Goal: Task Accomplishment & Management: Use online tool/utility

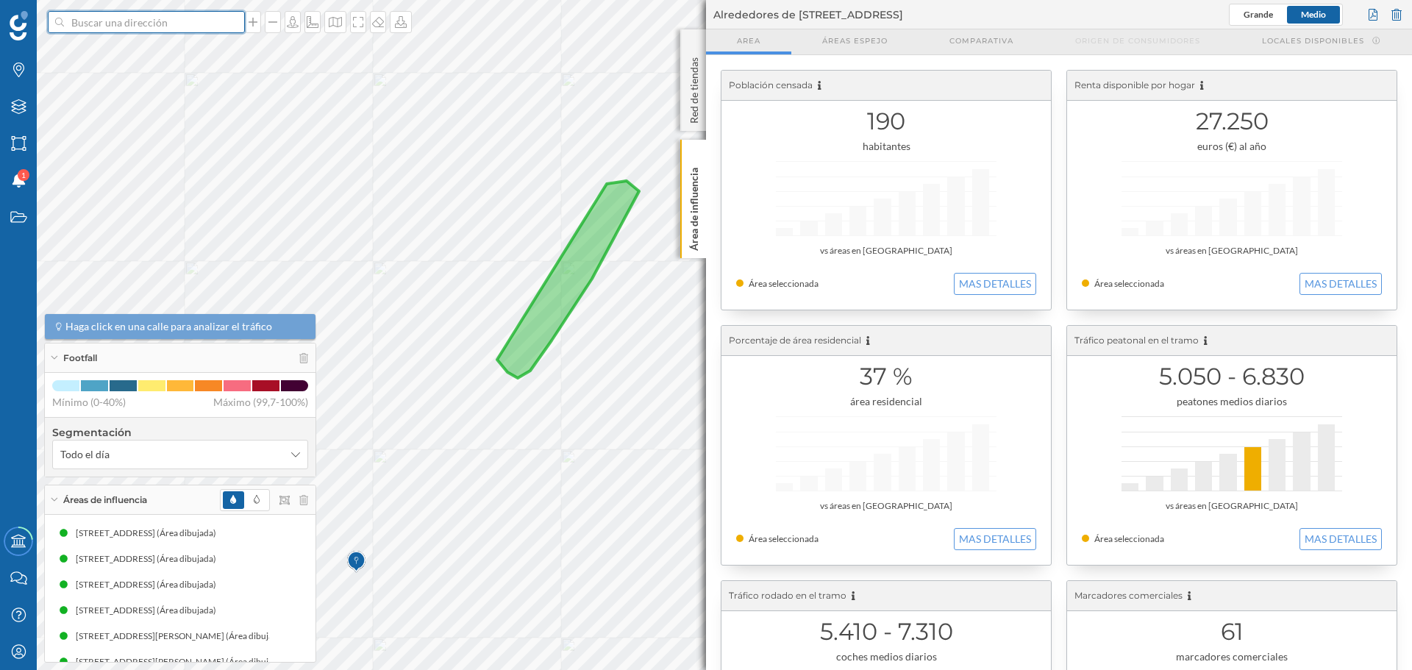
click at [159, 21] on input at bounding box center [146, 22] width 165 height 22
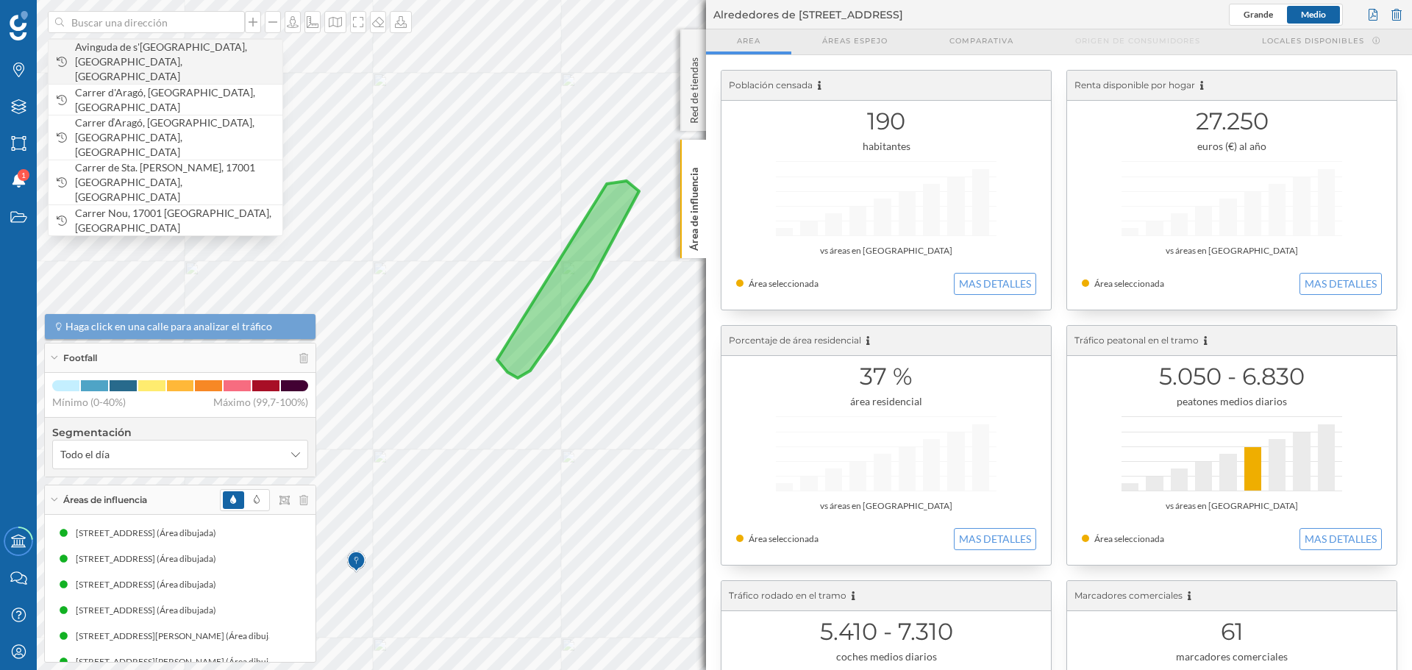
click at [150, 46] on div "Avinguda de s'[GEOGRAPHIC_DATA], [GEOGRAPHIC_DATA], [GEOGRAPHIC_DATA]" at bounding box center [166, 61] width 234 height 45
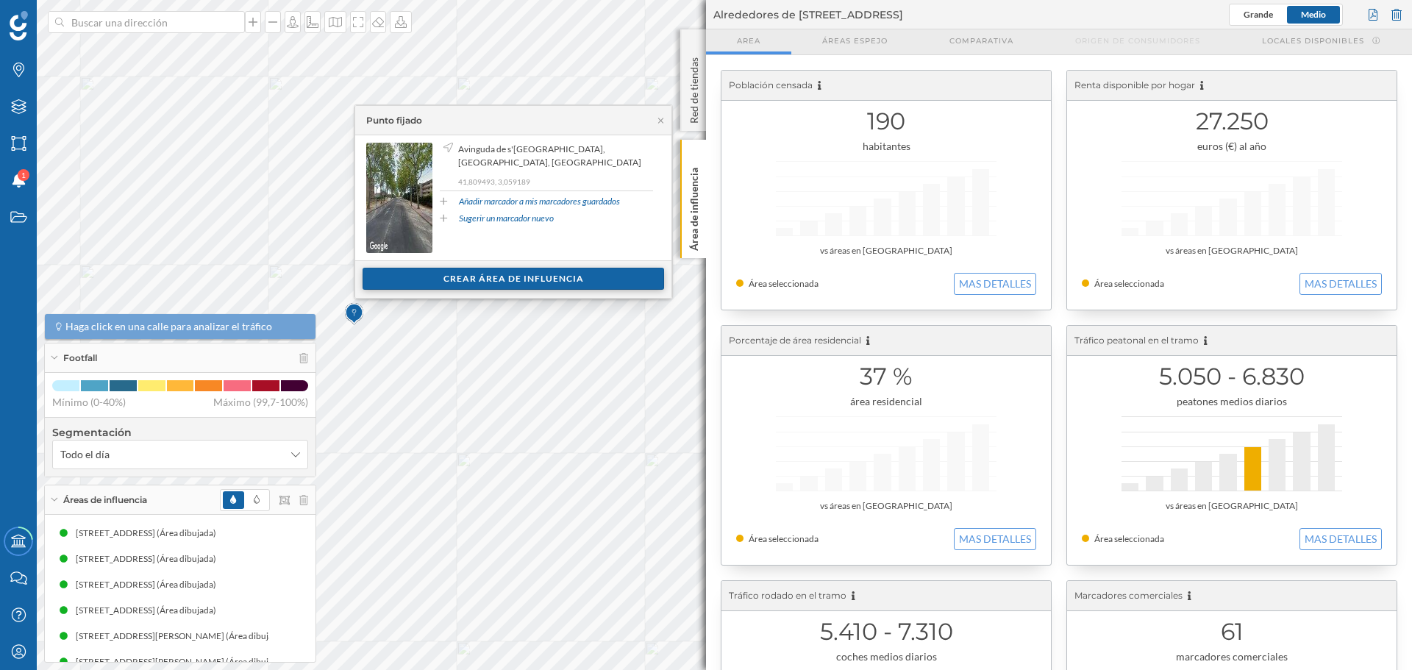
click at [488, 278] on div "Crear área de influencia" at bounding box center [514, 279] width 302 height 22
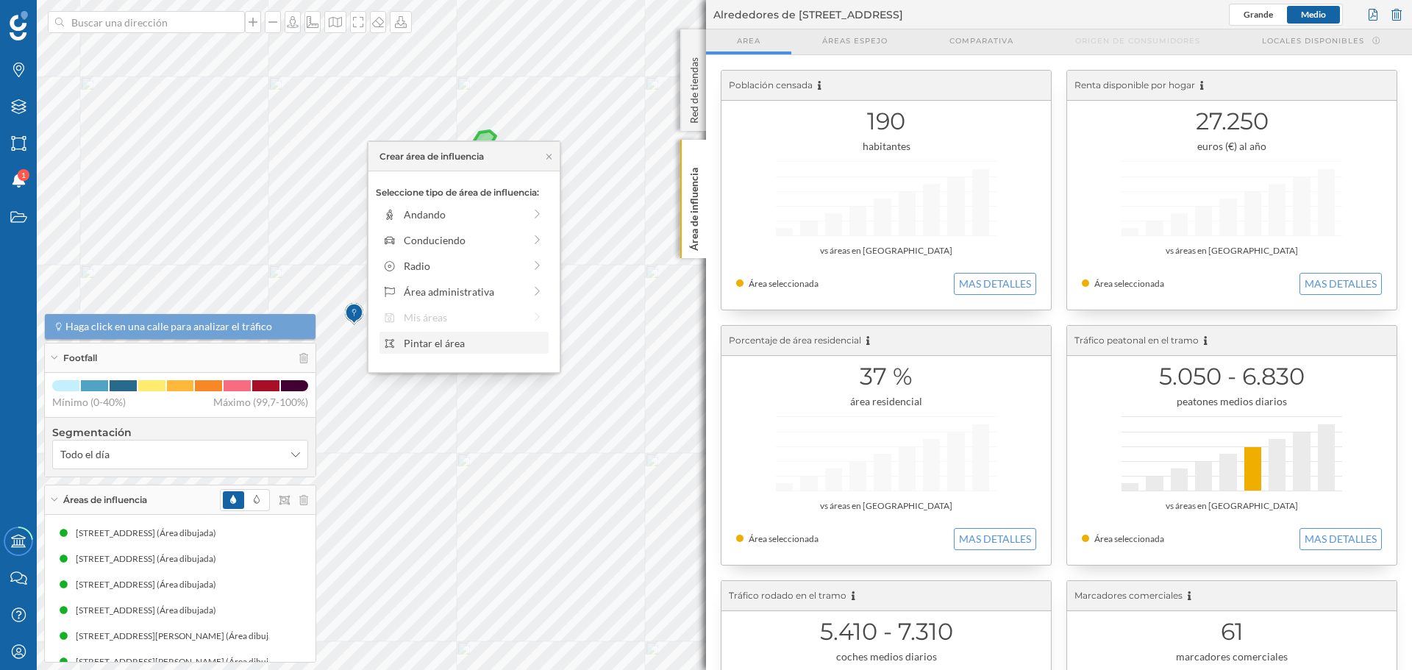
click at [437, 344] on div "Pintar el área" at bounding box center [474, 342] width 141 height 15
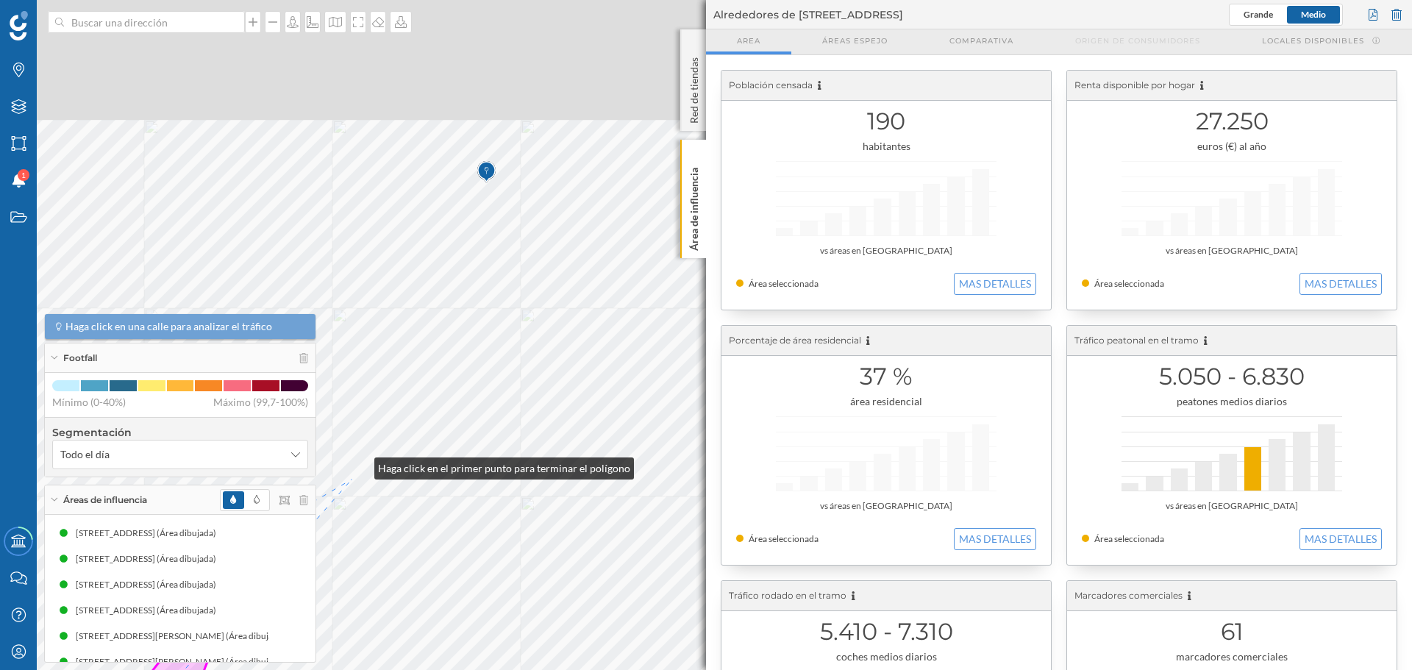
click at [308, 463] on div "Marcas Capas Áreas Notificaciones 1 Estados Academy Contacta con nosotros Centr…" at bounding box center [706, 335] width 1412 height 670
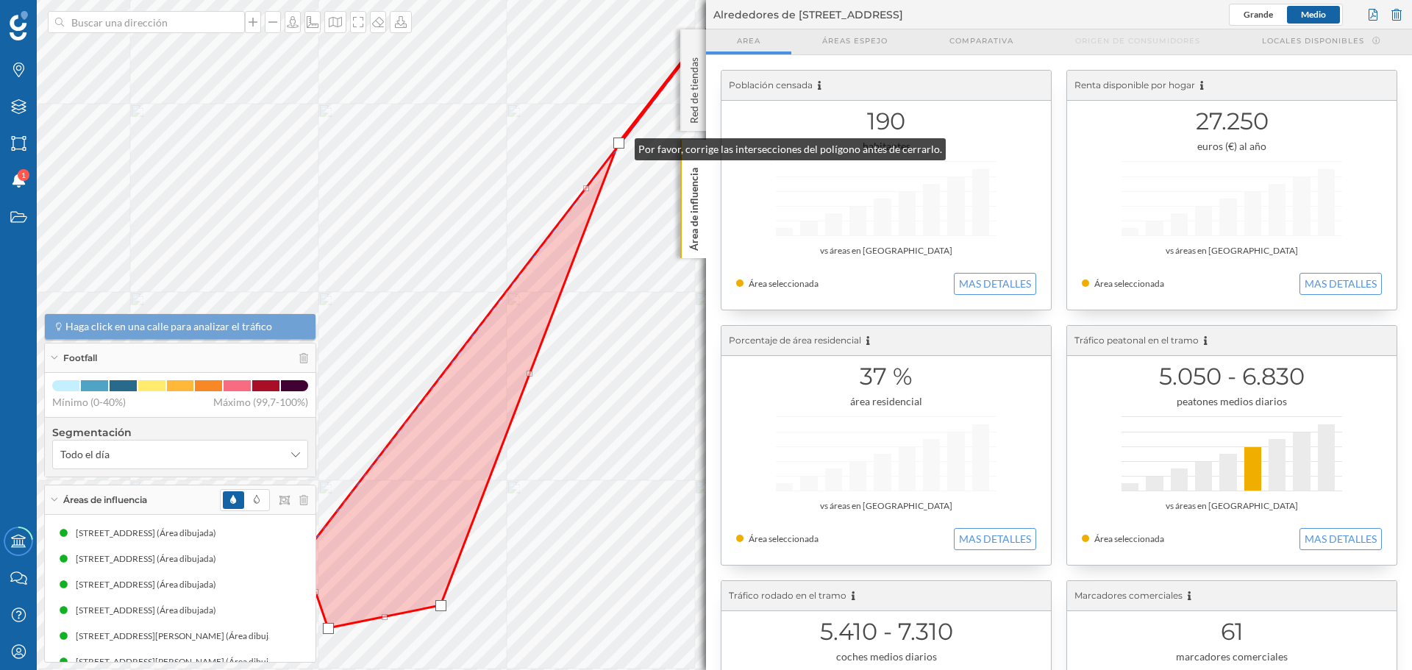
click at [620, 146] on div at bounding box center [619, 143] width 11 height 11
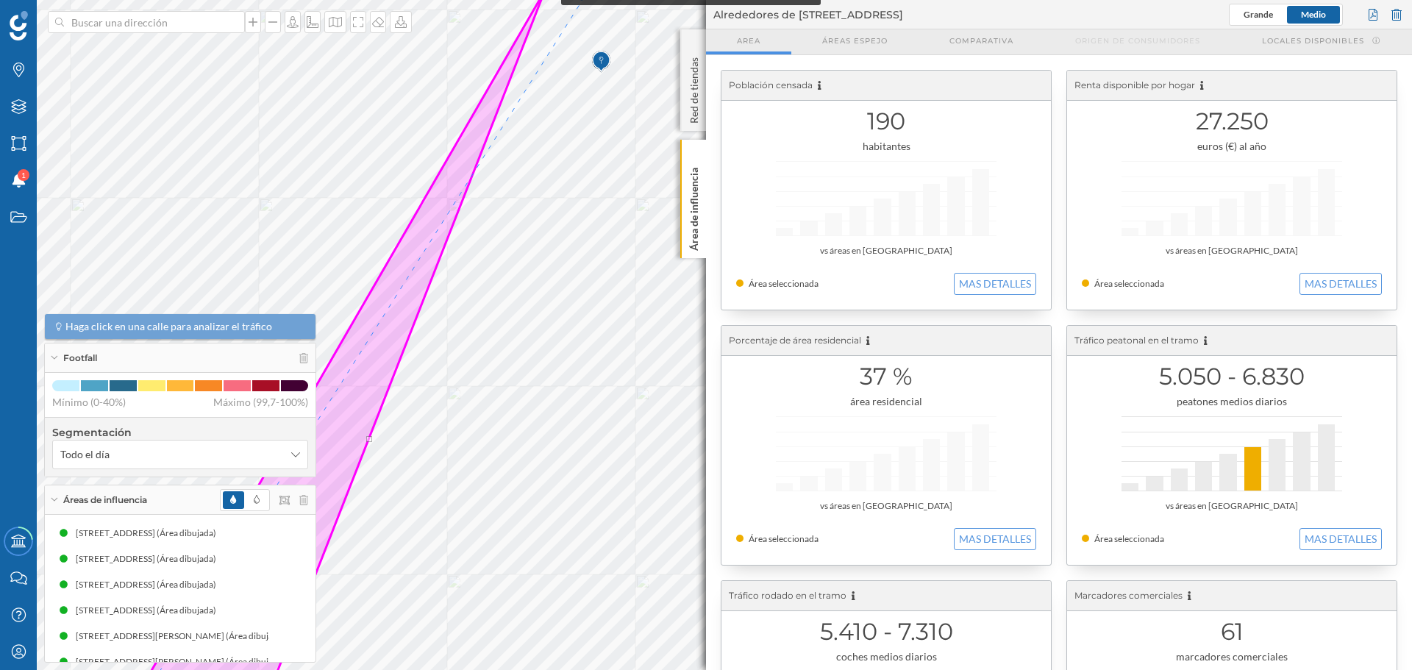
drag, startPoint x: 622, startPoint y: 103, endPoint x: 547, endPoint y: -10, distance: 135.7
click at [547, 0] on html "Marcas Capas Áreas Notificaciones 1 Estados Academy Contacta con nosotros Centr…" at bounding box center [706, 335] width 1412 height 670
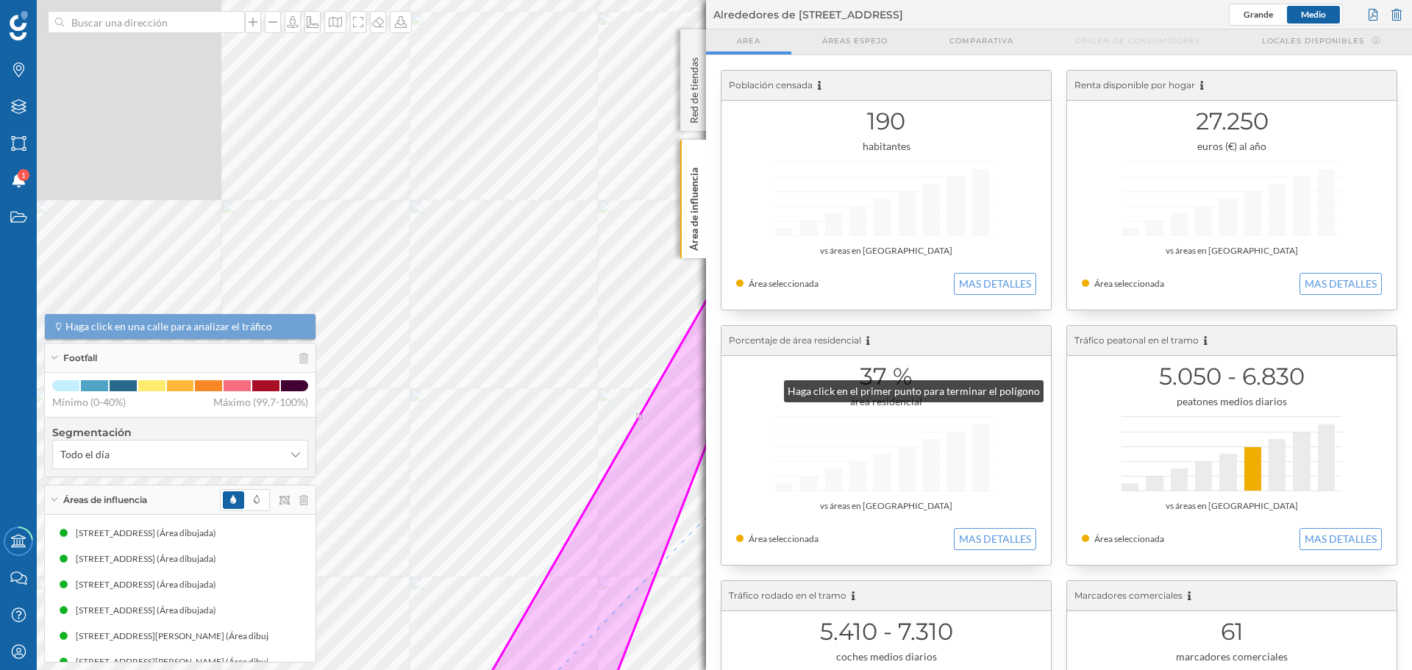
click at [722, 349] on div "Marcas Capas Áreas Notificaciones 1 Estados Academy Contacta con nosotros Centr…" at bounding box center [706, 335] width 1412 height 670
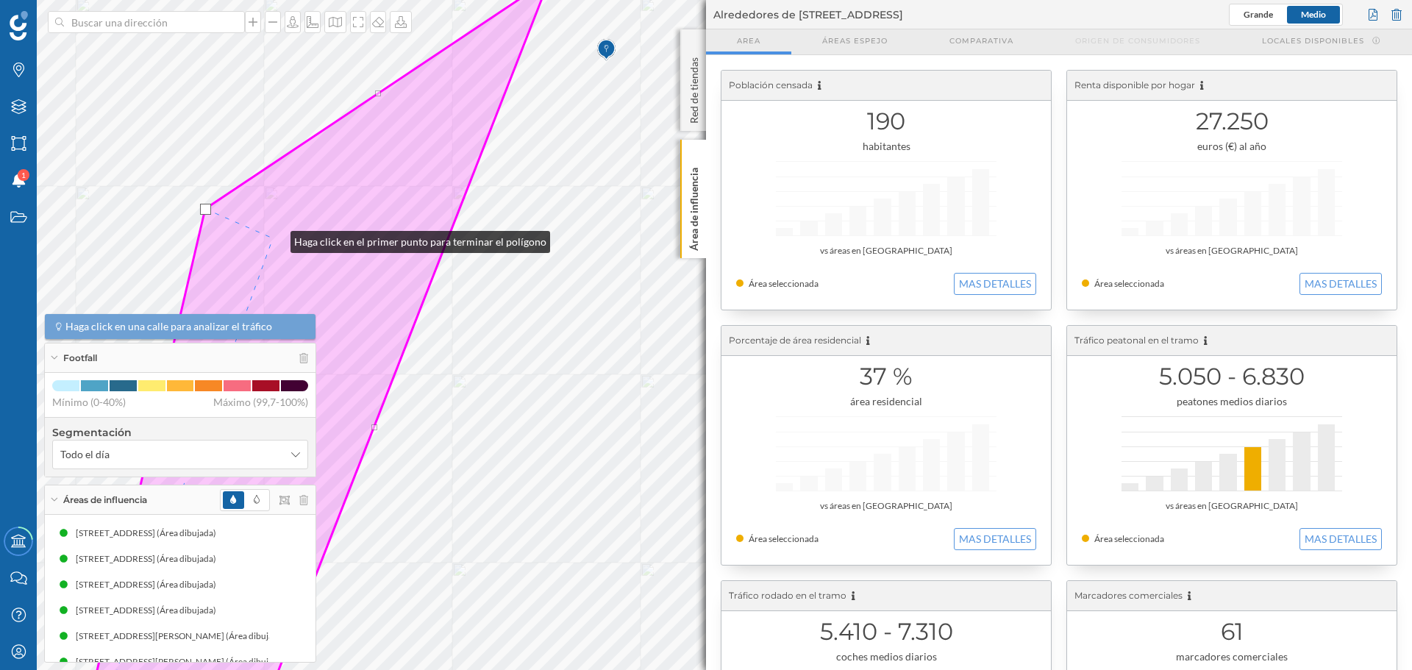
drag, startPoint x: 528, startPoint y: 190, endPoint x: 270, endPoint y: 238, distance: 262.6
click at [270, 238] on icon at bounding box center [309, 386] width 480 height 808
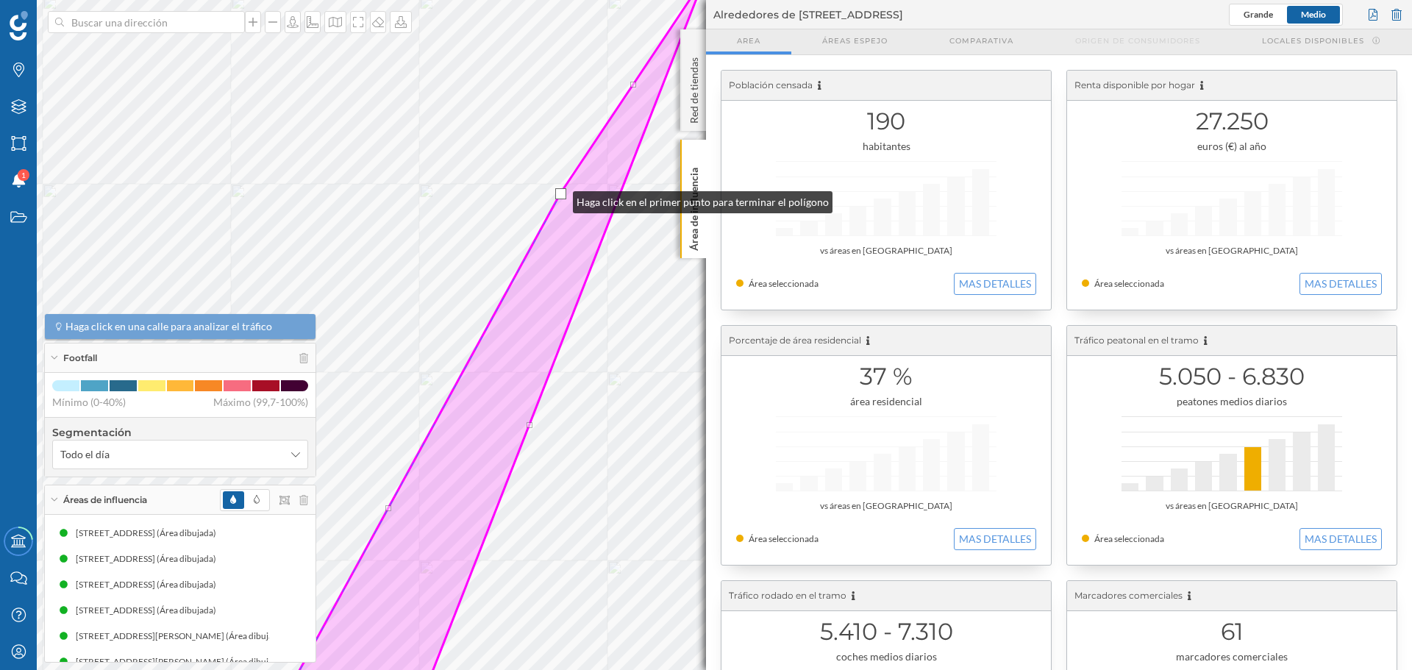
drag, startPoint x: 366, startPoint y: 210, endPoint x: 554, endPoint y: 196, distance: 188.1
click at [555, 196] on div at bounding box center [560, 193] width 11 height 11
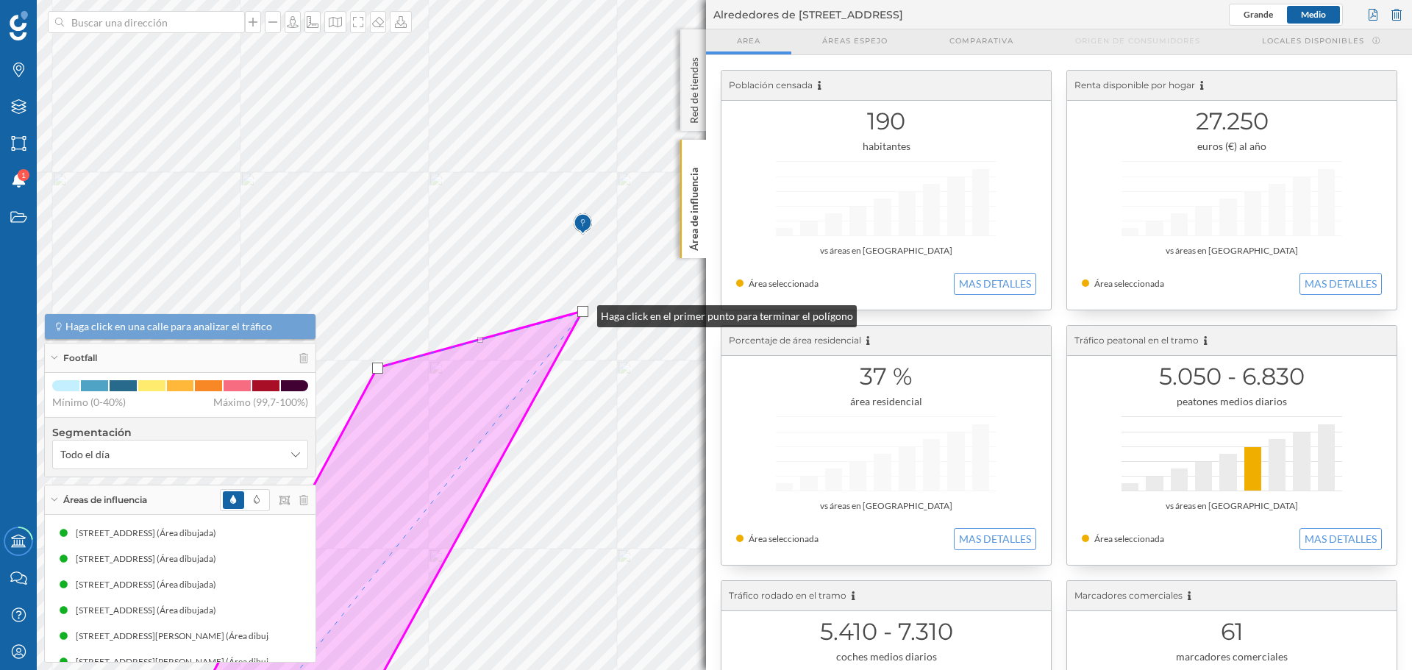
drag, startPoint x: 527, startPoint y: 154, endPoint x: 583, endPoint y: 313, distance: 167.8
click at [583, 313] on div at bounding box center [582, 311] width 11 height 11
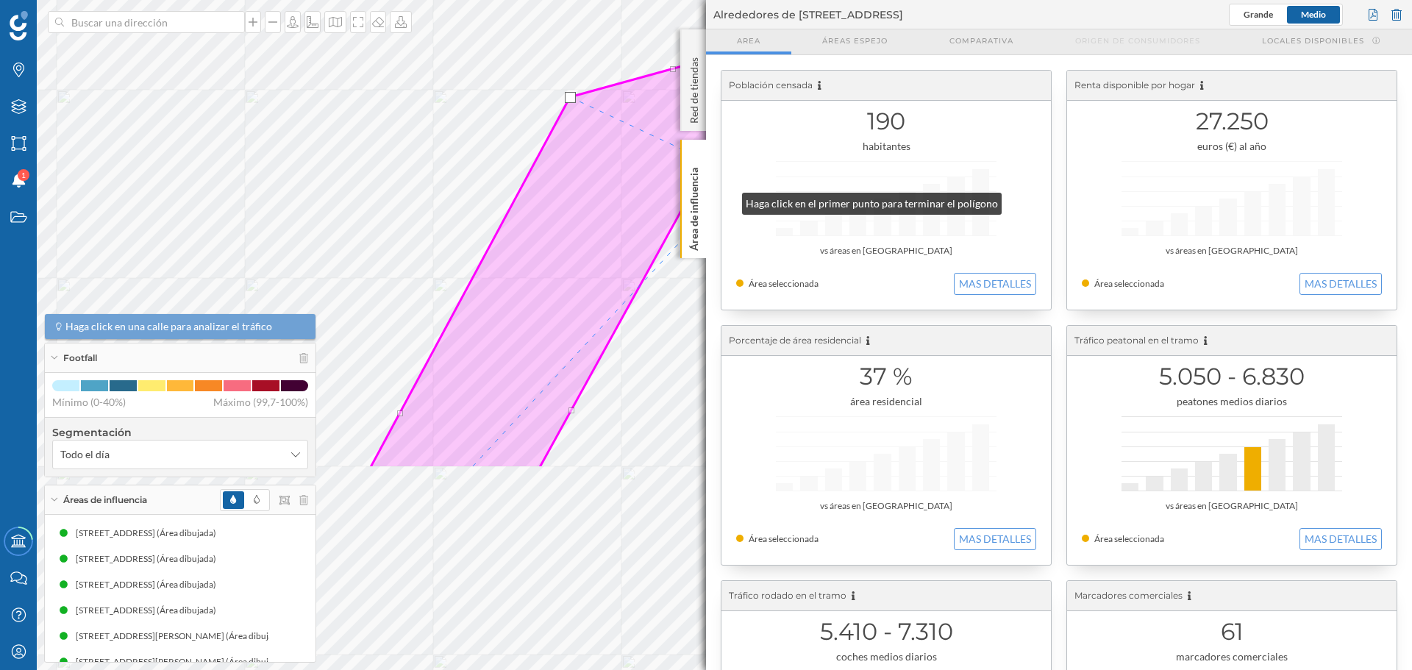
click at [736, 185] on div "Marcas Capas Áreas Notificaciones 1 Estados Academy Contacta con nosotros Centr…" at bounding box center [706, 335] width 1412 height 670
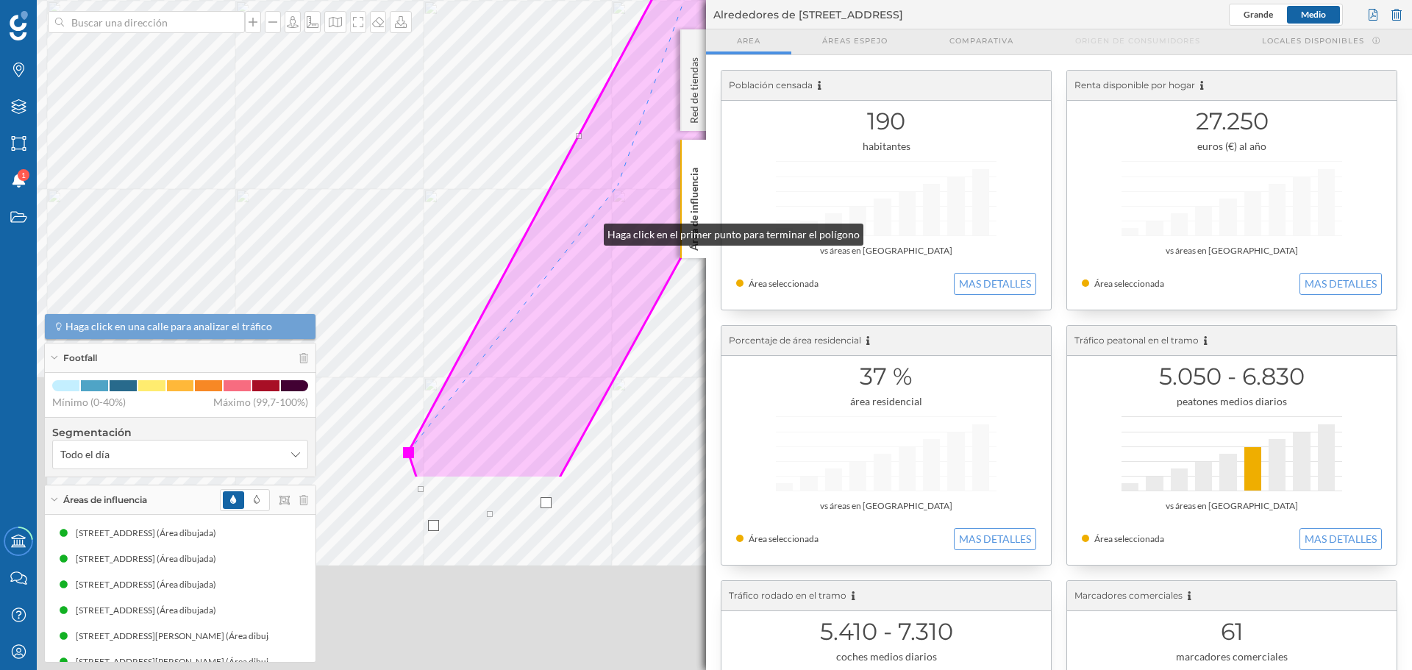
drag, startPoint x: 561, startPoint y: 277, endPoint x: 658, endPoint y: 109, distance: 194.2
click at [654, 120] on icon at bounding box center [681, 121] width 546 height 716
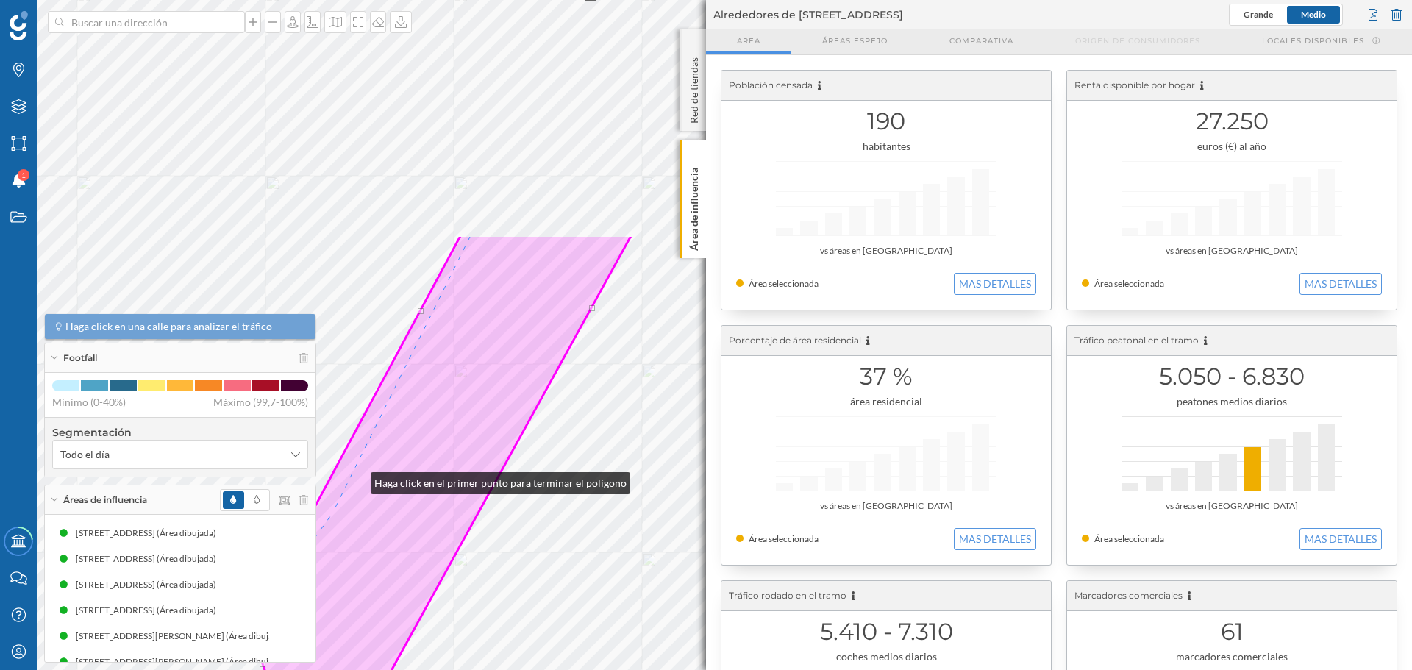
drag, startPoint x: 580, startPoint y: 191, endPoint x: 230, endPoint y: 679, distance: 600.4
click at [230, 463] on html "Marcas Capas Áreas Notificaciones 1 Estados Academy Contacta con nosotros Centr…" at bounding box center [706, 335] width 1412 height 670
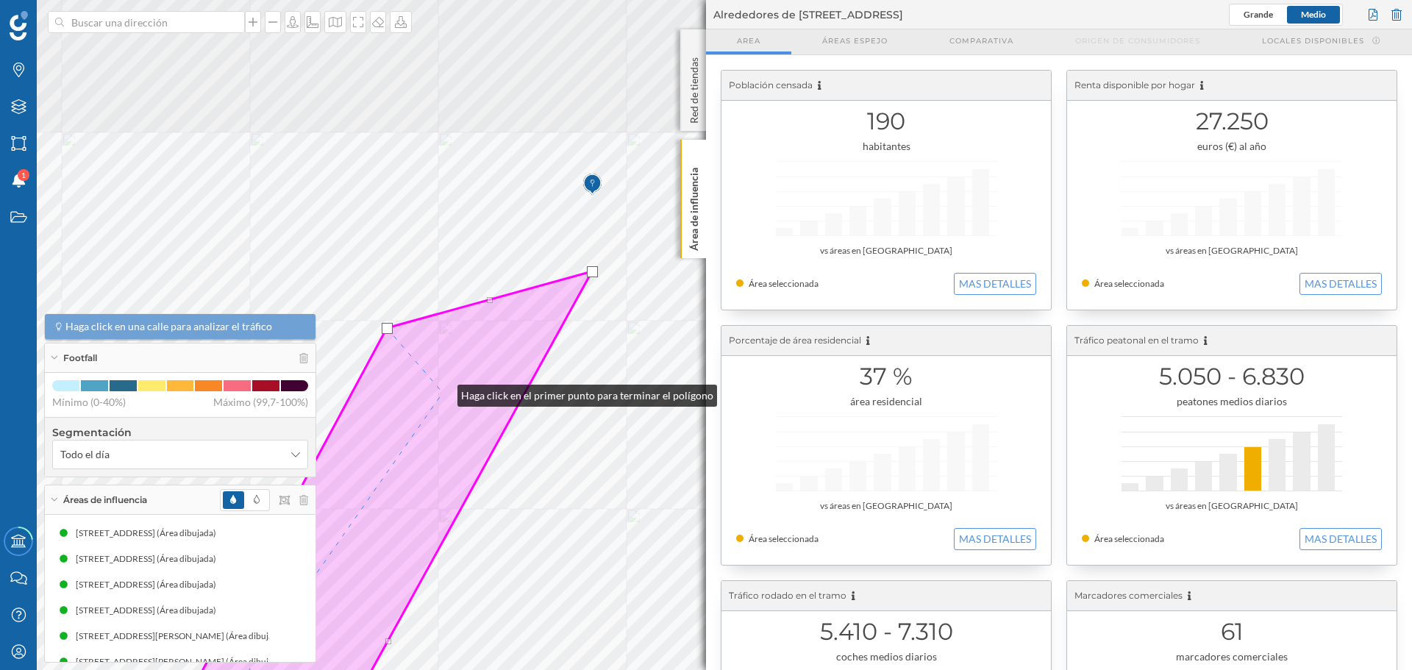
drag, startPoint x: 521, startPoint y: 258, endPoint x: 435, endPoint y: 391, distance: 157.5
click at [442, 394] on icon at bounding box center [342, 572] width 499 height 602
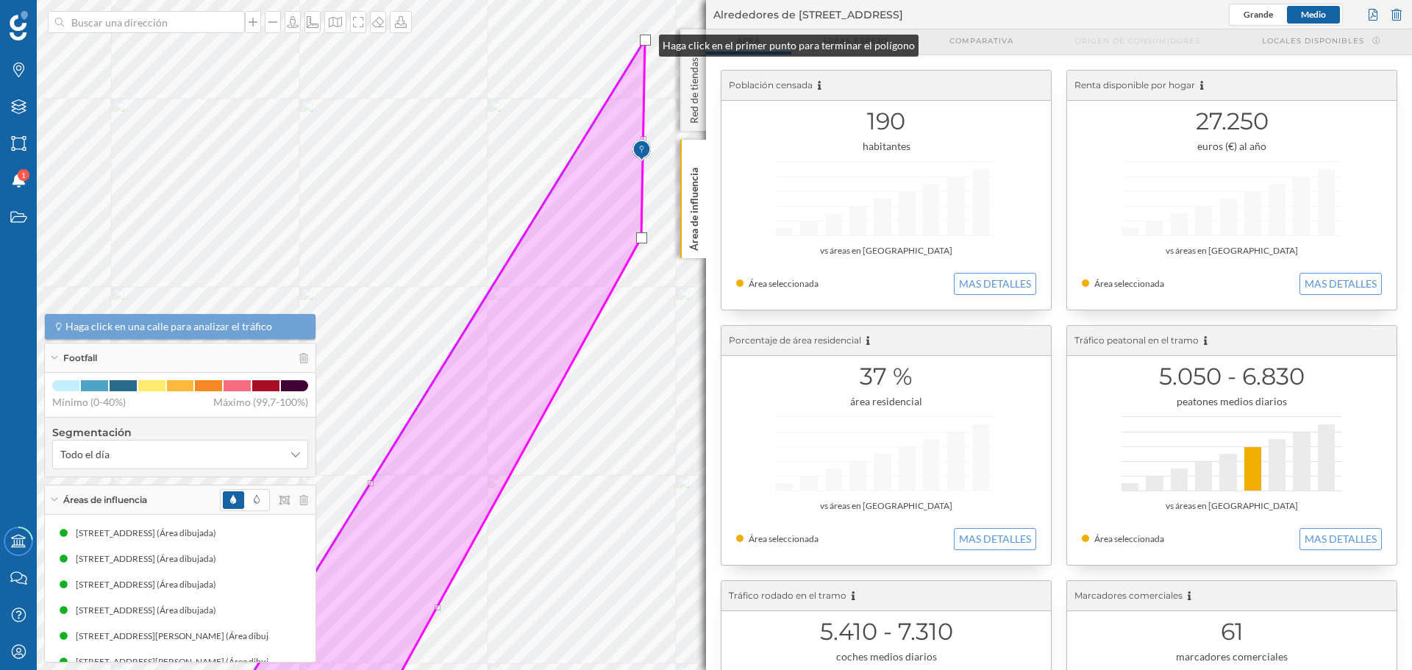
drag, startPoint x: 435, startPoint y: 296, endPoint x: 644, endPoint y: 42, distance: 329.3
click at [644, 42] on div at bounding box center [645, 40] width 11 height 11
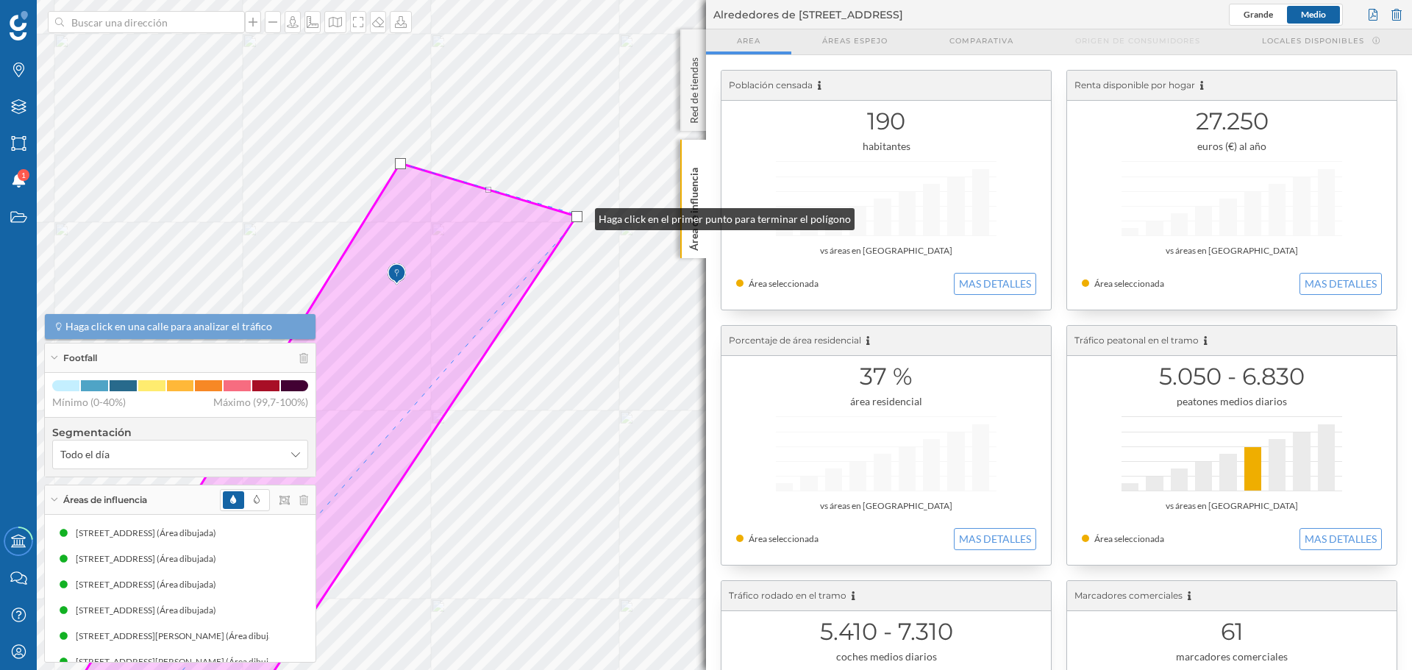
drag, startPoint x: 400, startPoint y: 360, endPoint x: 583, endPoint y: 183, distance: 254.4
click at [583, 211] on div at bounding box center [577, 216] width 11 height 11
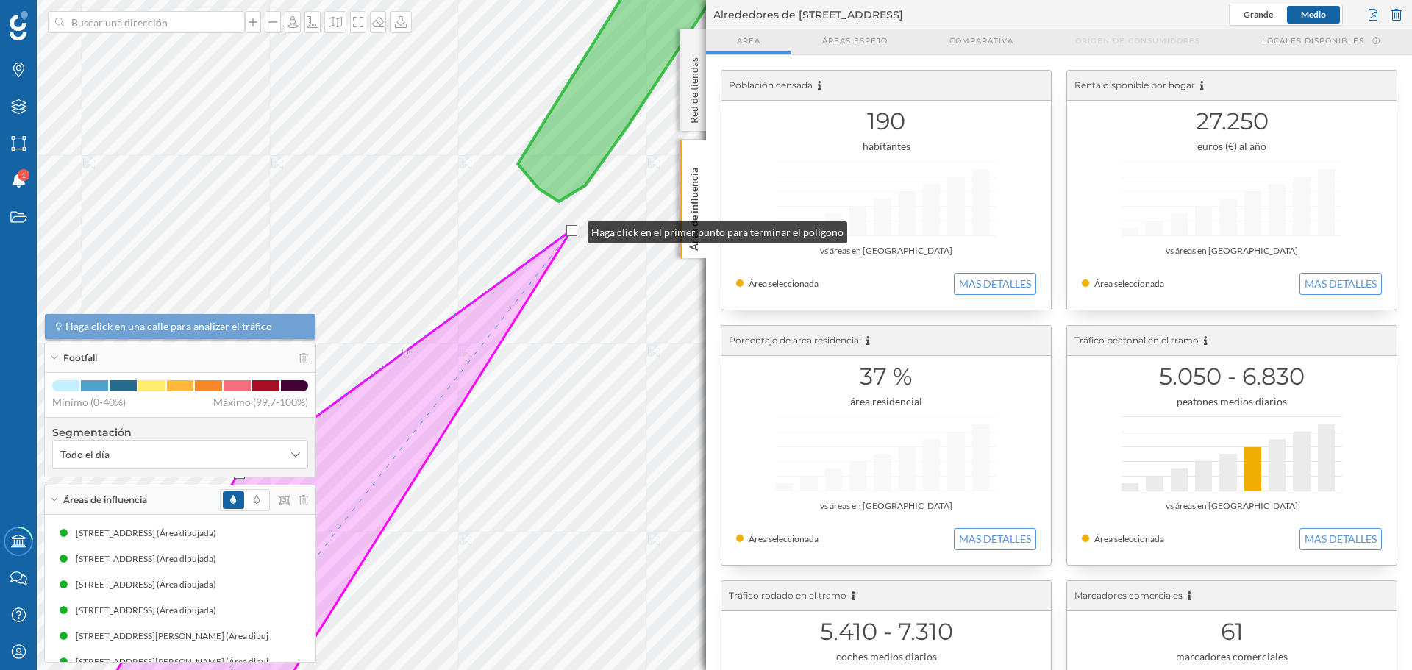
drag, startPoint x: 419, startPoint y: 492, endPoint x: 573, endPoint y: 229, distance: 305.0
click at [573, 229] on div at bounding box center [571, 230] width 11 height 11
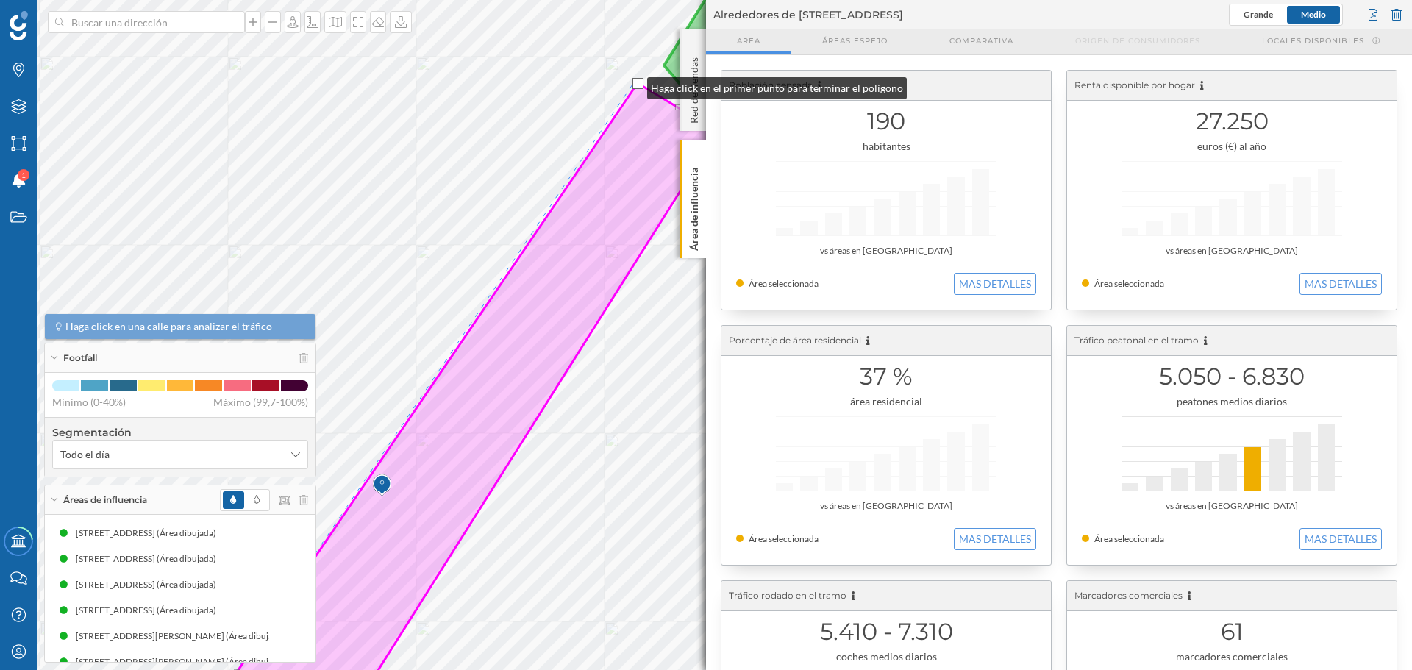
drag, startPoint x: 380, startPoint y: 376, endPoint x: 633, endPoint y: 82, distance: 387.1
click at [633, 82] on div at bounding box center [638, 83] width 11 height 11
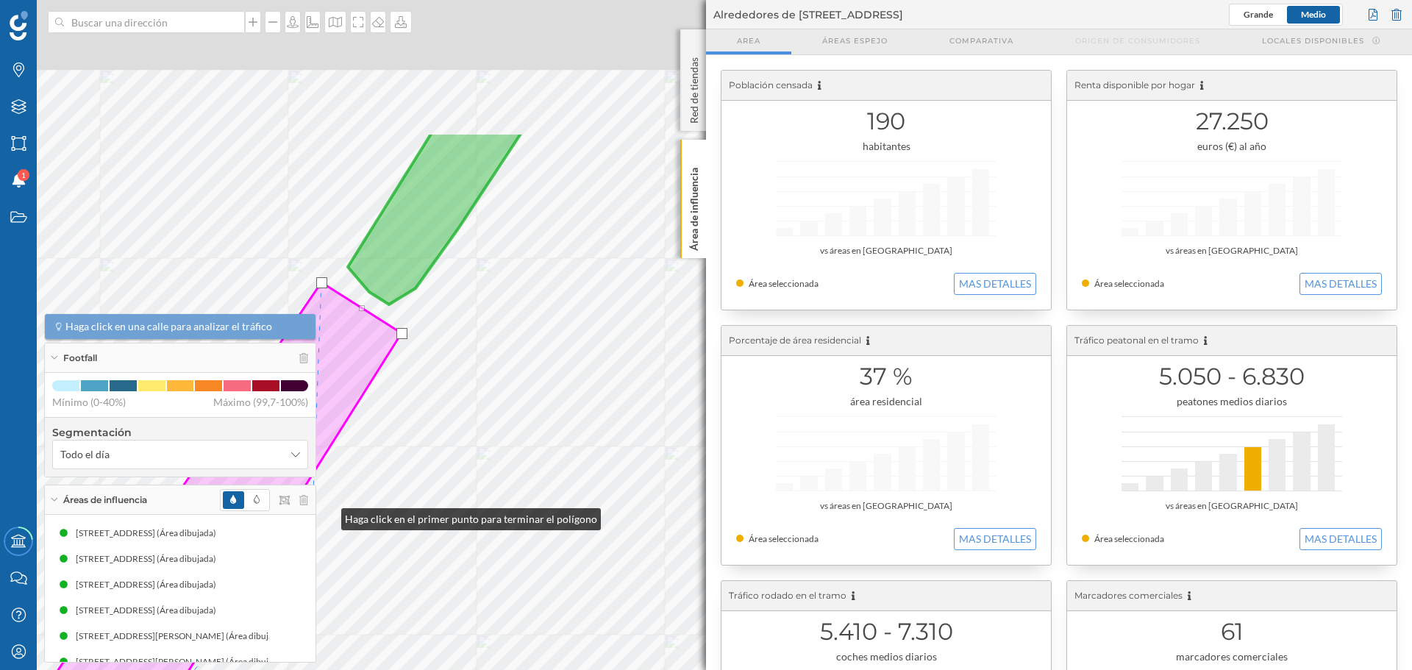
click at [308, 463] on div "Marcas Capas Áreas Notificaciones 1 Estados Academy Contacta con nosotros Centr…" at bounding box center [706, 335] width 1412 height 670
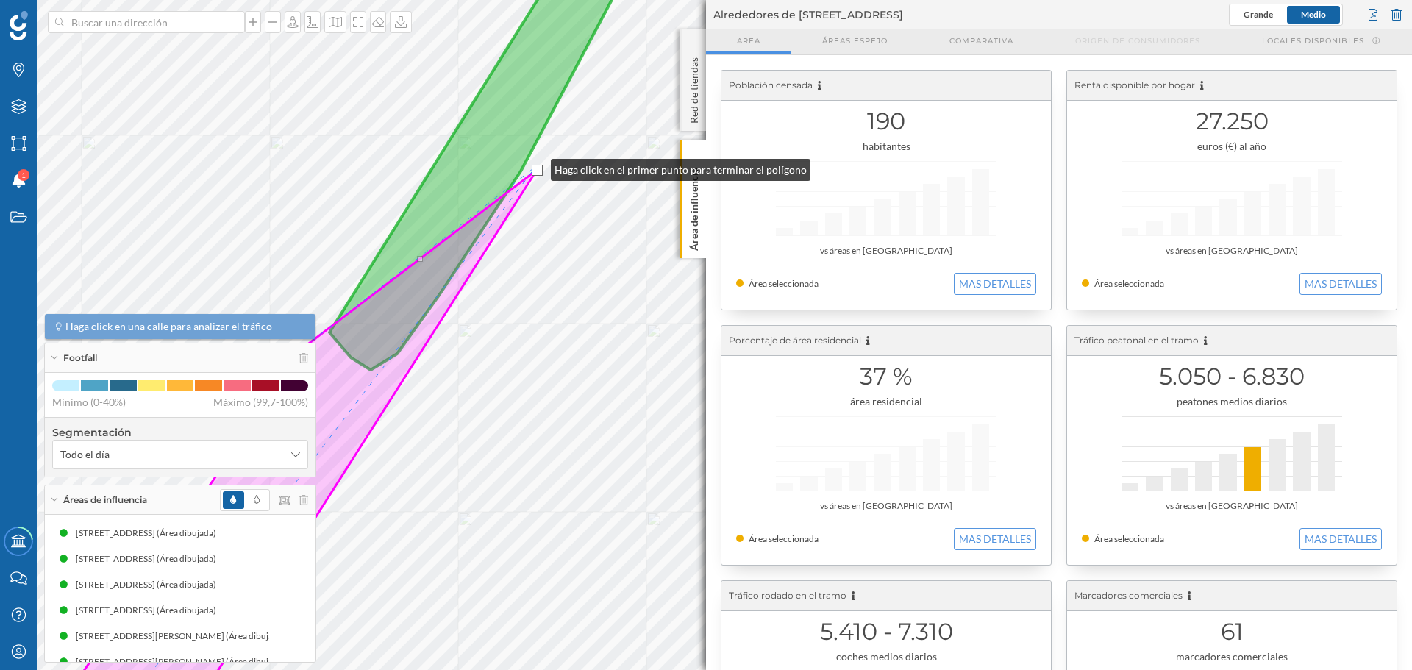
drag, startPoint x: 383, startPoint y: 395, endPoint x: 538, endPoint y: 165, distance: 277.7
click at [538, 165] on div at bounding box center [537, 170] width 11 height 11
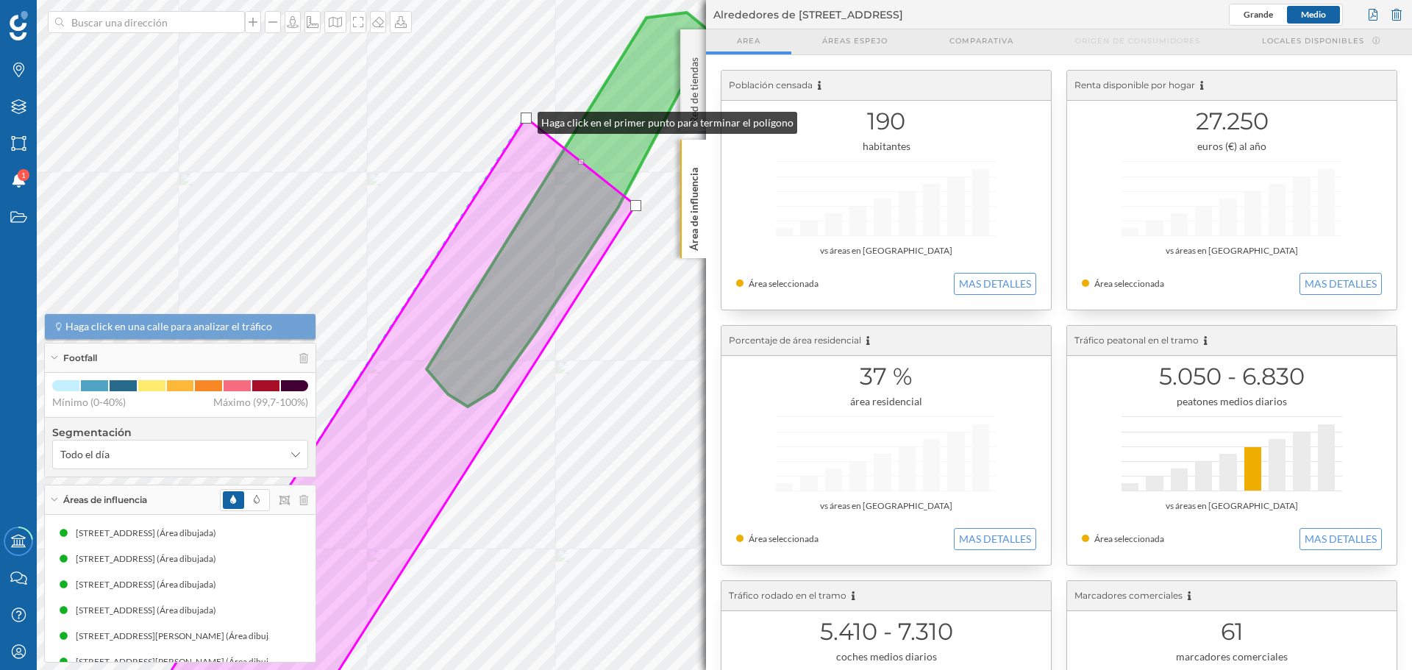
drag, startPoint x: 397, startPoint y: 386, endPoint x: 527, endPoint y: 118, distance: 298.1
click at [527, 118] on div at bounding box center [526, 118] width 11 height 11
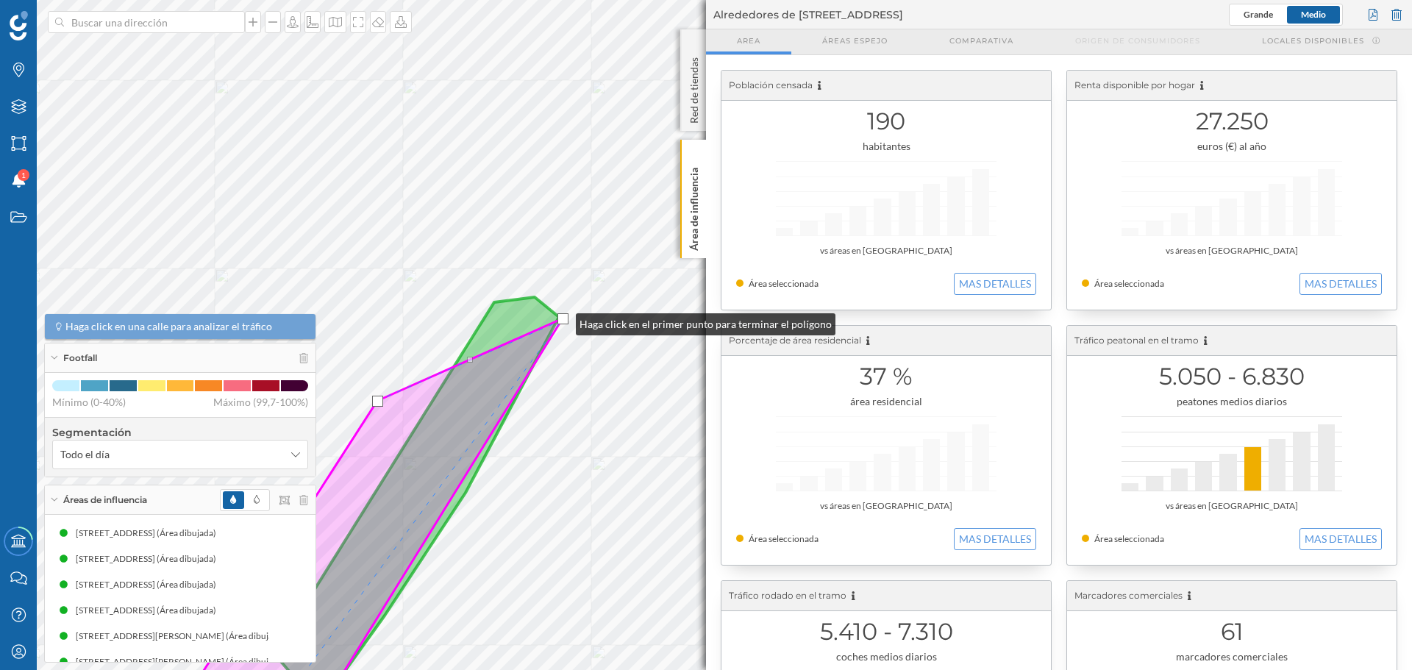
drag, startPoint x: 482, startPoint y: 492, endPoint x: 561, endPoint y: 321, distance: 188.9
click at [561, 321] on div at bounding box center [563, 318] width 11 height 11
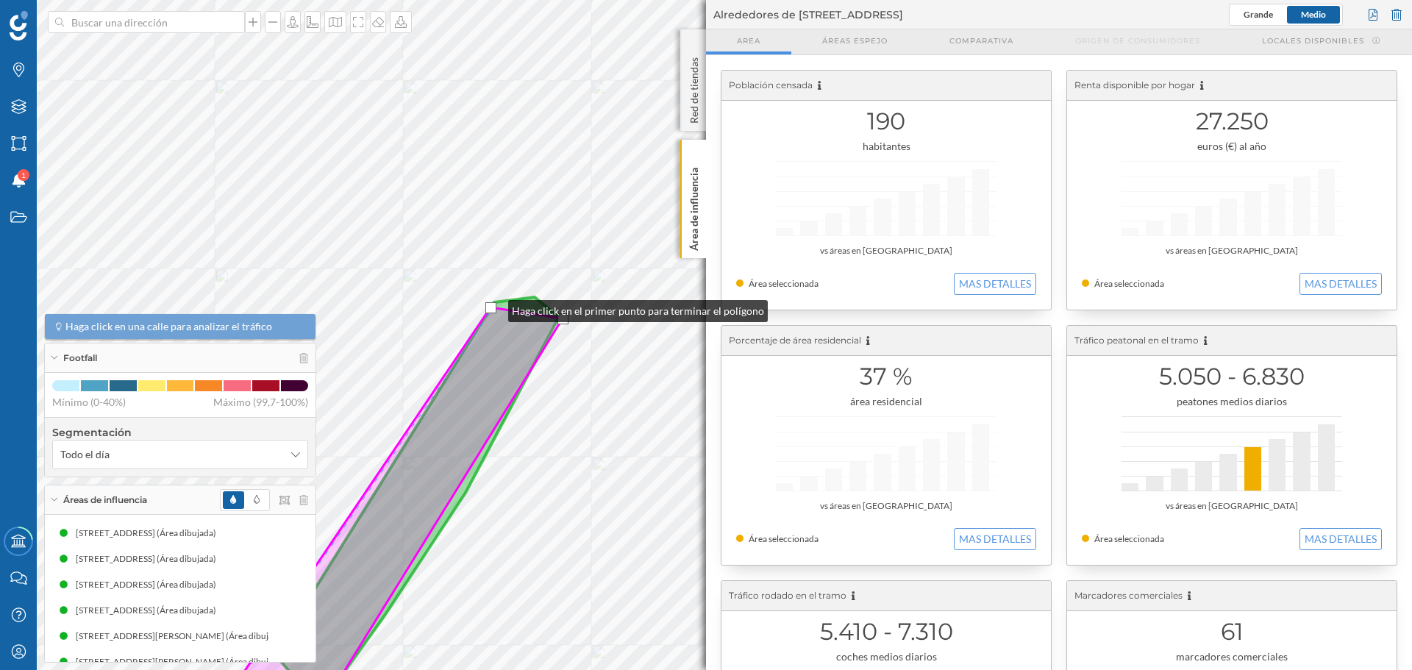
drag, startPoint x: 381, startPoint y: 401, endPoint x: 494, endPoint y: 307, distance: 146.3
click at [494, 307] on div at bounding box center [491, 307] width 11 height 11
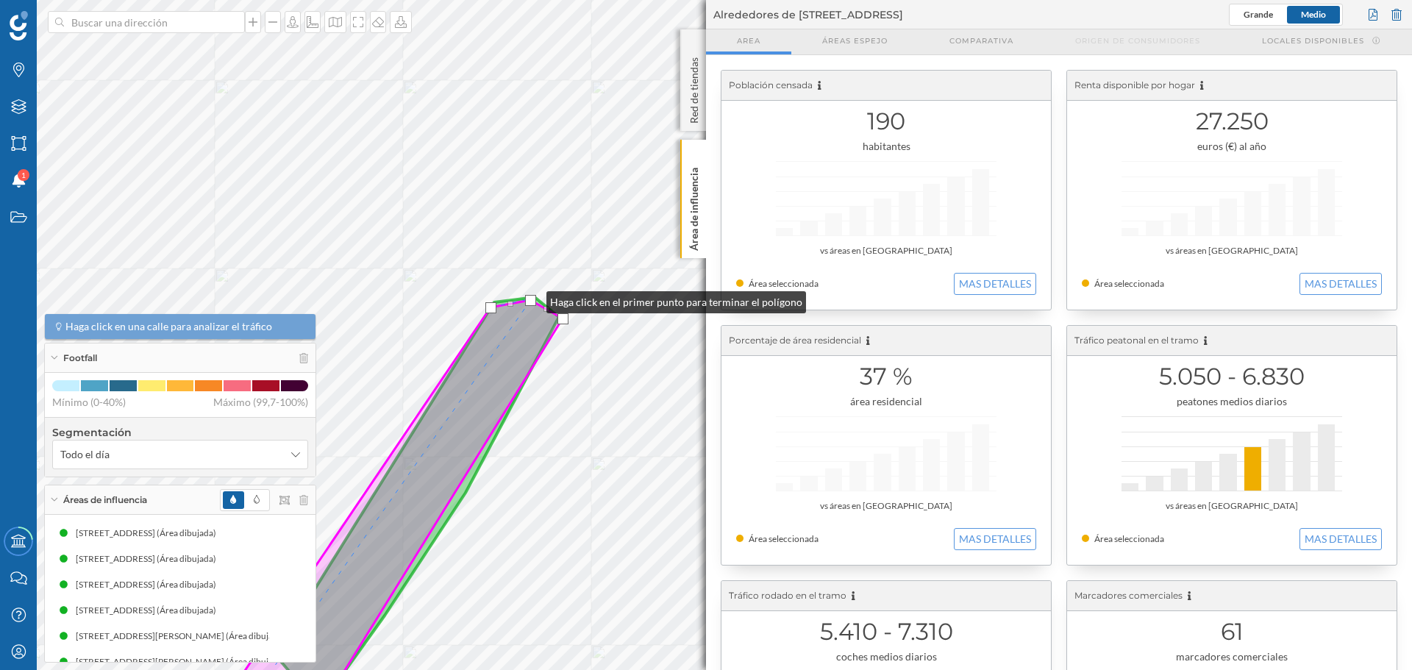
drag, startPoint x: 528, startPoint y: 311, endPoint x: 532, endPoint y: 299, distance: 13.0
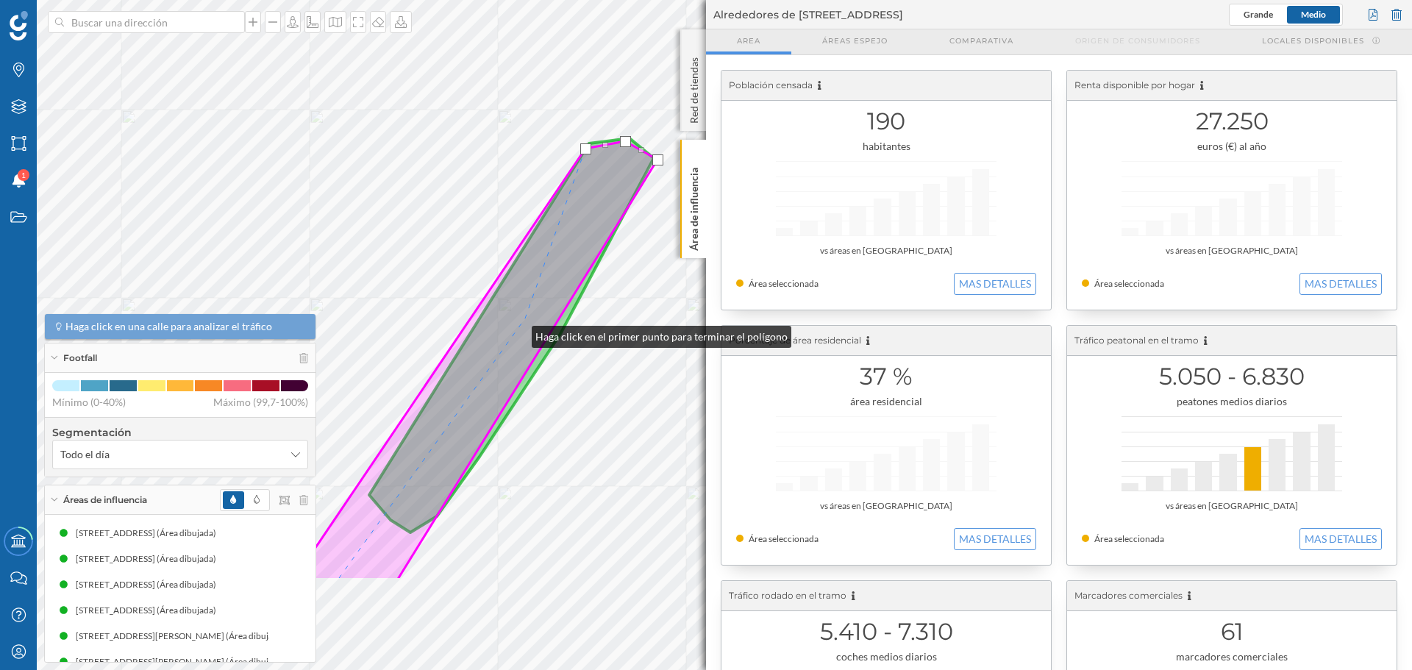
drag, startPoint x: 422, startPoint y: 492, endPoint x: 575, endPoint y: 260, distance: 277.9
click at [573, 264] on icon at bounding box center [476, 360] width 364 height 439
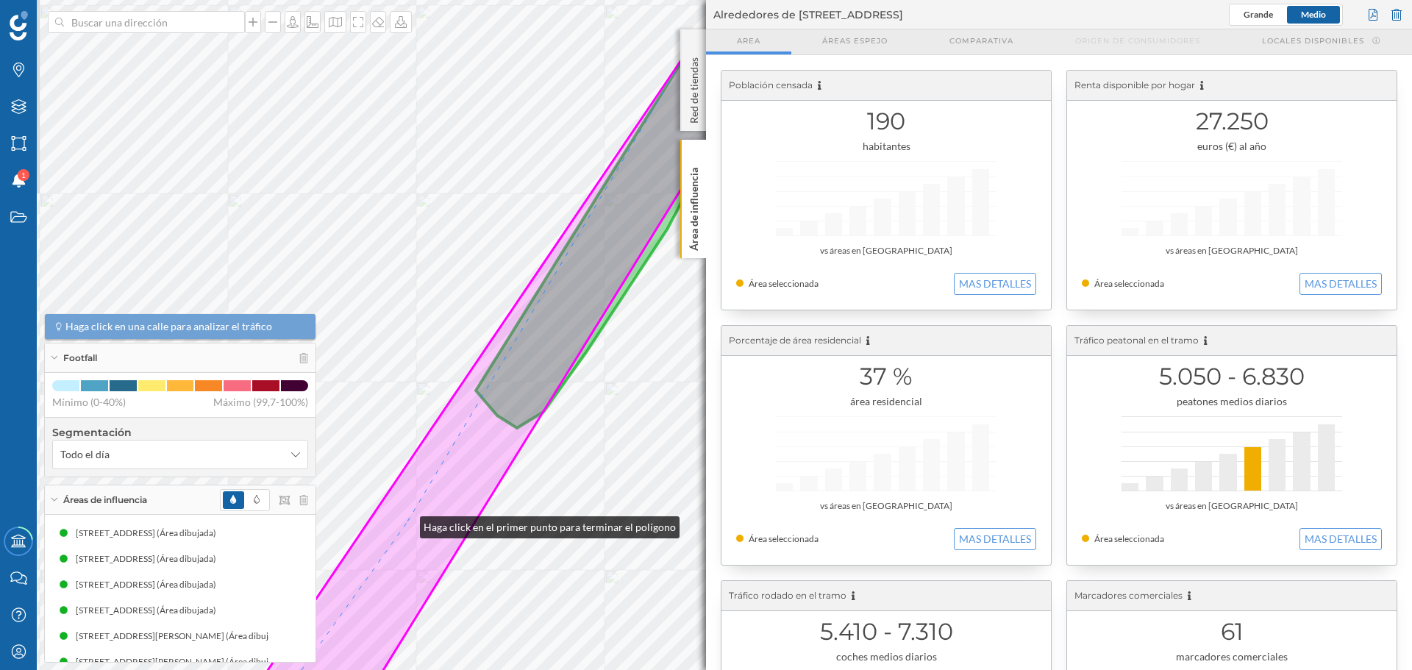
drag, startPoint x: 358, startPoint y: 555, endPoint x: 405, endPoint y: 524, distance: 56.3
click at [405, 463] on icon at bounding box center [503, 373] width 522 height 672
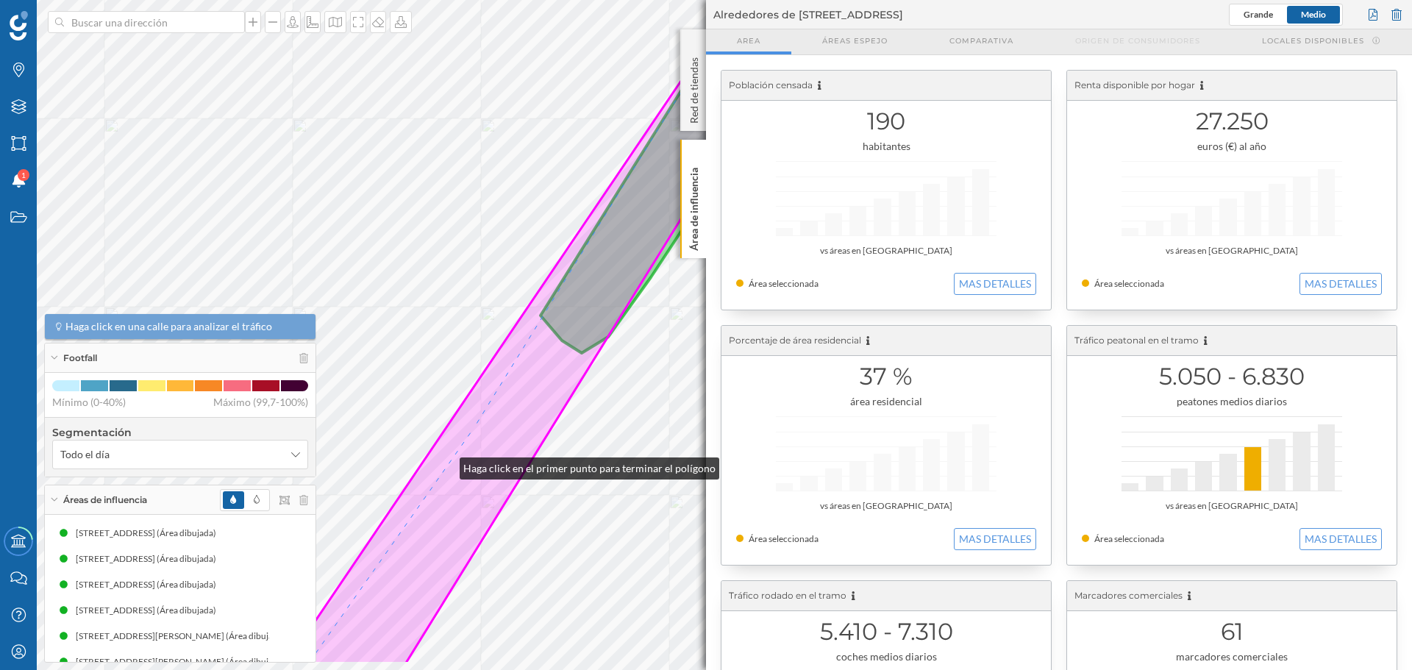
drag, startPoint x: 380, startPoint y: 540, endPoint x: 563, endPoint y: 285, distance: 313.6
click at [563, 285] on icon at bounding box center [557, 313] width 543 height 703
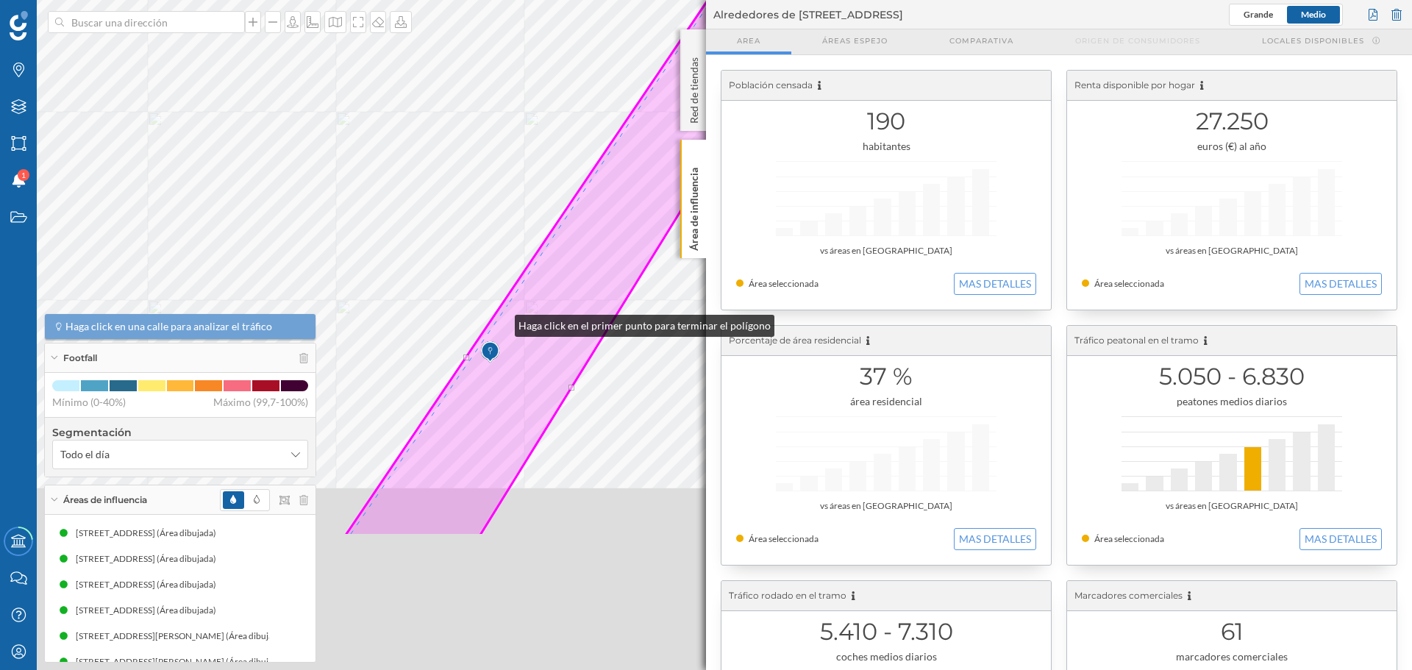
drag, startPoint x: 388, startPoint y: 524, endPoint x: 540, endPoint y: 257, distance: 306.4
click at [538, 260] on icon at bounding box center [662, 132] width 635 height 808
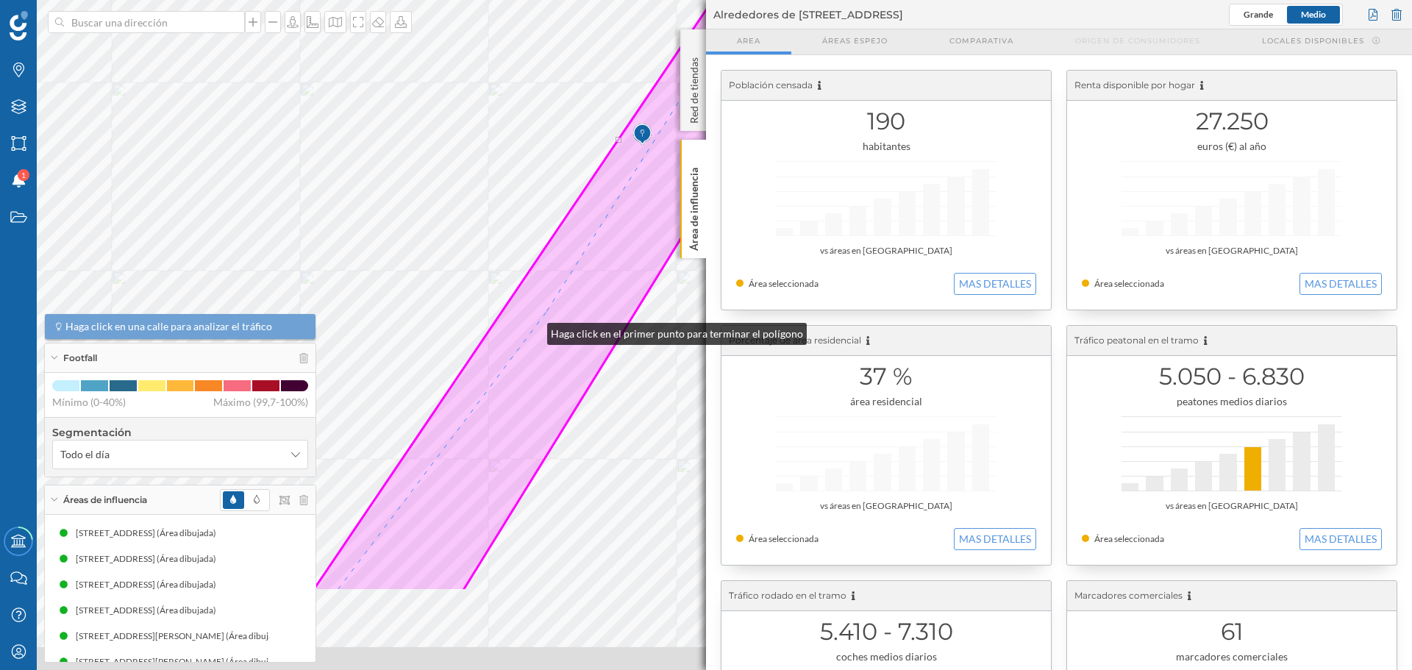
drag, startPoint x: 422, startPoint y: 478, endPoint x: 581, endPoint y: 238, distance: 288.3
click at [581, 238] on icon at bounding box center [638, 187] width 650 height 808
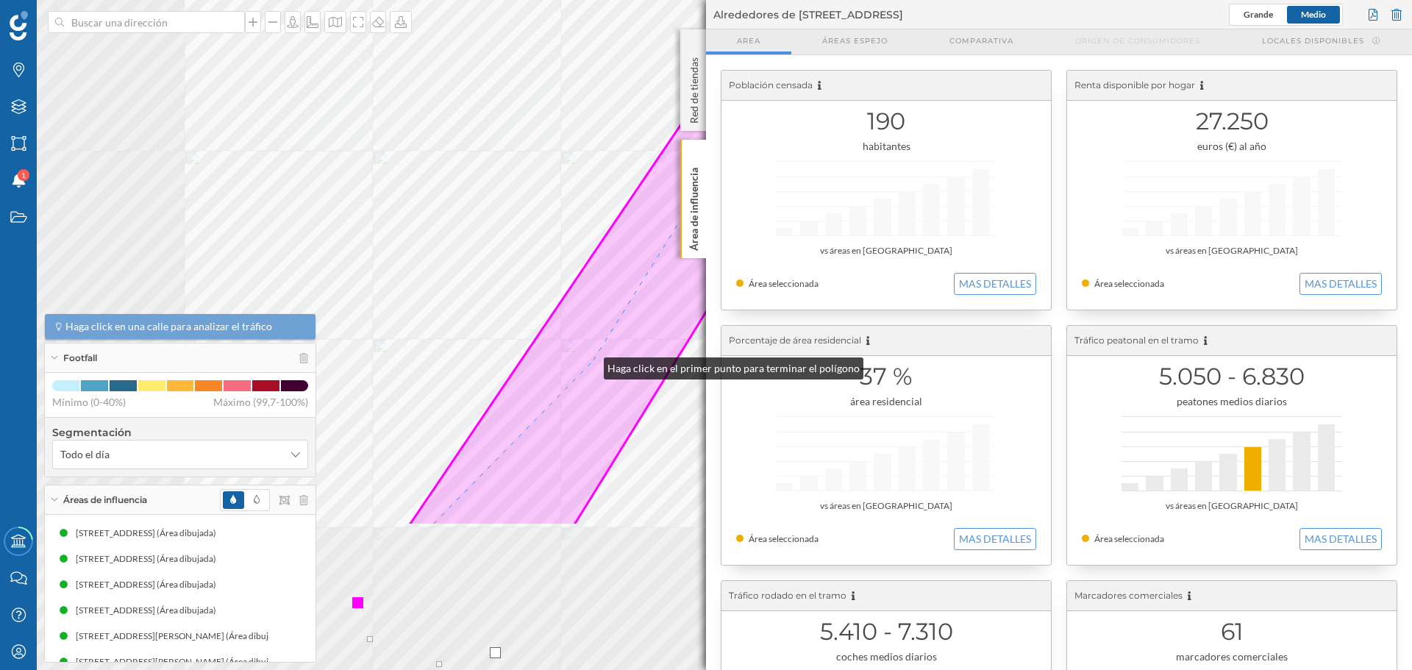
drag, startPoint x: 377, startPoint y: 578, endPoint x: 599, endPoint y: 346, distance: 321.0
click at [599, 346] on icon at bounding box center [741, 122] width 665 height 808
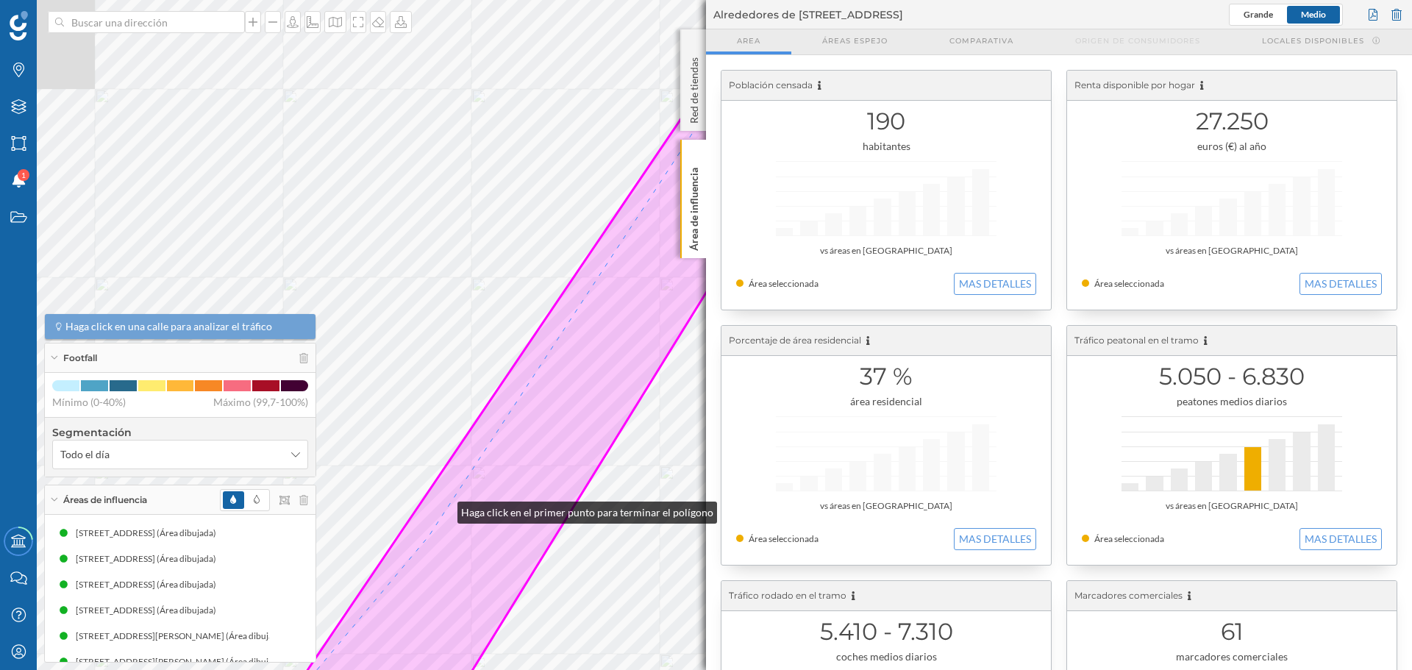
drag, startPoint x: 542, startPoint y: 363, endPoint x: 403, endPoint y: 569, distance: 247.9
click at [403, 463] on icon at bounding box center [554, 439] width 572 height 725
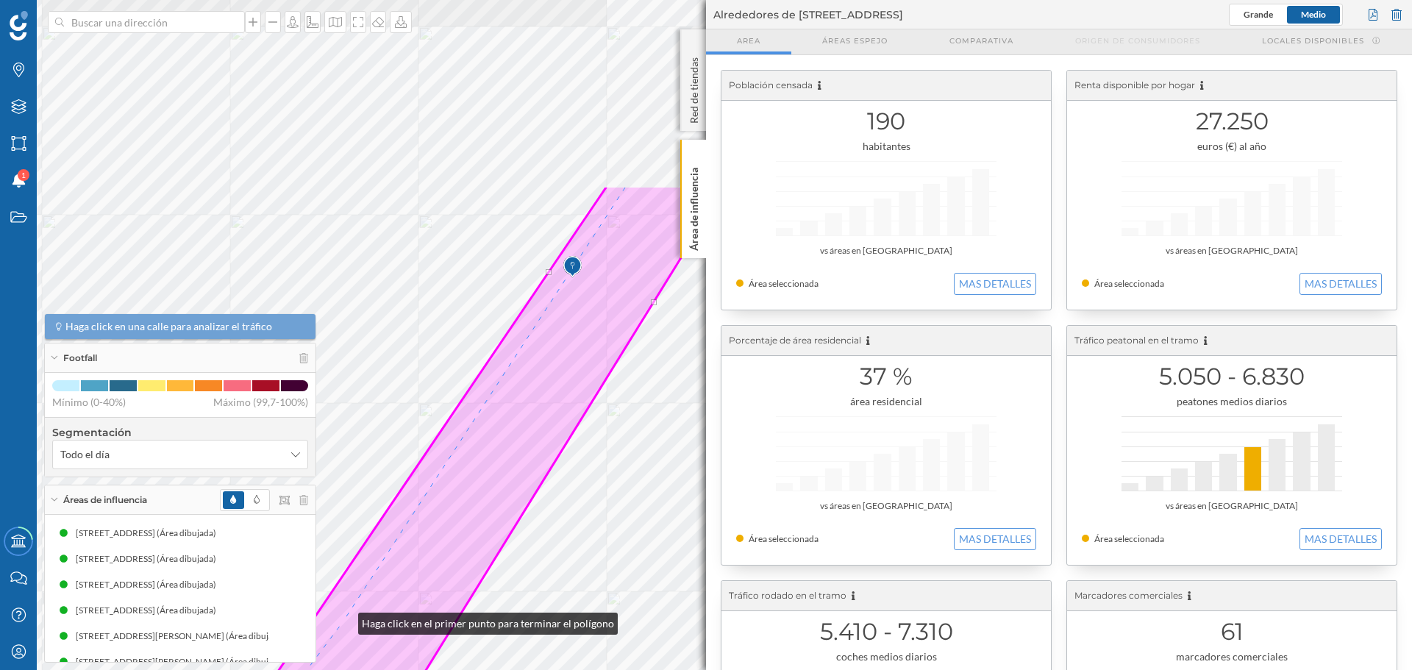
drag, startPoint x: 535, startPoint y: 400, endPoint x: 344, endPoint y: 620, distance: 291.5
click at [344, 463] on icon at bounding box center [393, 589] width 666 height 808
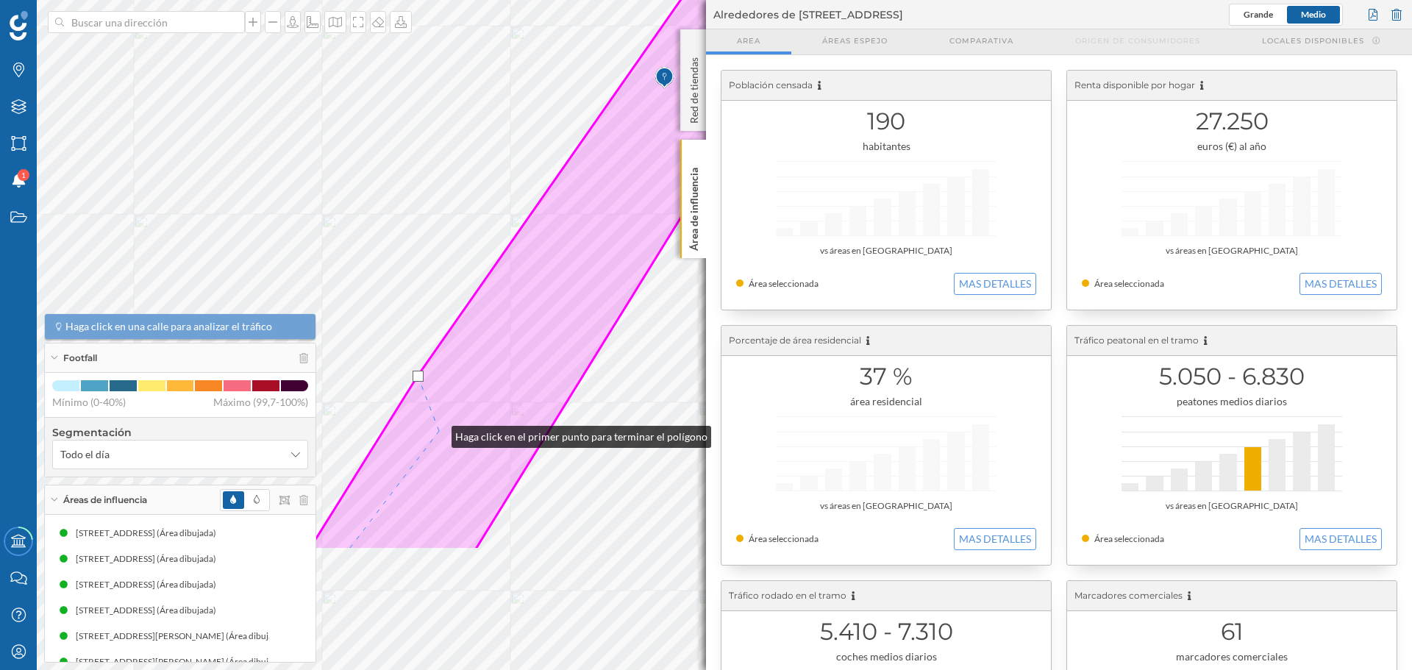
drag, startPoint x: 345, startPoint y: 622, endPoint x: 440, endPoint y: 430, distance: 214.8
click at [440, 430] on icon at bounding box center [642, 146] width 666 height 808
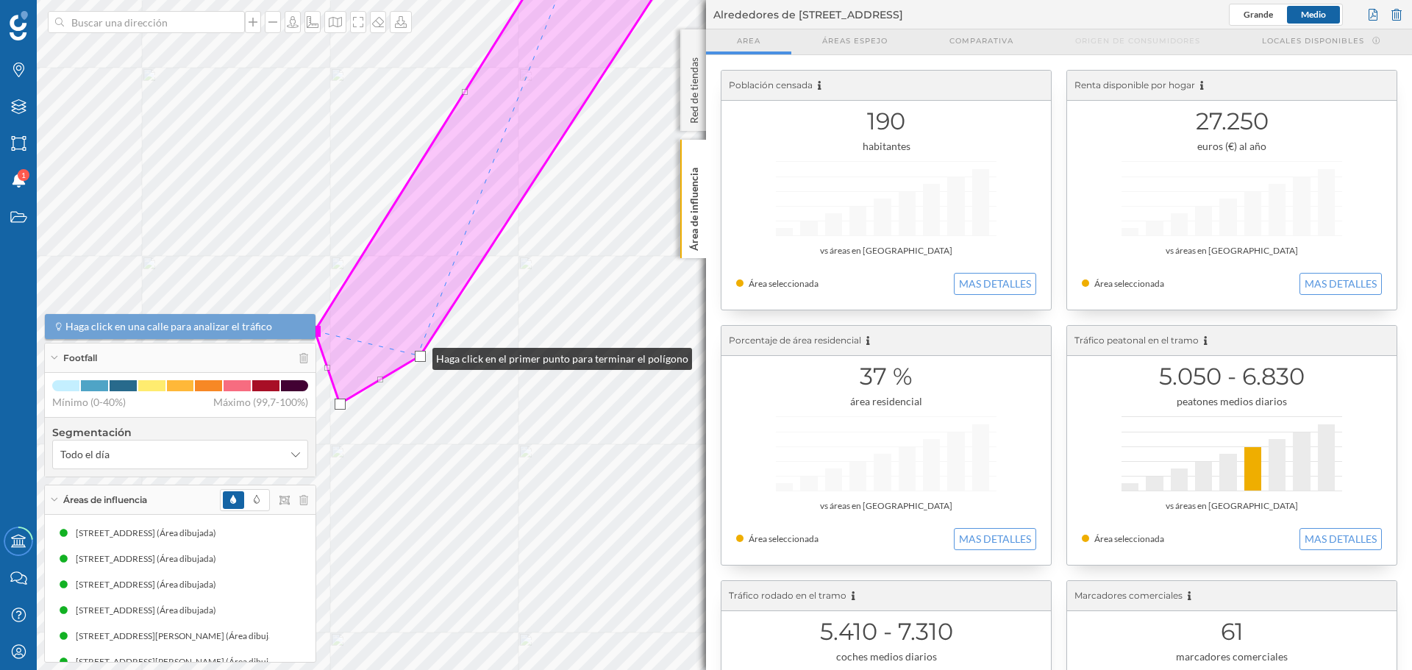
drag, startPoint x: 450, startPoint y: 380, endPoint x: 416, endPoint y: 355, distance: 43.1
click at [416, 355] on div at bounding box center [420, 356] width 11 height 11
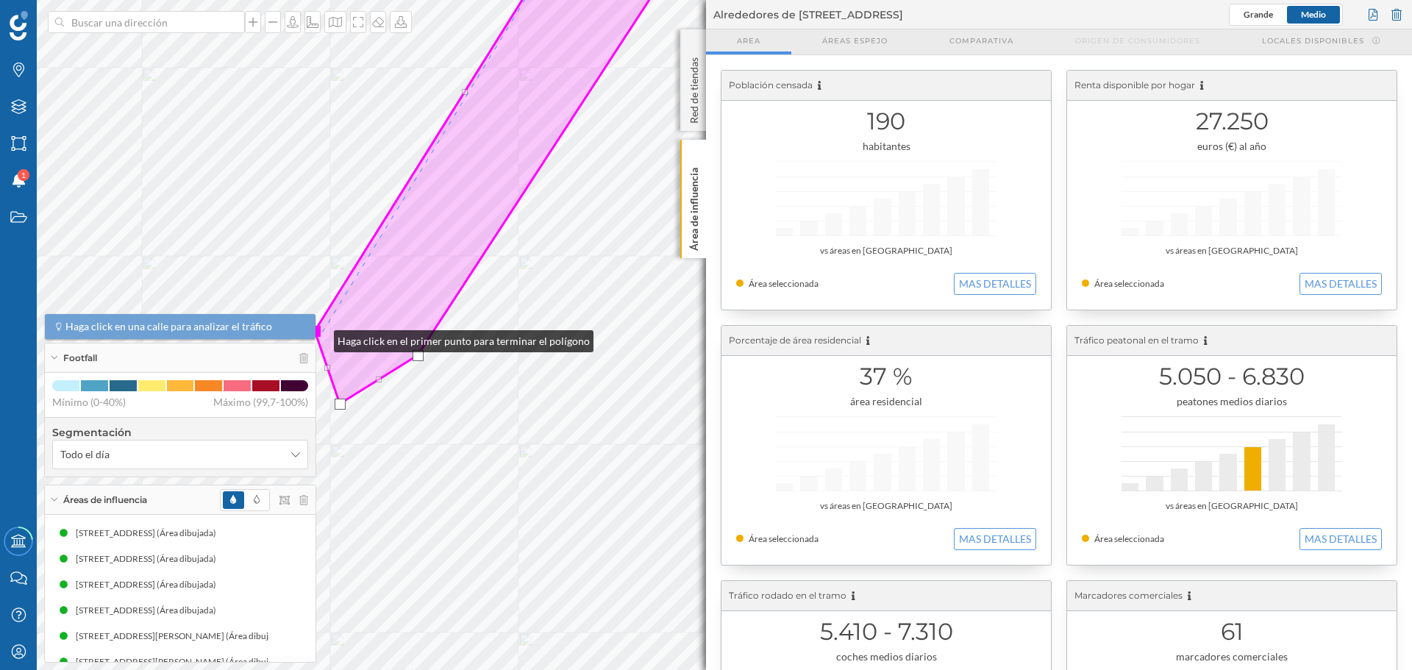
click at [319, 338] on icon at bounding box center [505, 167] width 380 height 473
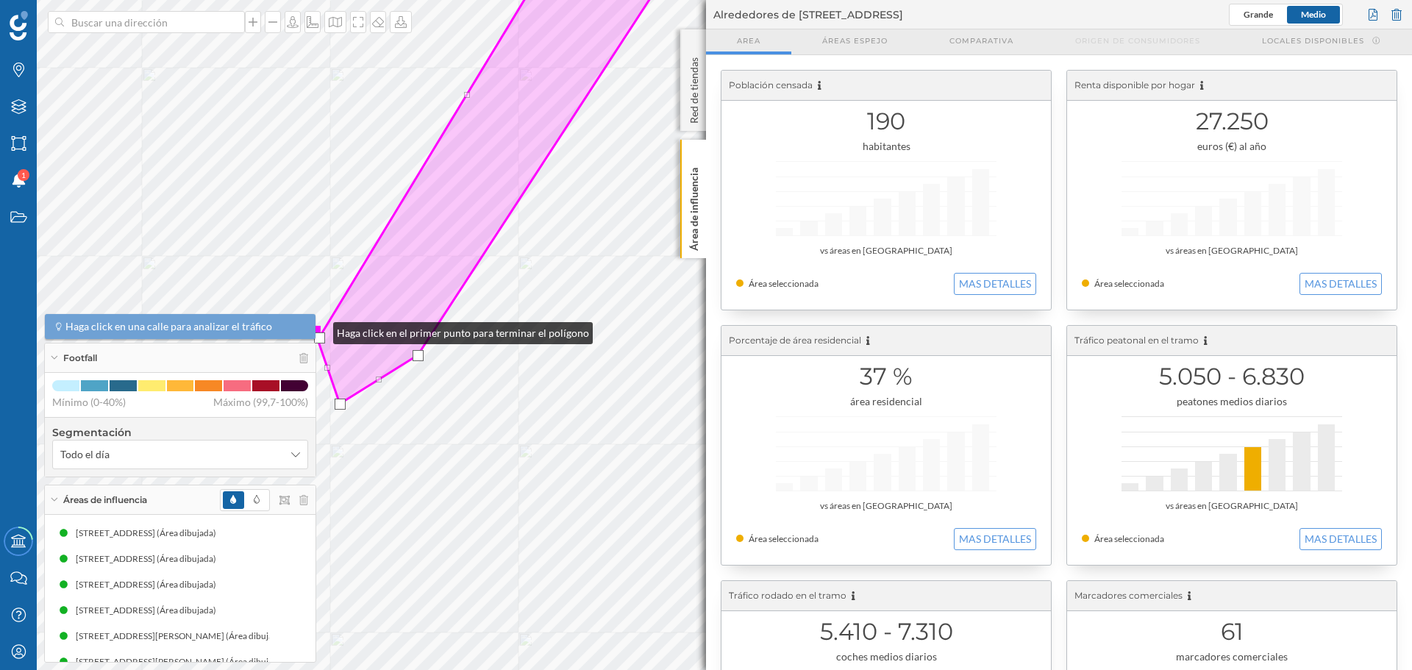
click at [319, 330] on div at bounding box center [315, 331] width 11 height 11
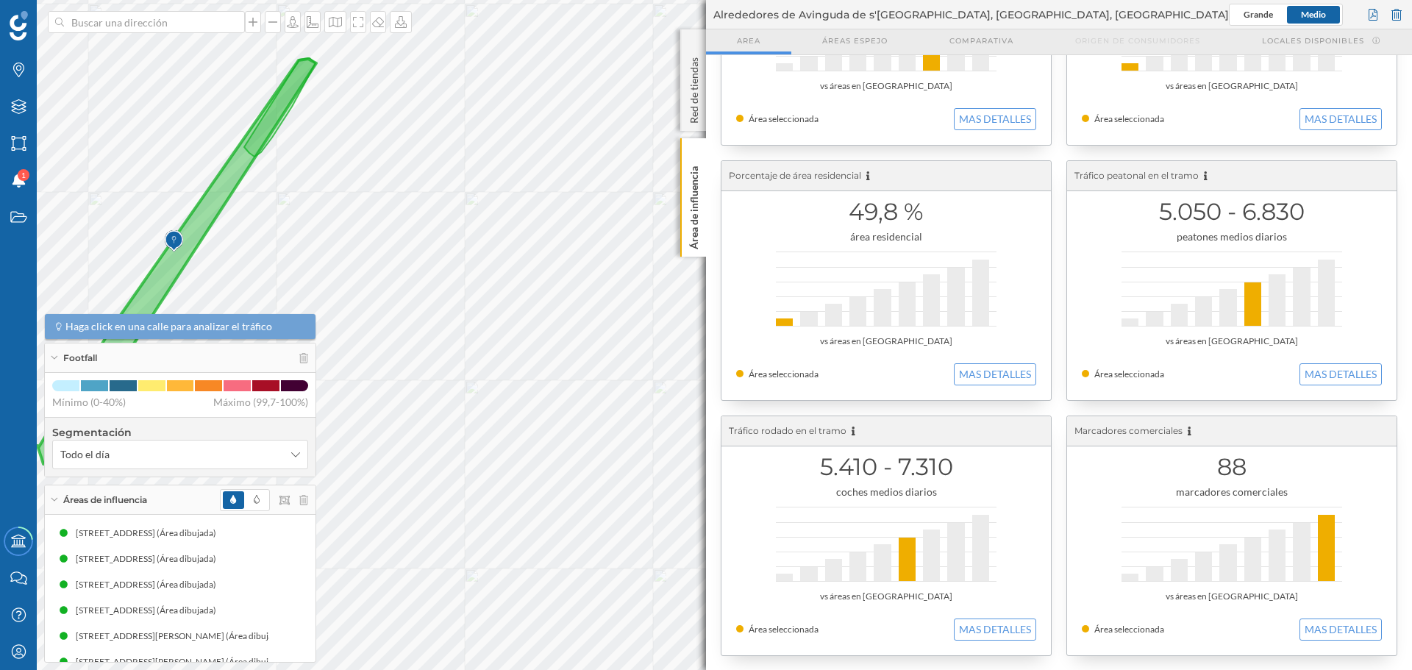
scroll to position [166, 0]
click at [941, 371] on button "MAS DETALLES" at bounding box center [1341, 374] width 82 height 22
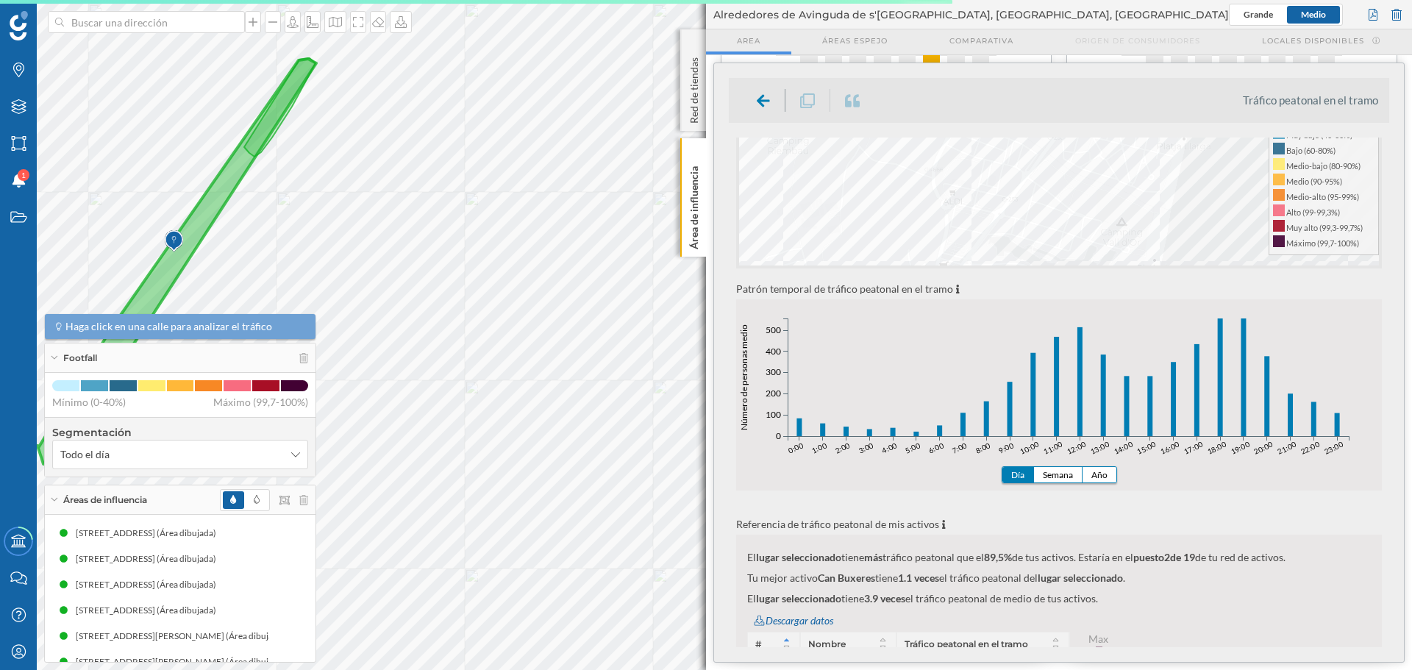
scroll to position [368, 0]
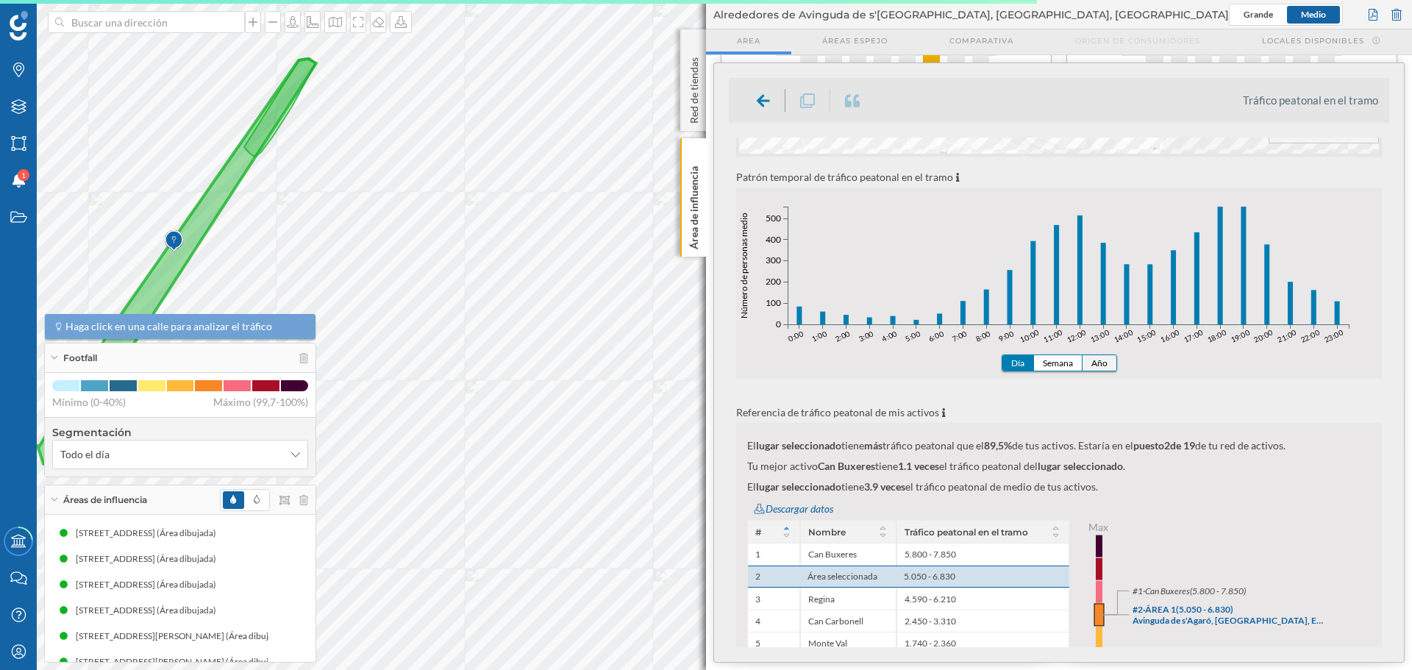
click at [941, 363] on button "Año" at bounding box center [1100, 362] width 34 height 15
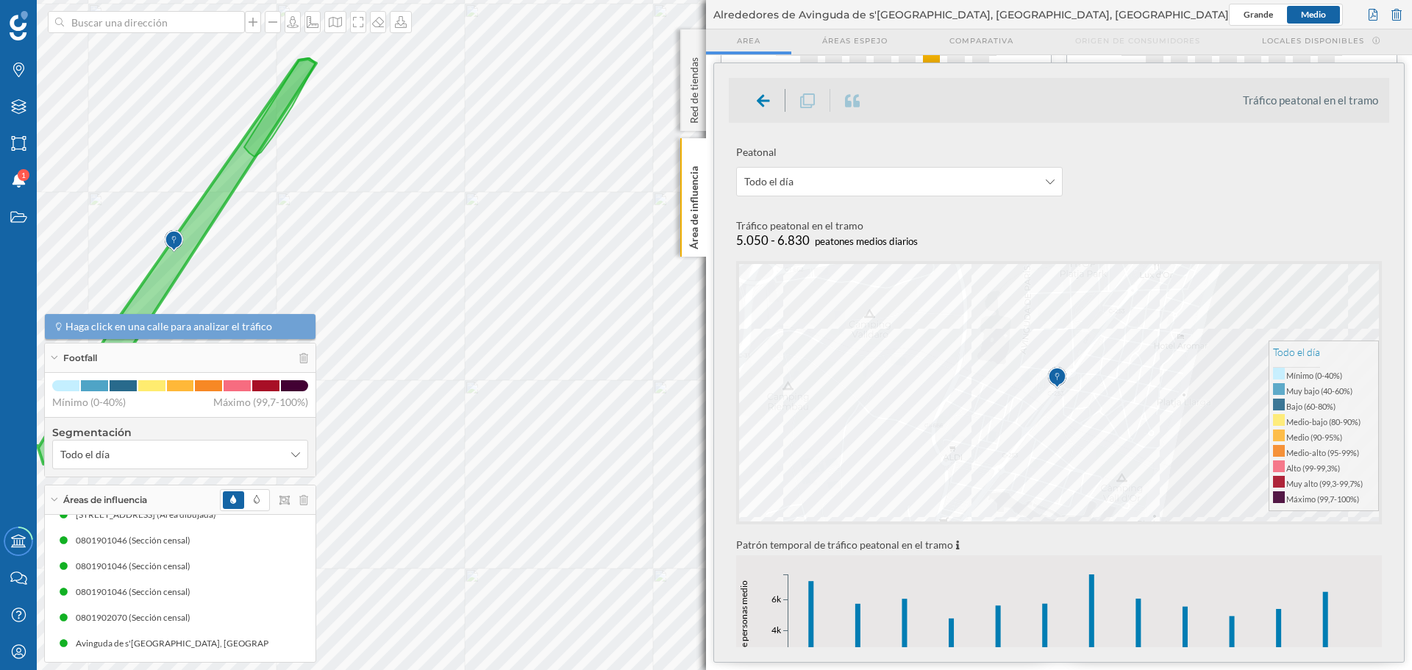
scroll to position [566, 0]
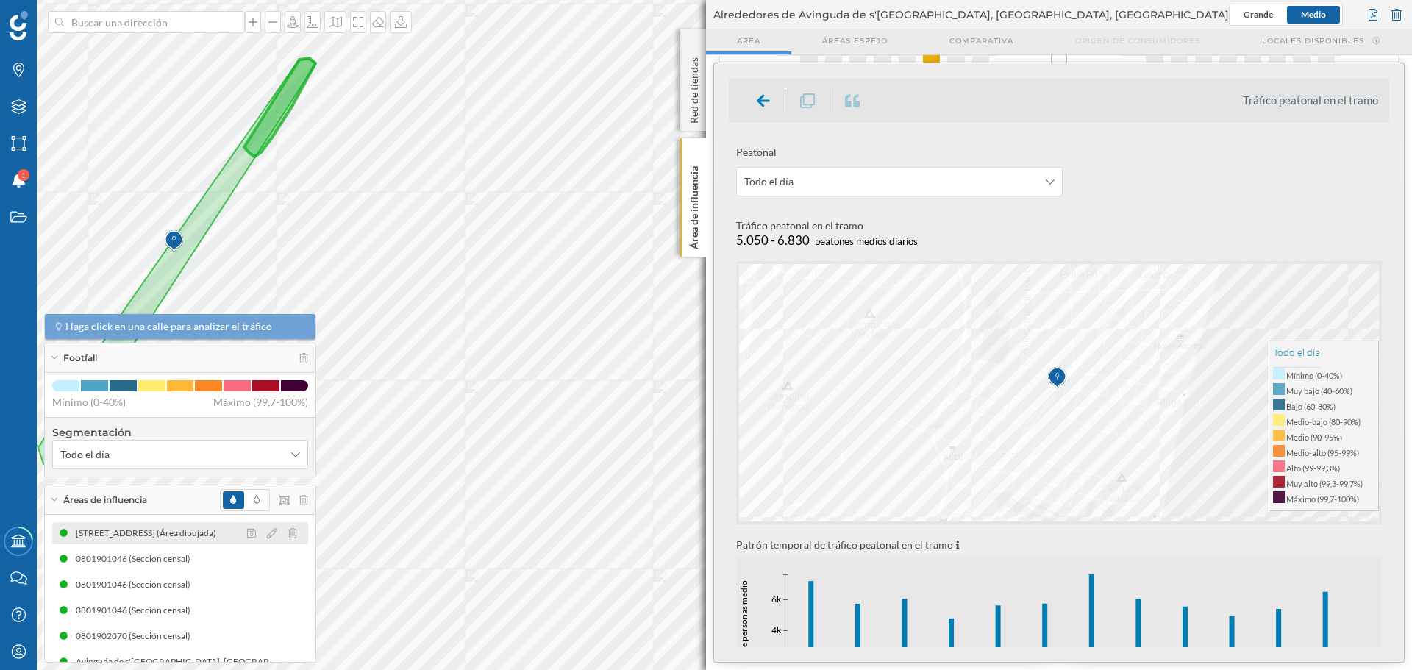
click at [211, 463] on div "[STREET_ADDRESS] (Área dibujada)" at bounding box center [150, 533] width 148 height 15
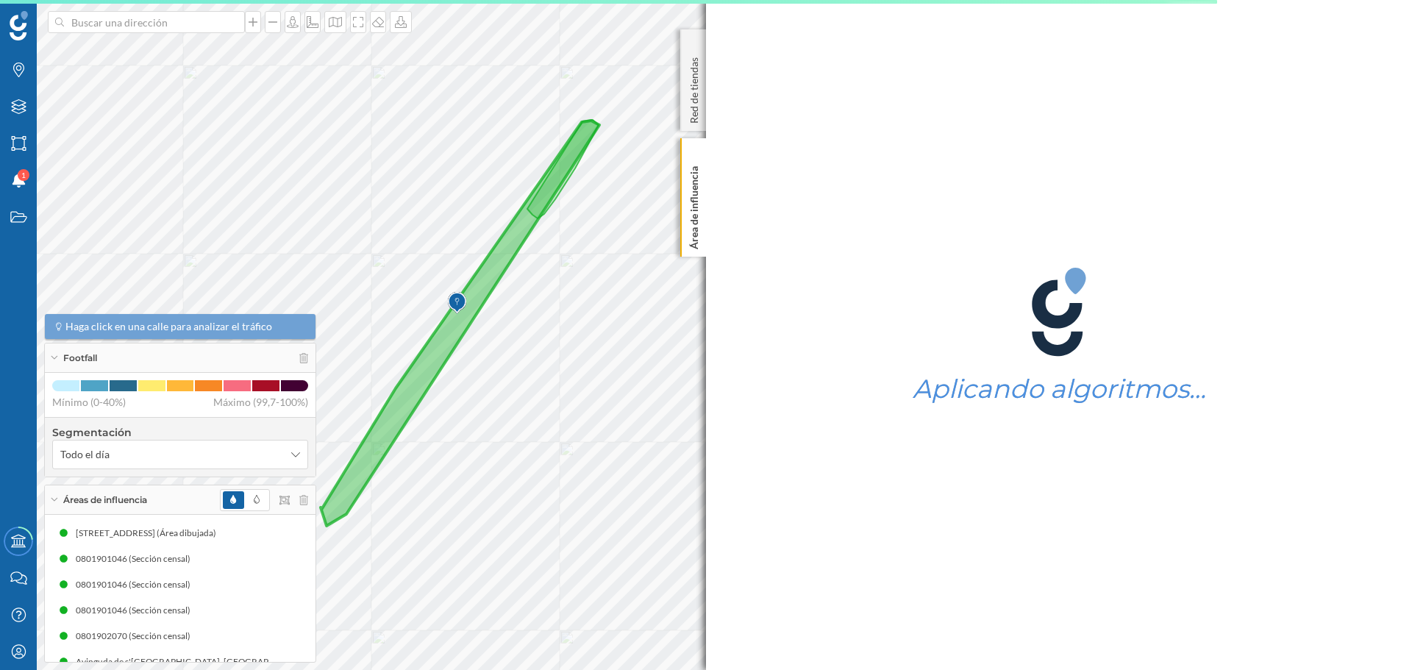
click at [760, 463] on div "Marcas Capas Áreas Notificaciones 1 Estados Academy Contacta con nosotros Centr…" at bounding box center [706, 335] width 1412 height 670
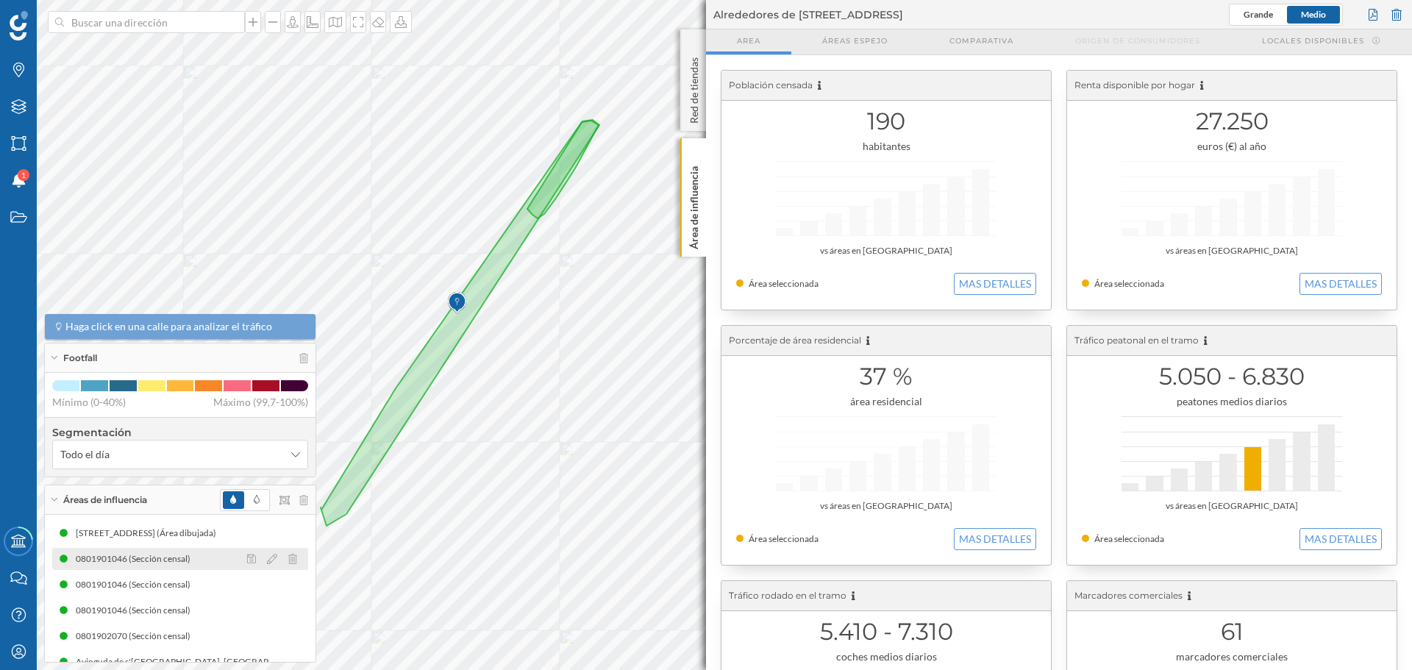
drag, startPoint x: 126, startPoint y: 530, endPoint x: 138, endPoint y: 561, distance: 32.4
click at [138, 463] on div "[STREET_ADDRESS] (Área dibujada) [STREET_ADDRESS] (Área dibujada) [STREET_ADDRE…" at bounding box center [180, 314] width 256 height 717
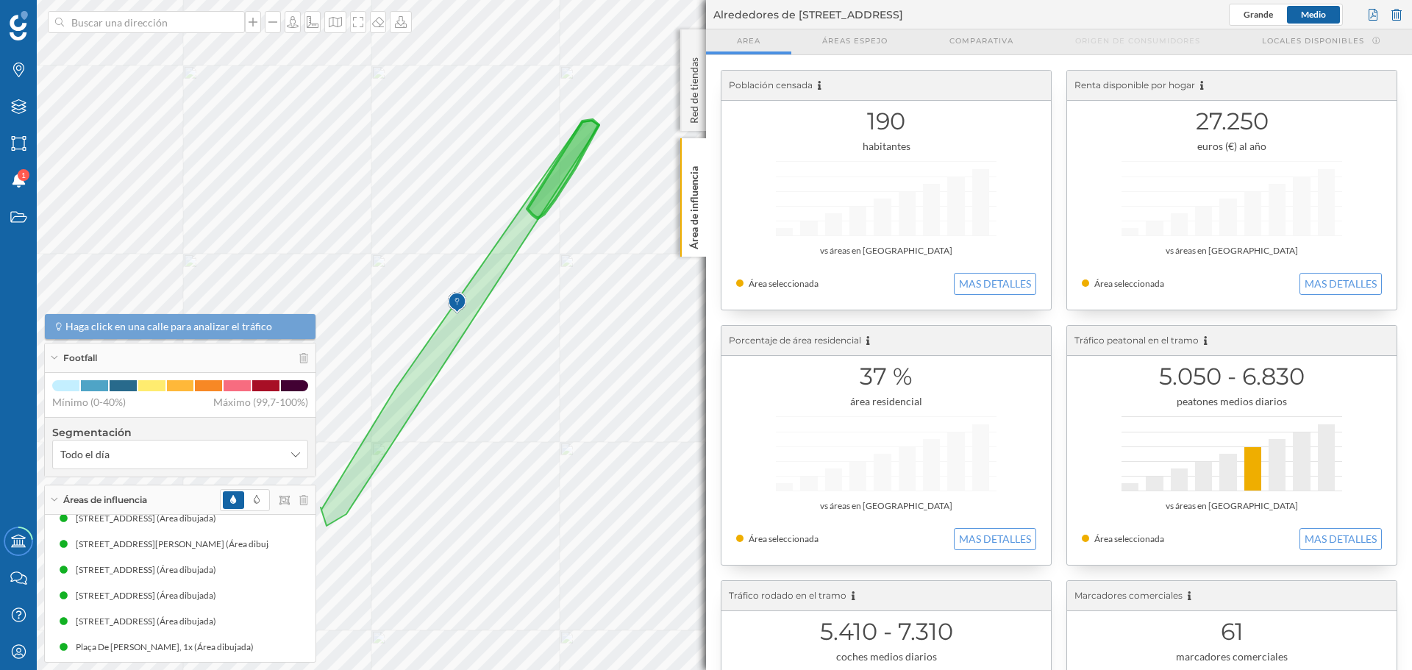
click at [194, 31] on div "Marcas Capas Áreas Notificaciones 1 Estados Academy Contacta con nosotros Centr…" at bounding box center [706, 335] width 1412 height 670
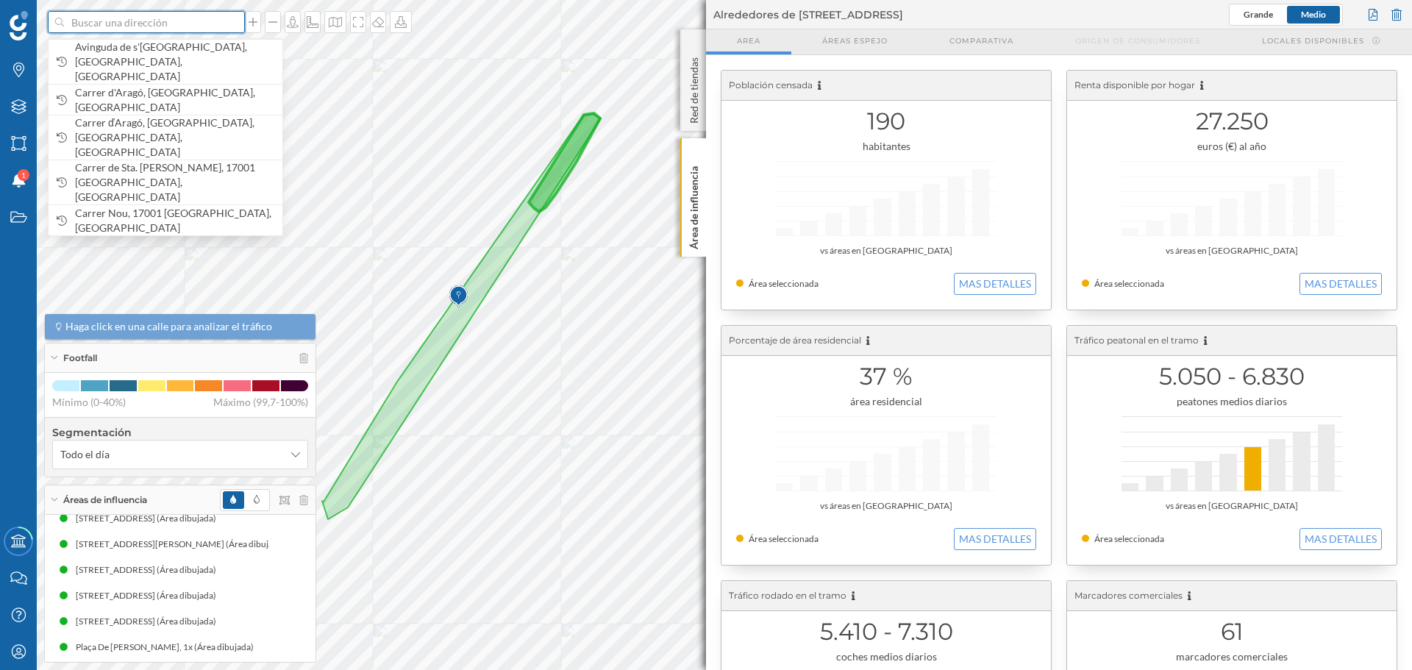
click at [194, 24] on input at bounding box center [146, 22] width 165 height 22
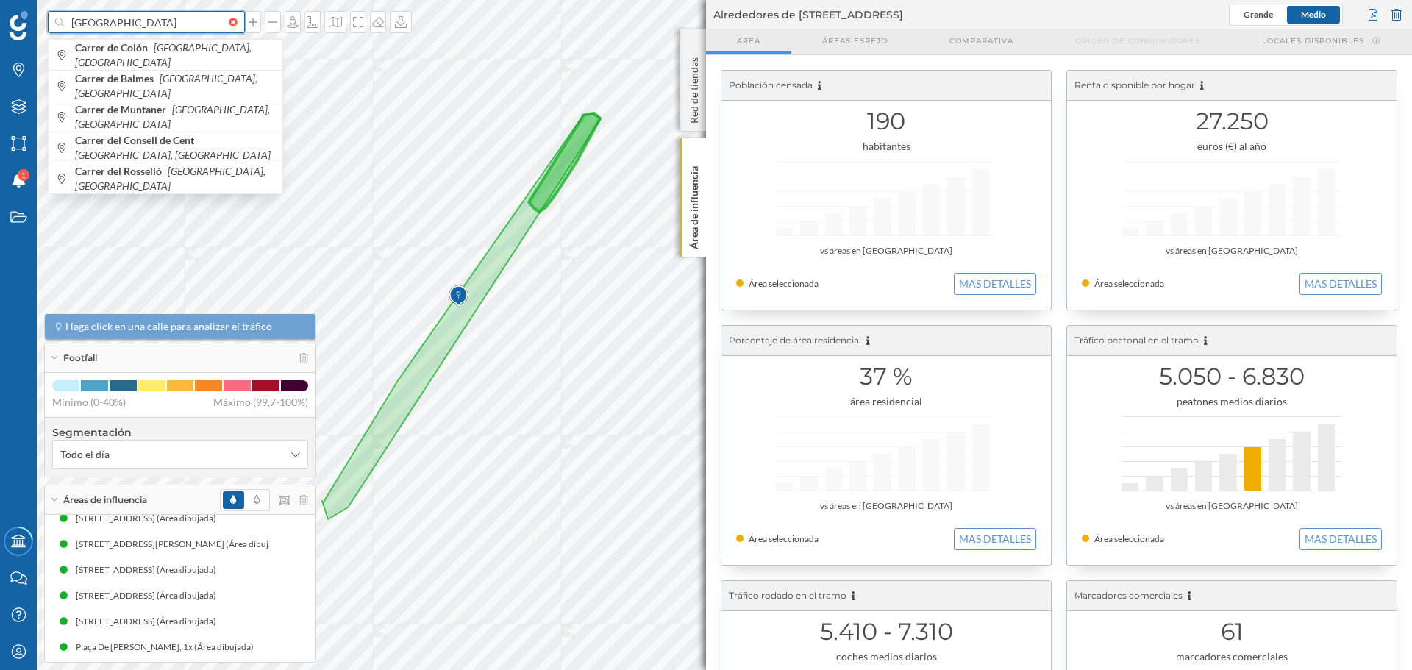
type input "[GEOGRAPHIC_DATA]"
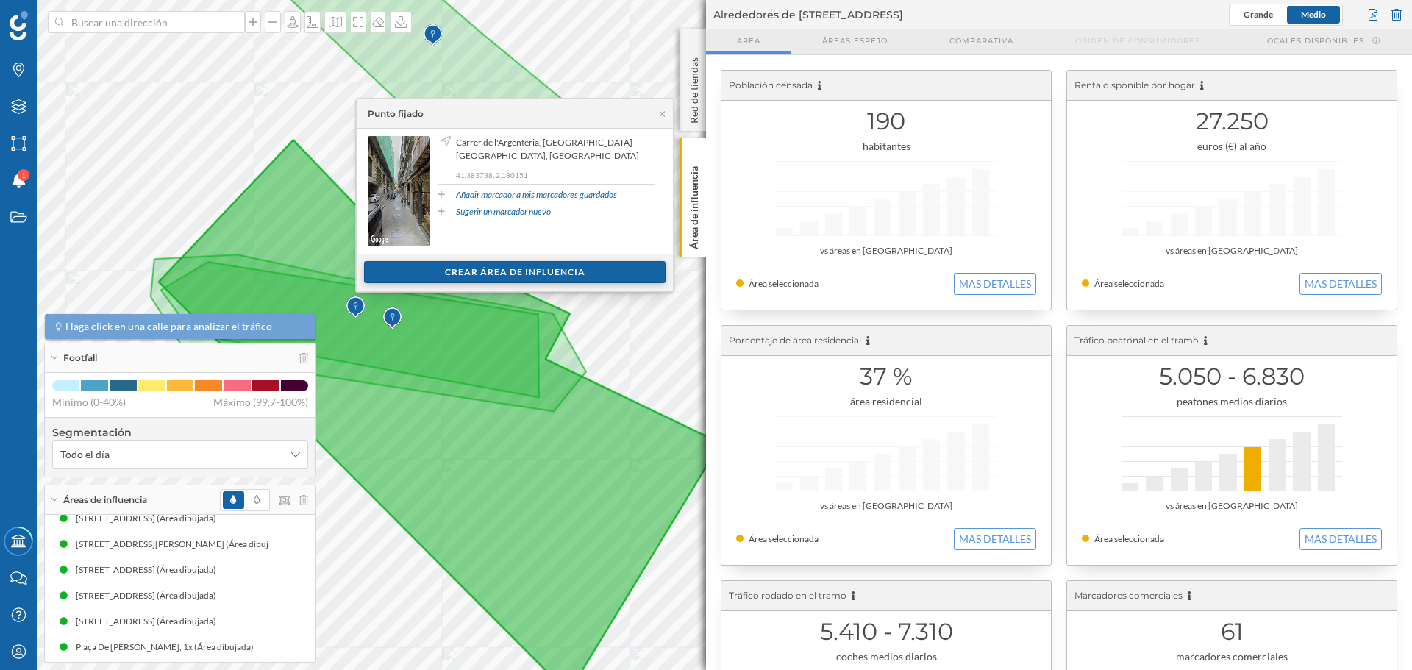
click at [513, 269] on div "Crear área de influencia" at bounding box center [515, 272] width 302 height 22
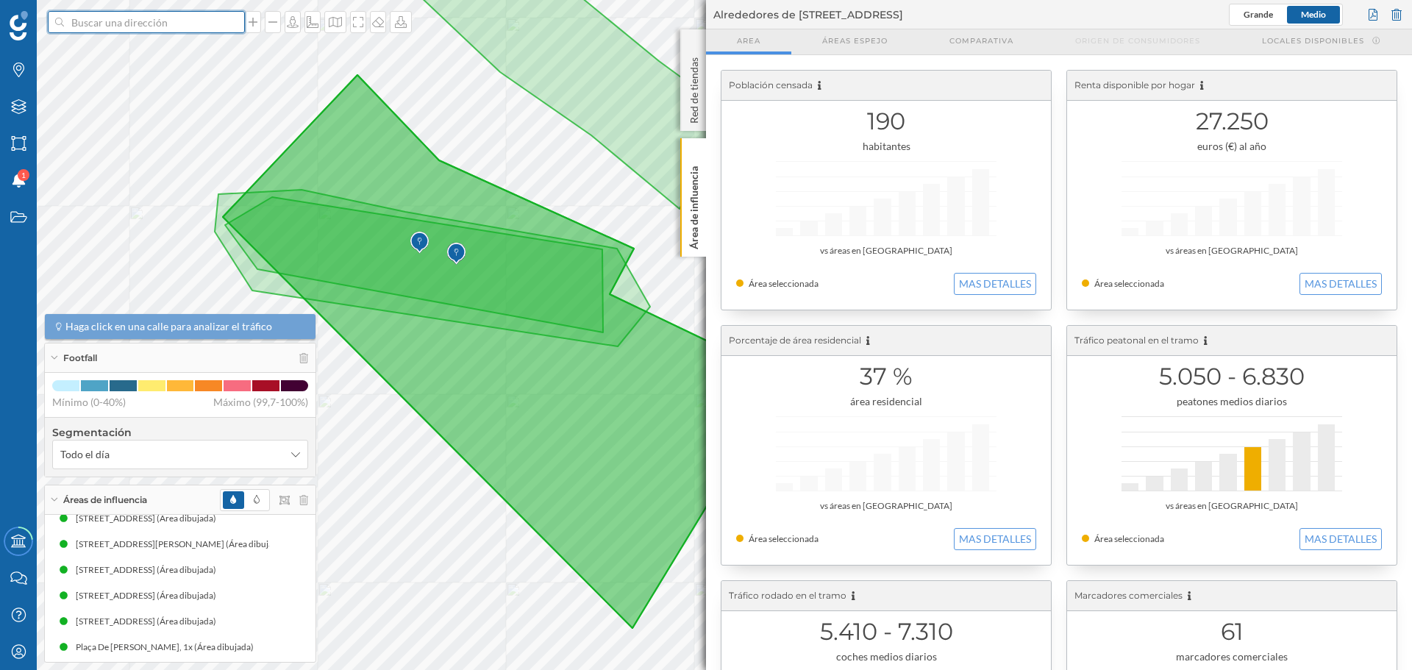
click at [149, 24] on input at bounding box center [146, 22] width 165 height 22
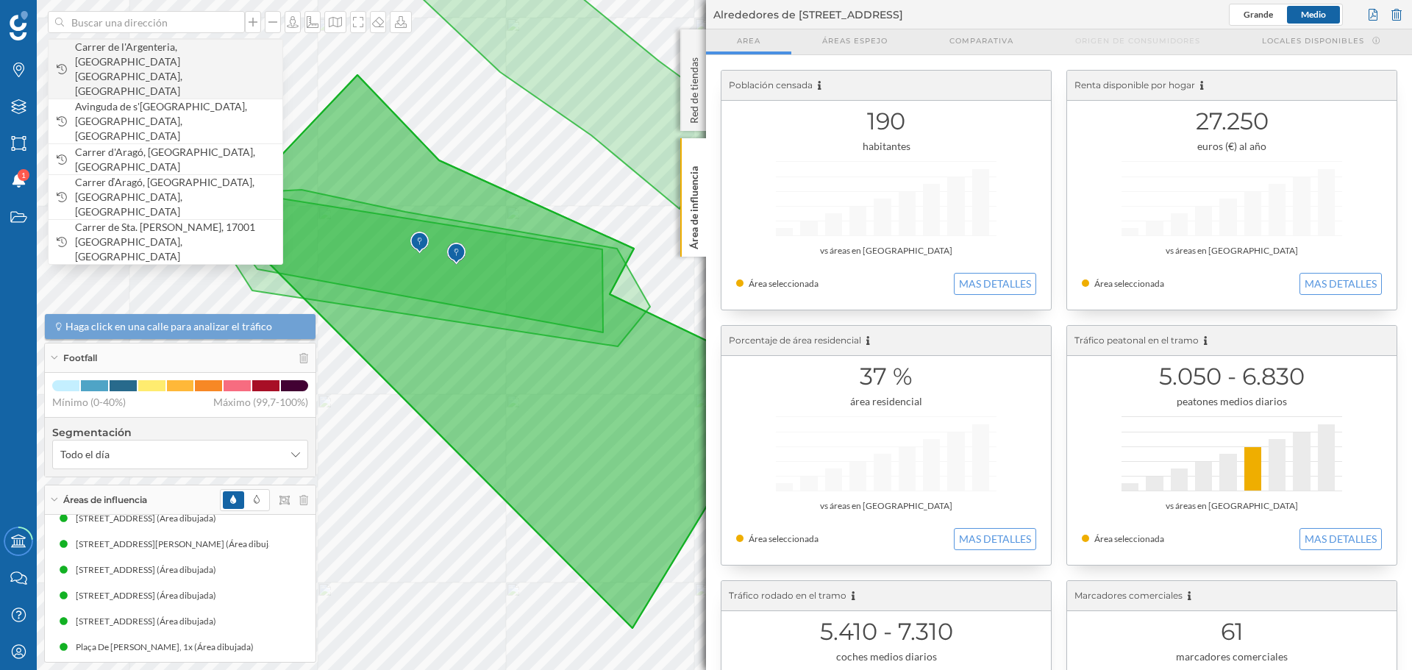
click at [165, 51] on span "Carrer de l'Argenteria, [GEOGRAPHIC_DATA] [GEOGRAPHIC_DATA], [GEOGRAPHIC_DATA]" at bounding box center [175, 69] width 200 height 59
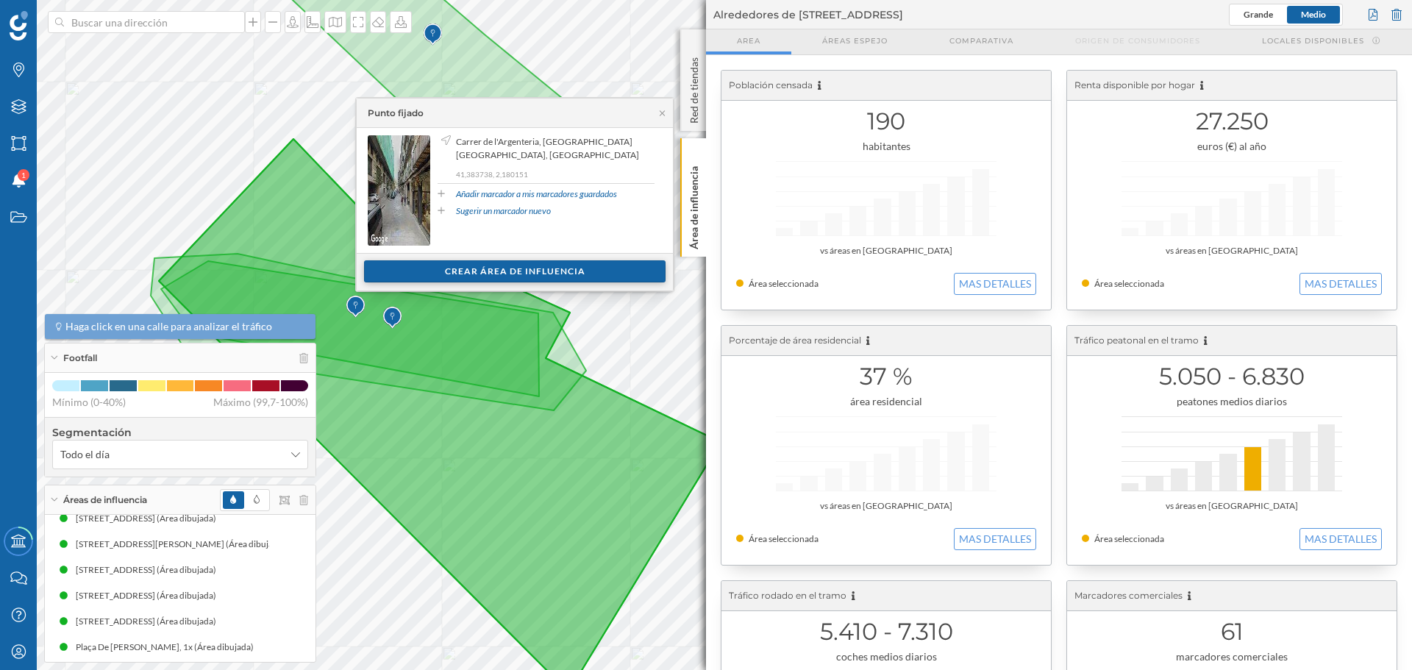
click at [481, 269] on div "Crear área de influencia" at bounding box center [515, 271] width 302 height 22
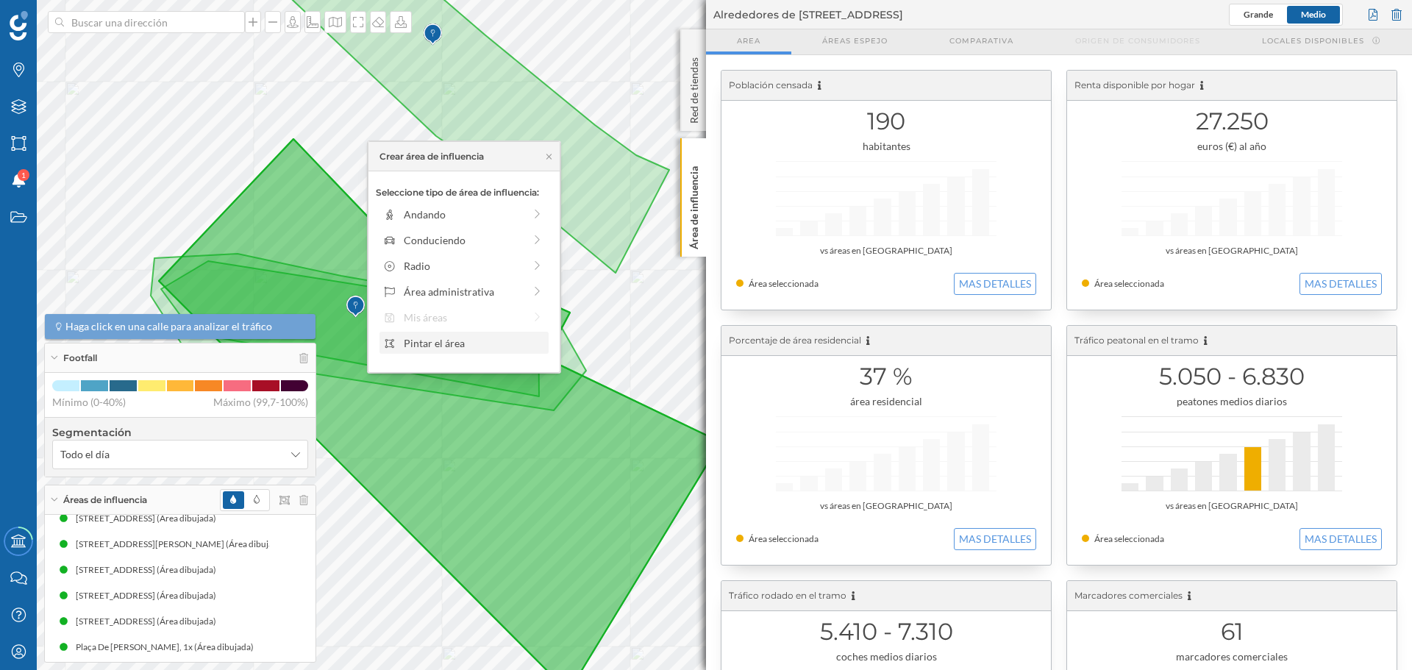
click at [442, 349] on div "Pintar el área" at bounding box center [474, 342] width 141 height 15
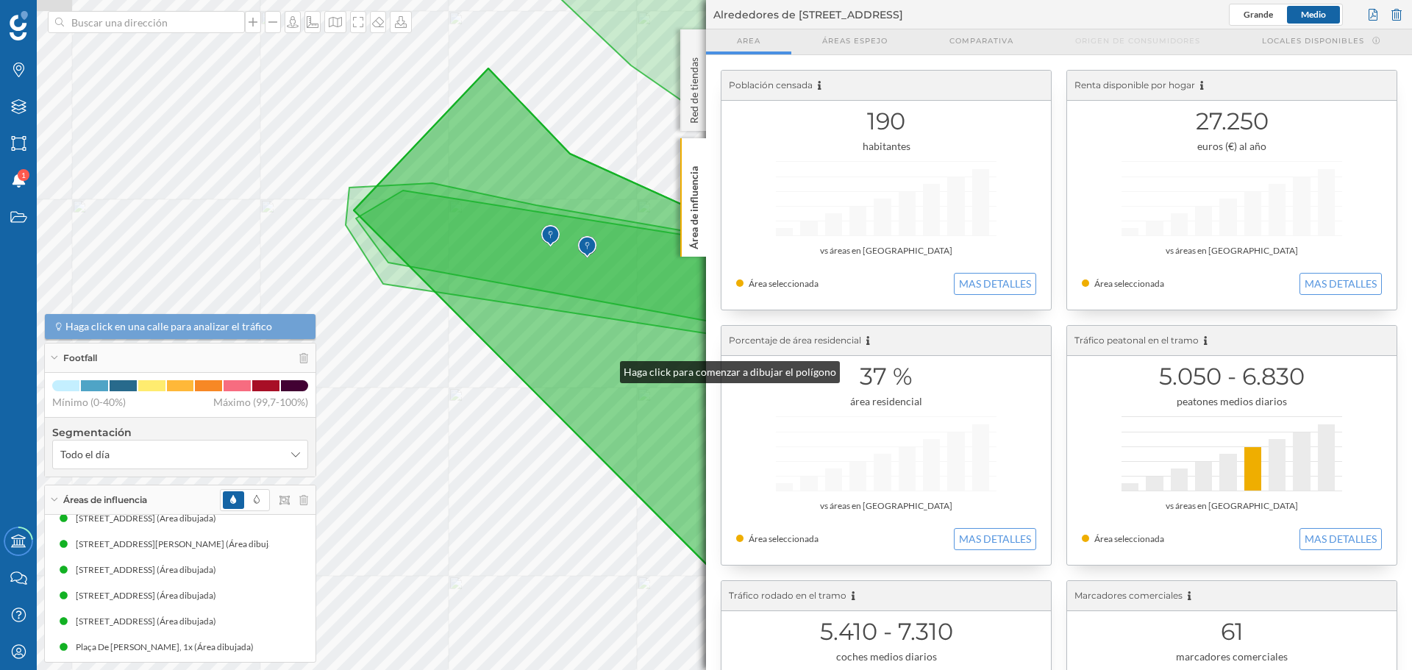
drag, startPoint x: 410, startPoint y: 439, endPoint x: 612, endPoint y: 366, distance: 214.3
click at [612, 366] on icon at bounding box center [635, 344] width 562 height 553
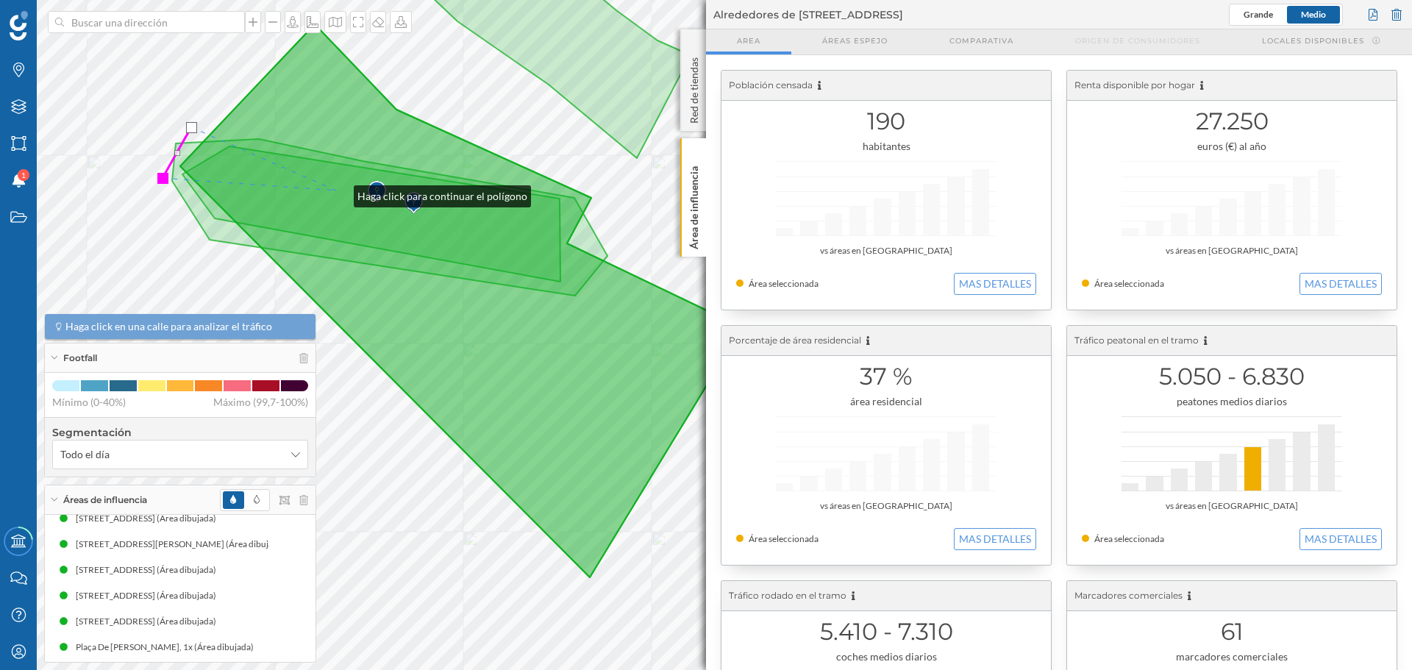
drag, startPoint x: 519, startPoint y: 235, endPoint x: 267, endPoint y: 185, distance: 257.1
click at [267, 185] on icon at bounding box center [461, 300] width 562 height 553
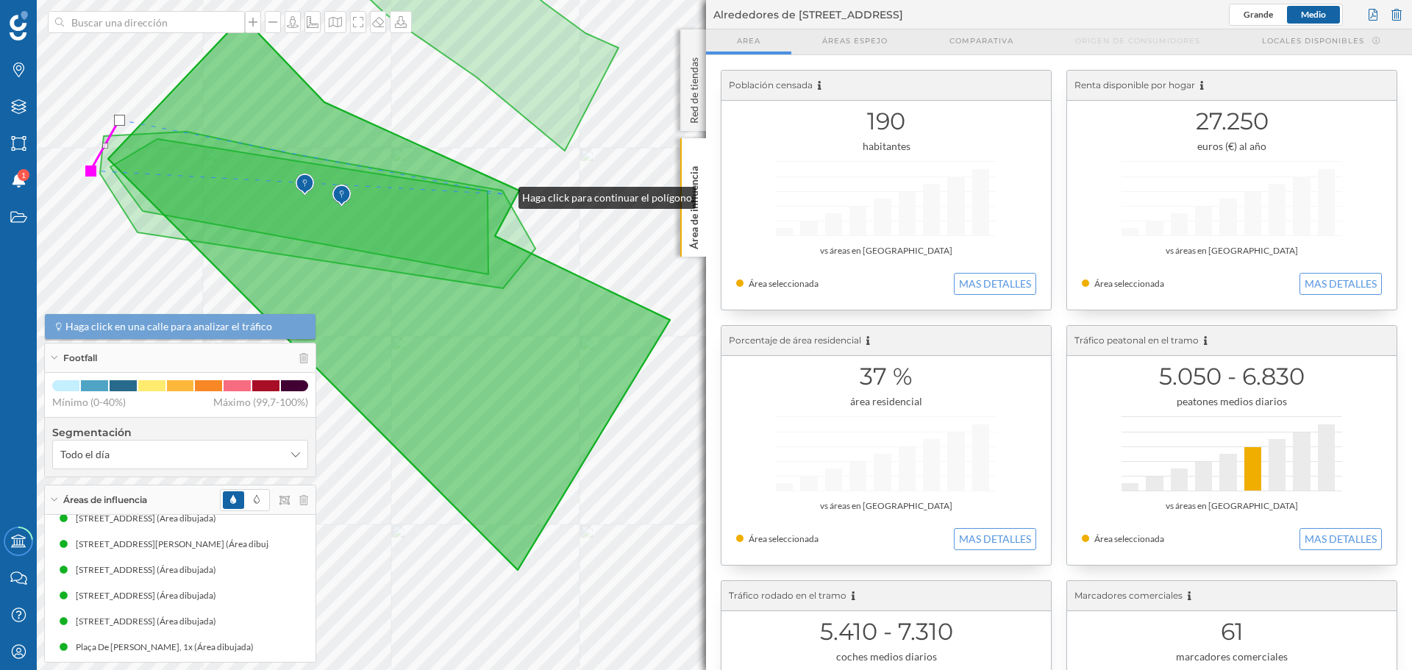
click at [504, 194] on icon at bounding box center [389, 293] width 562 height 553
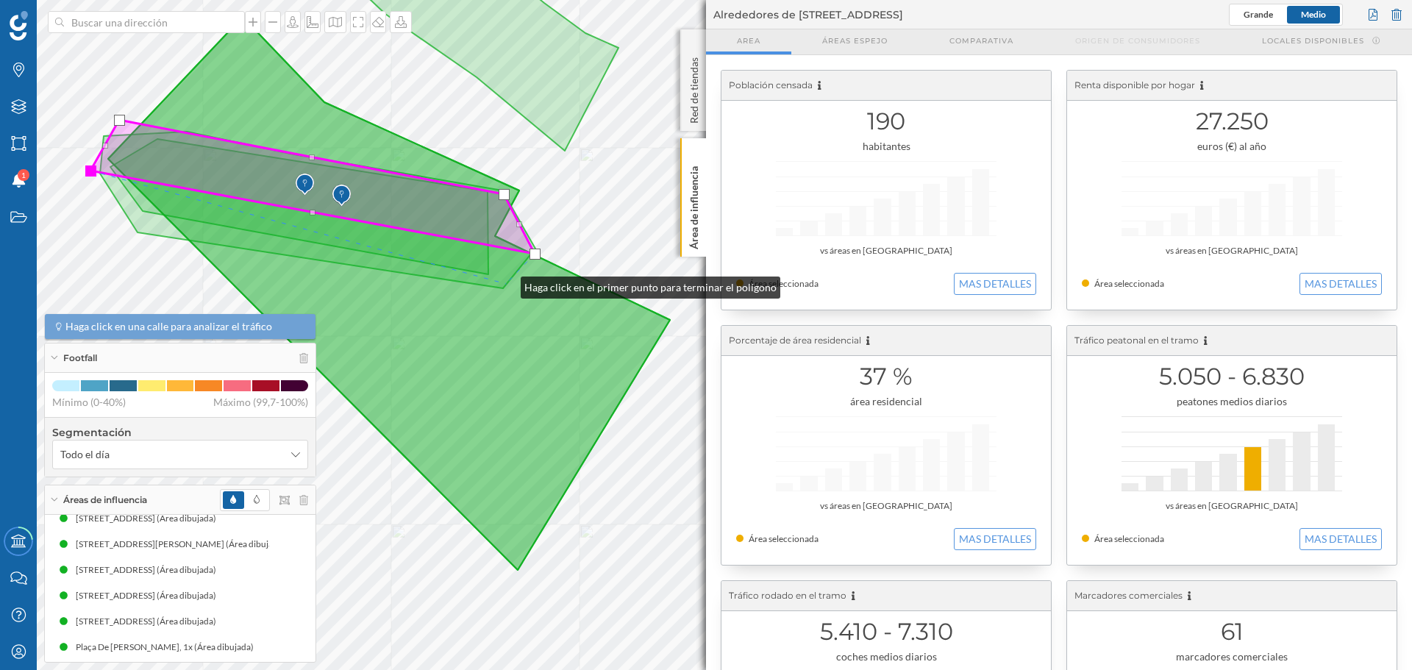
click at [506, 284] on icon at bounding box center [389, 293] width 562 height 553
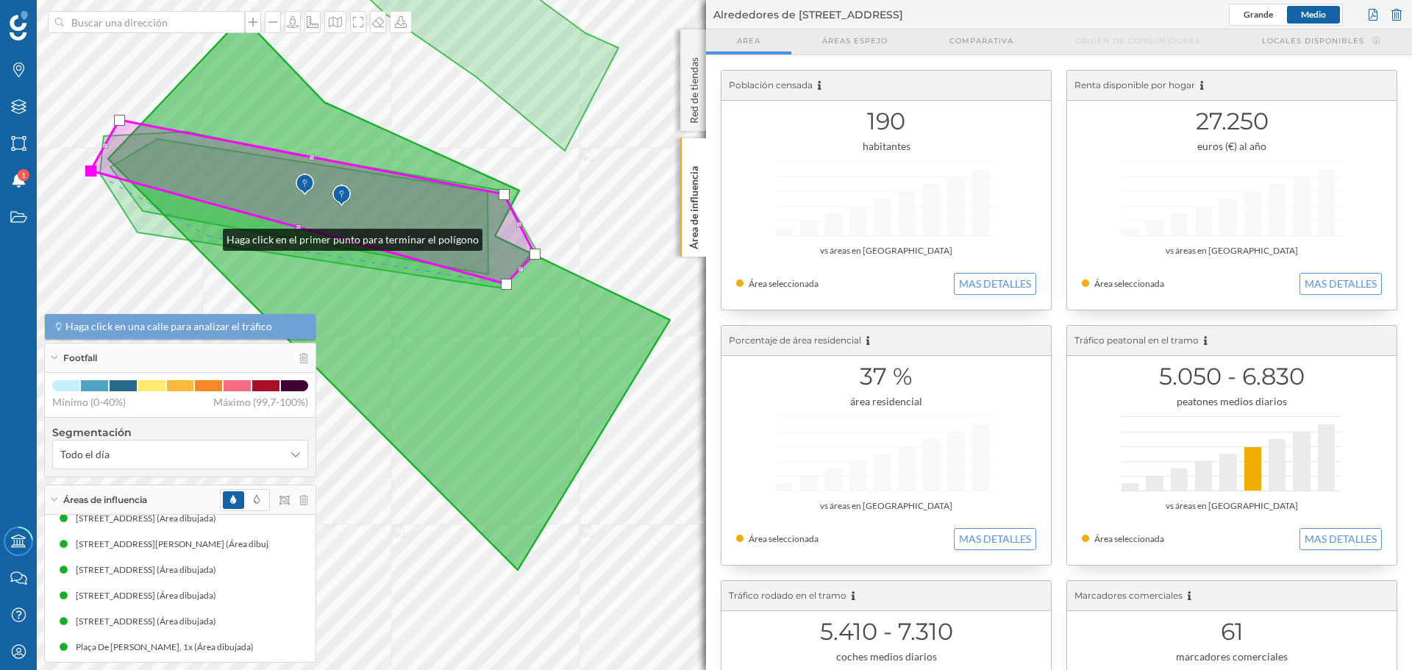
click at [208, 236] on icon at bounding box center [389, 293] width 562 height 553
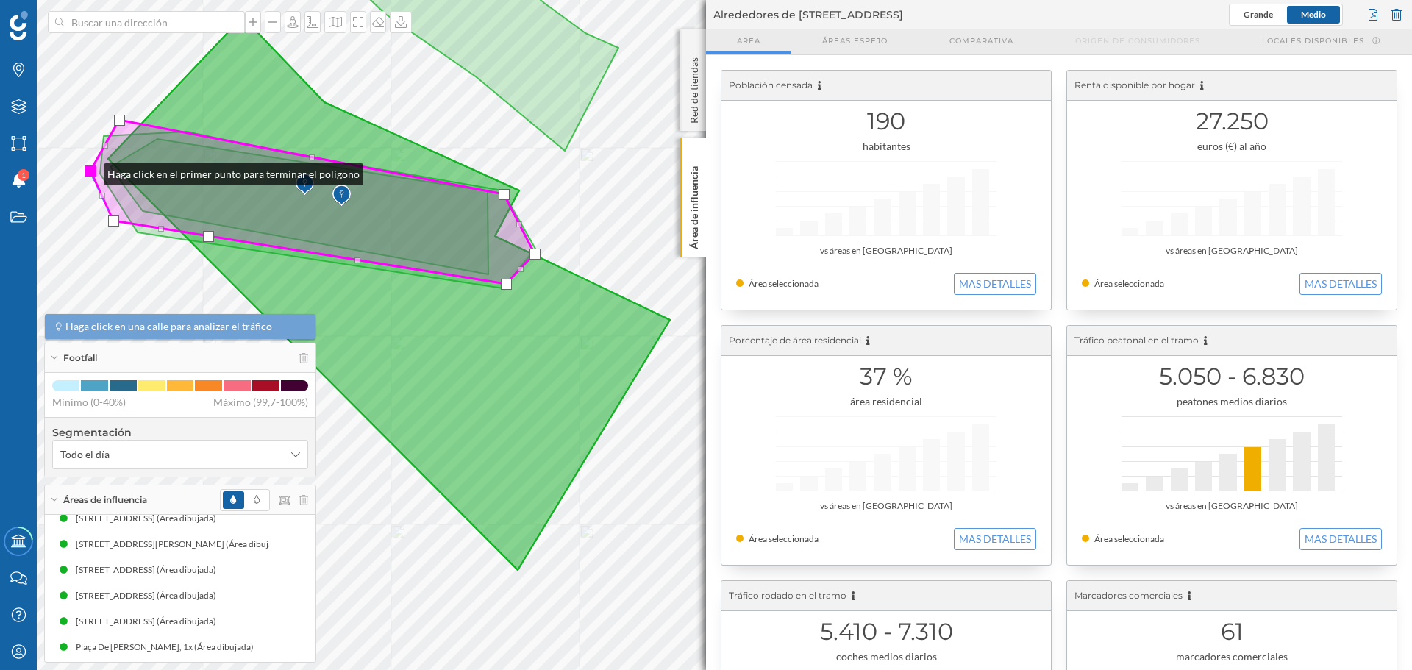
click at [89, 171] on div at bounding box center [90, 171] width 11 height 11
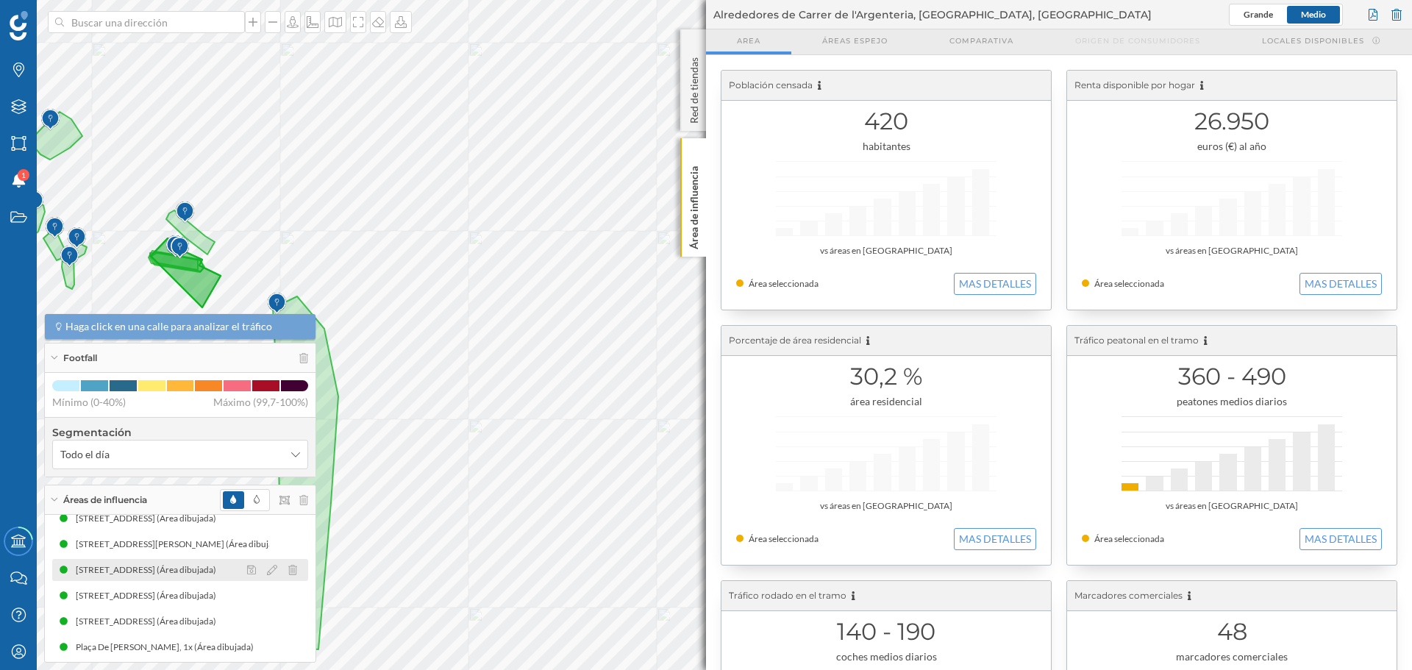
click at [133, 463] on div "[STREET_ADDRESS] (Área dibujada)" at bounding box center [150, 570] width 148 height 15
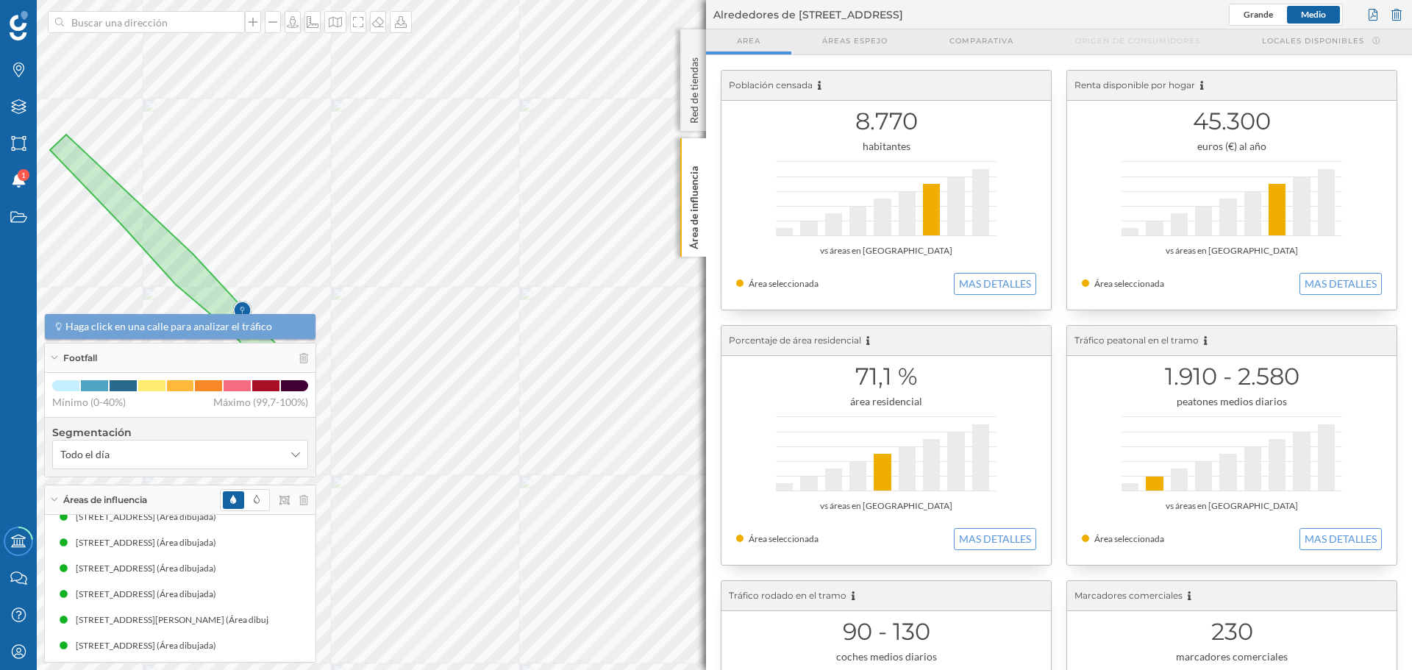
scroll to position [125, 0]
click at [163, 463] on div "[STREET_ADDRESS][PERSON_NAME] (Área dibujada)" at bounding box center [184, 562] width 217 height 15
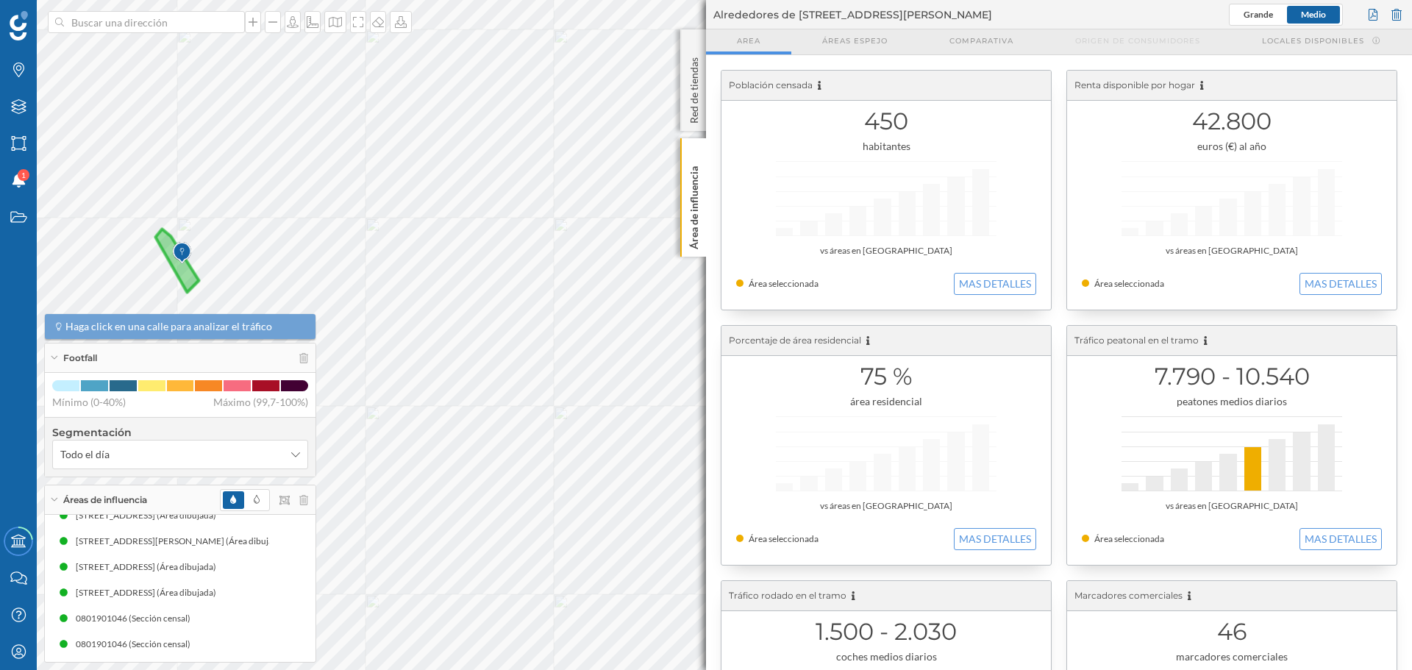
scroll to position [611, 0]
click at [205, 463] on div "Carrer de l'Argenteria, [GEOGRAPHIC_DATA] [GEOGRAPHIC_DATA], [GEOGRAPHIC_DATA] …" at bounding box center [284, 643] width 427 height 15
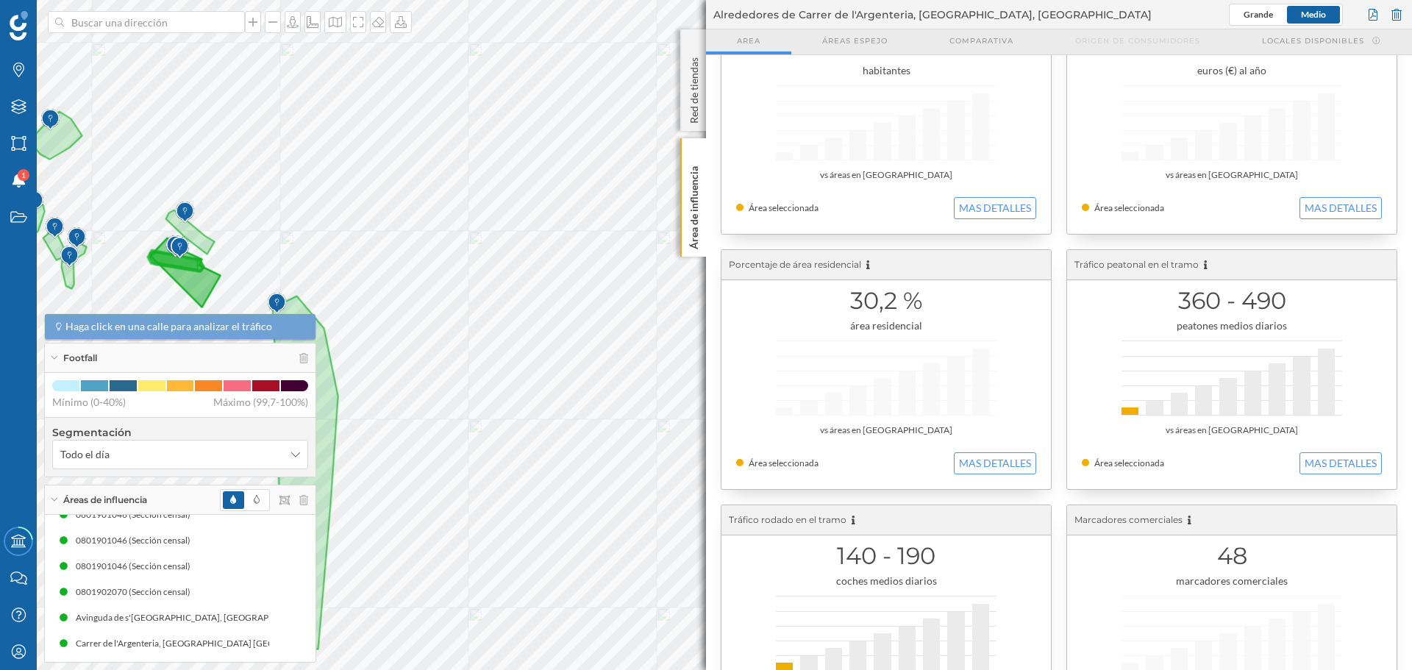
scroll to position [166, 0]
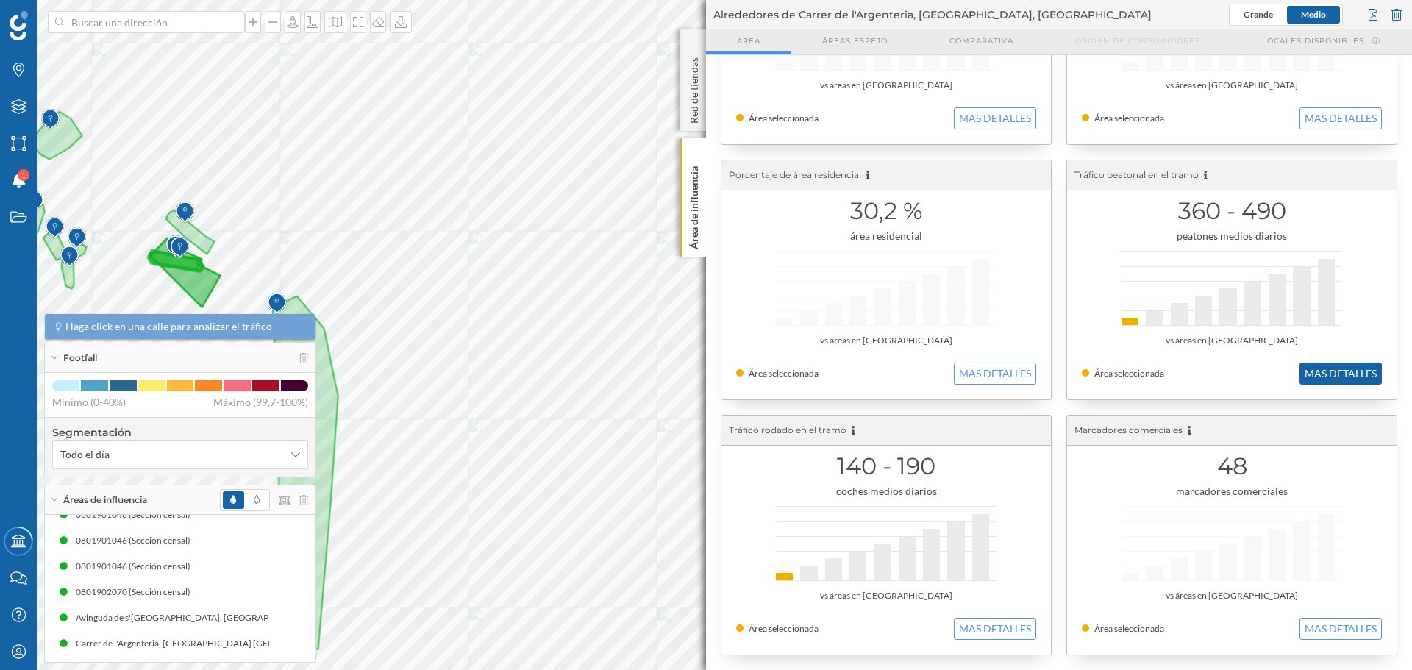
click at [941, 374] on button "MAS DETALLES" at bounding box center [1341, 374] width 82 height 22
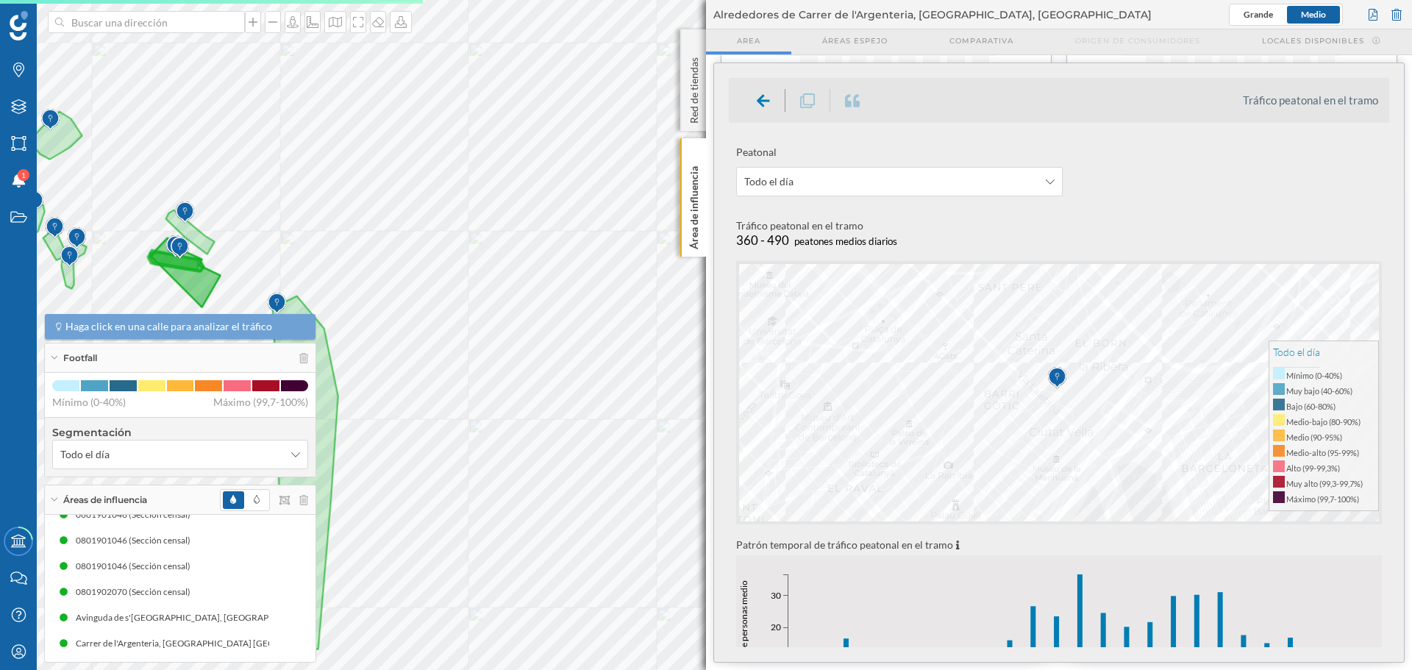
scroll to position [368, 0]
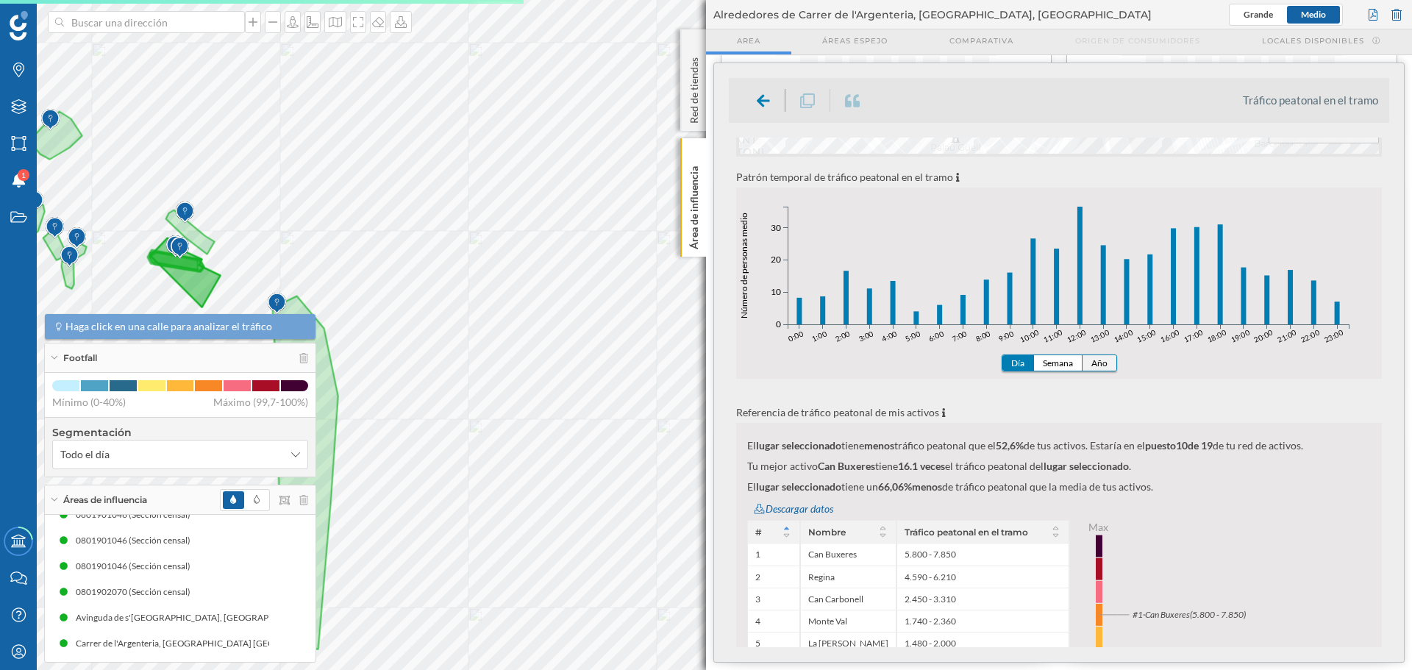
click at [941, 365] on button "Año" at bounding box center [1100, 362] width 34 height 15
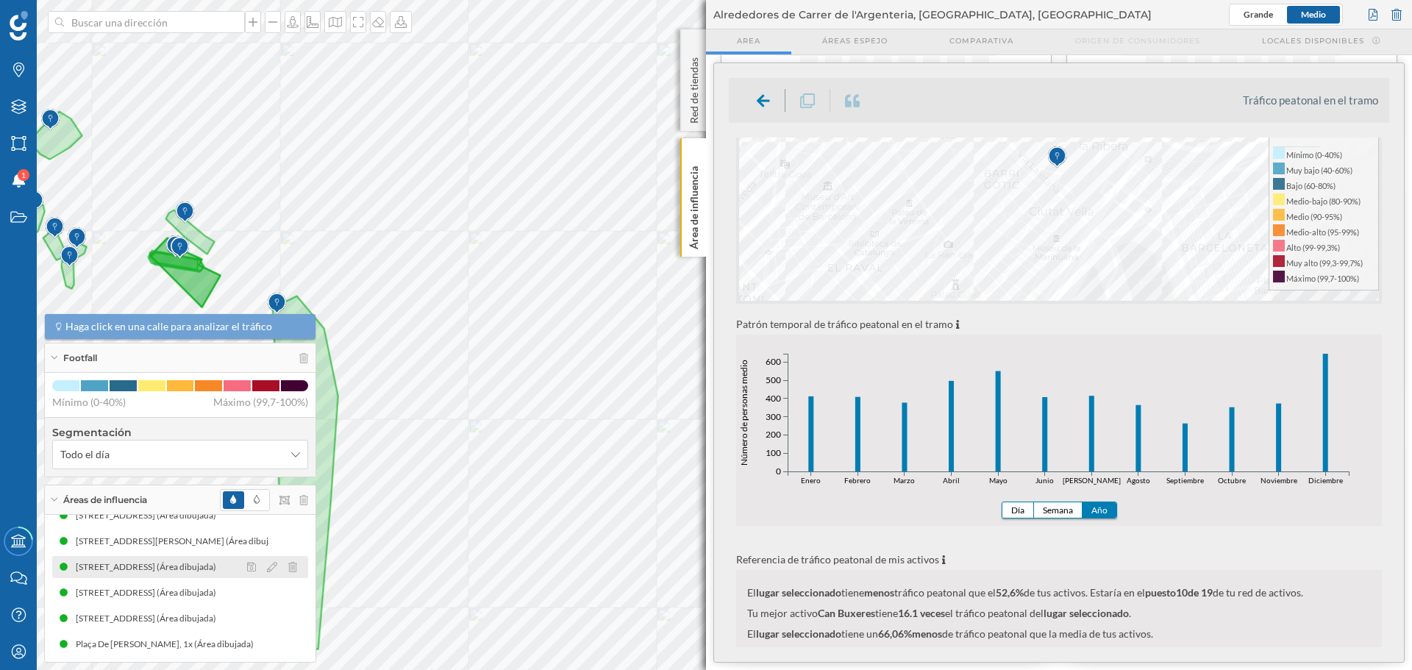
scroll to position [243, 0]
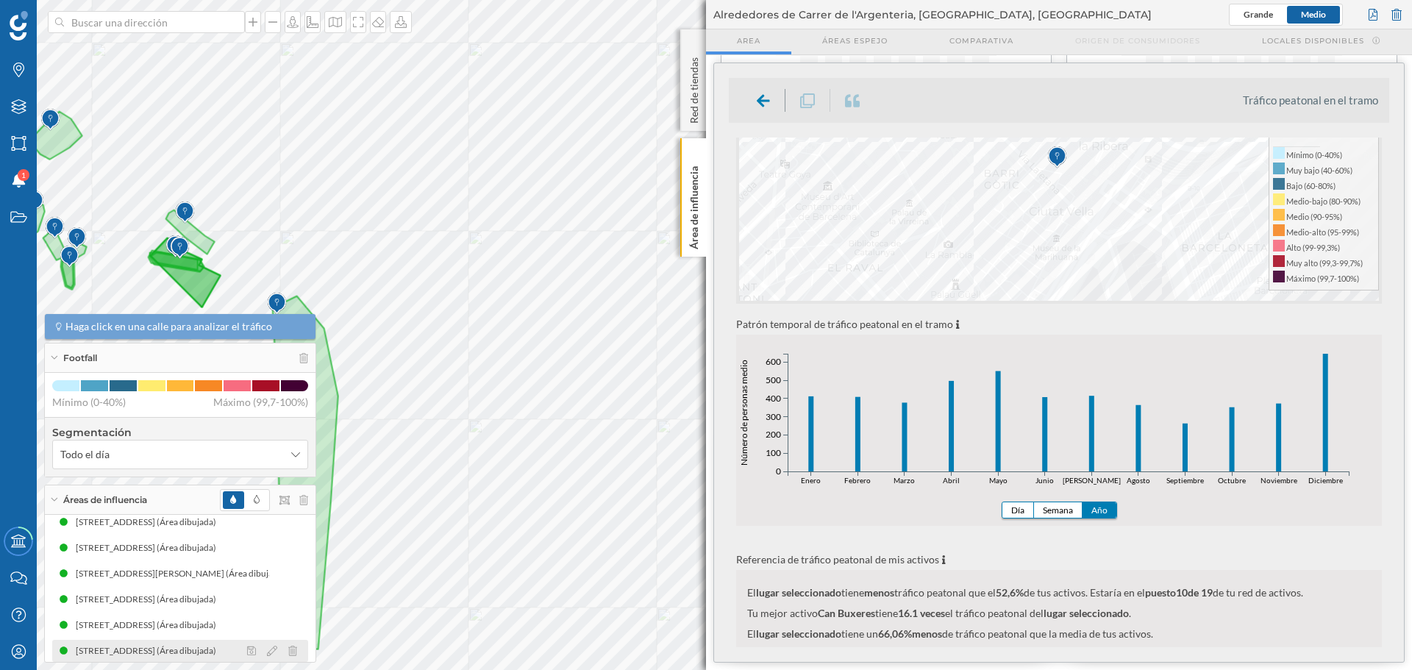
click at [163, 463] on div "[STREET_ADDRESS] (Área dibujada)" at bounding box center [150, 651] width 148 height 15
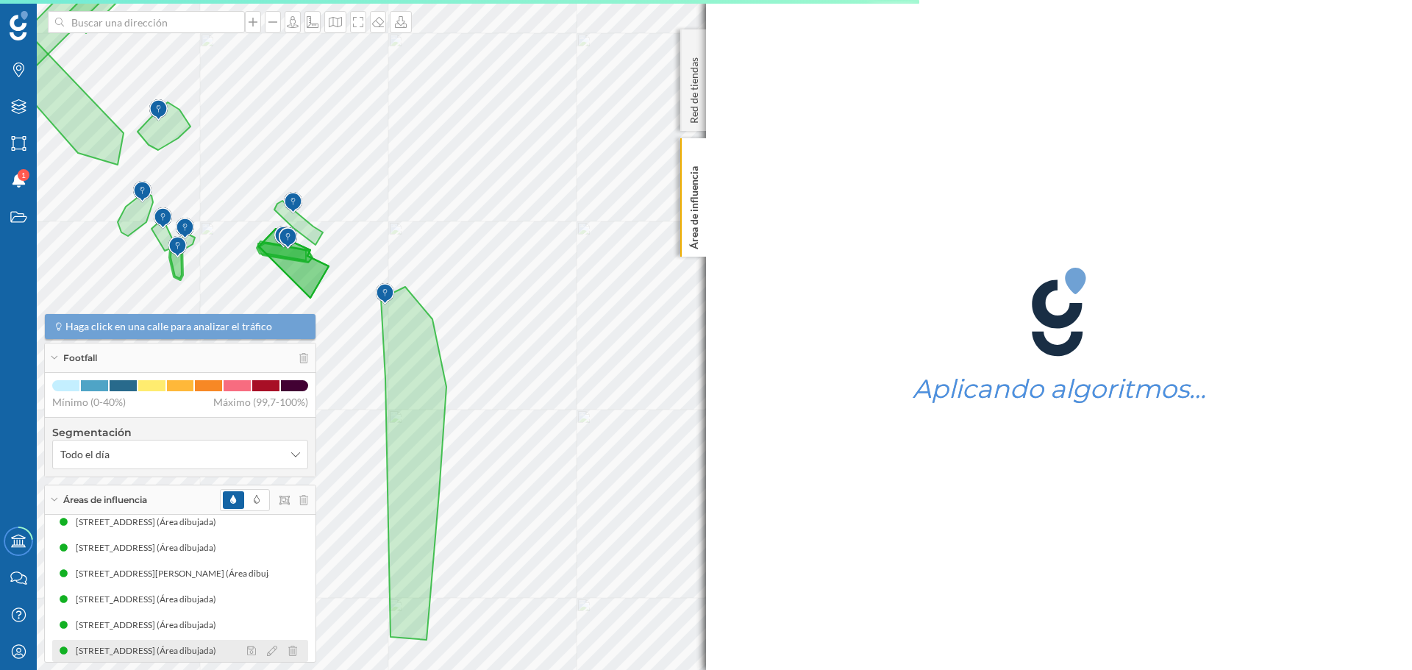
click at [159, 463] on div "[STREET_ADDRESS] (Área dibujada)" at bounding box center [150, 651] width 148 height 15
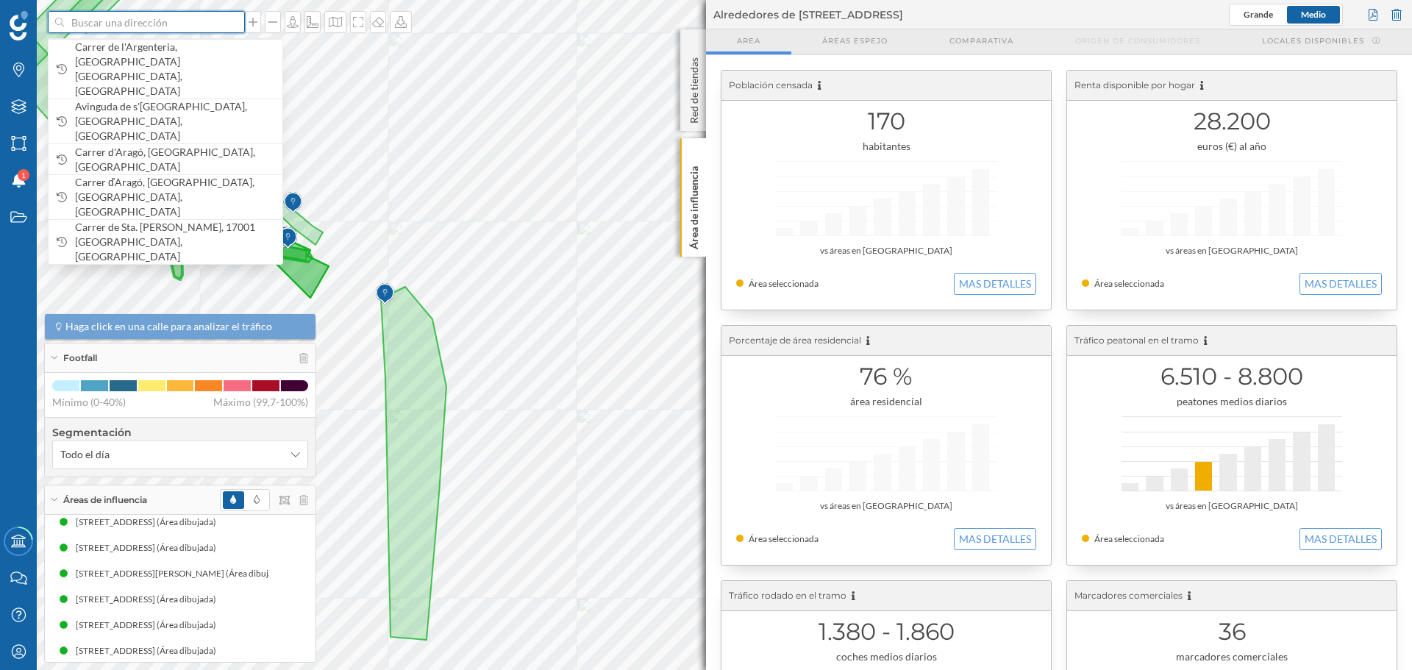
click at [162, 22] on input at bounding box center [146, 22] width 165 height 22
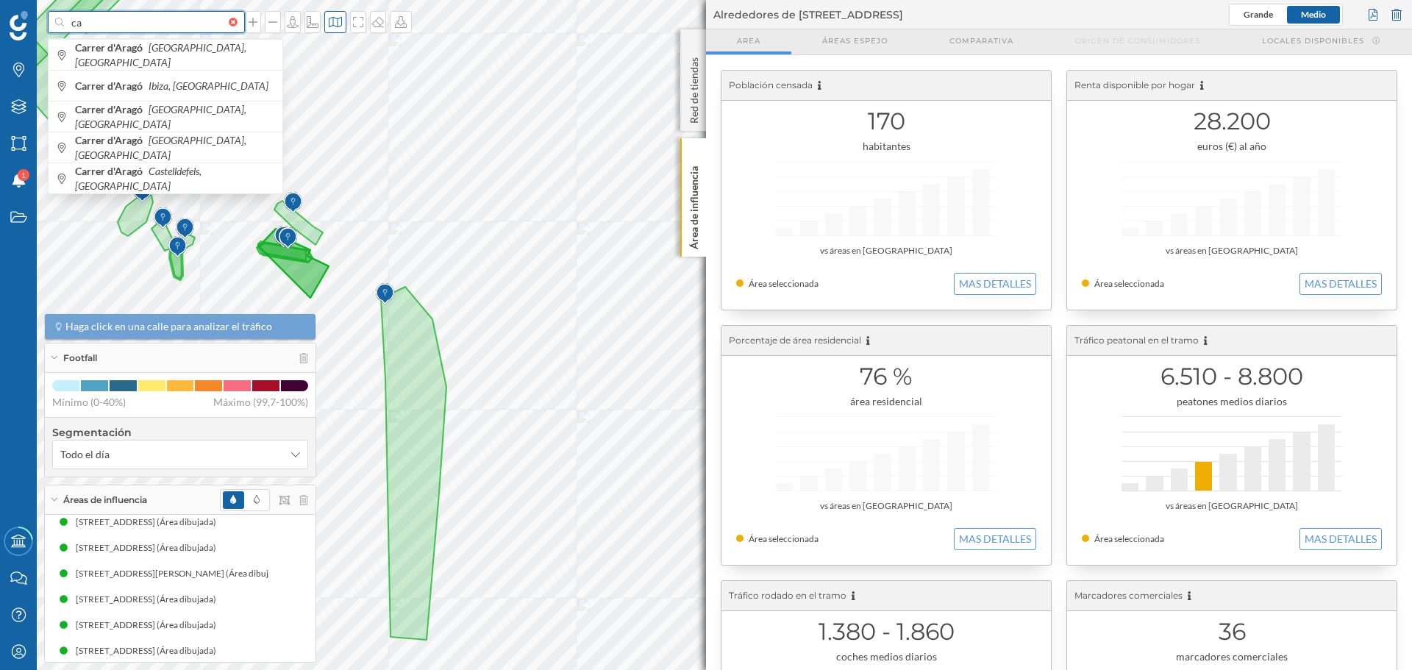
type input "c"
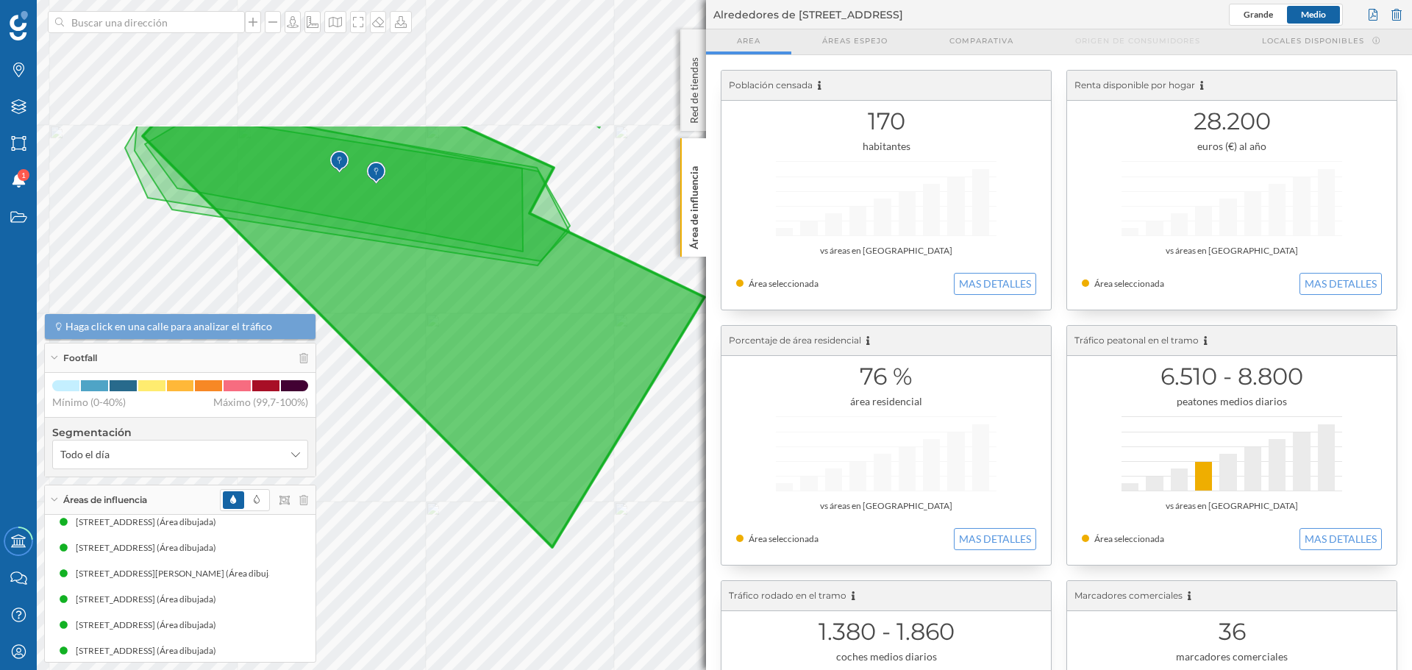
drag, startPoint x: 432, startPoint y: 196, endPoint x: 541, endPoint y: 390, distance: 222.6
click at [541, 390] on icon at bounding box center [424, 336] width 562 height 422
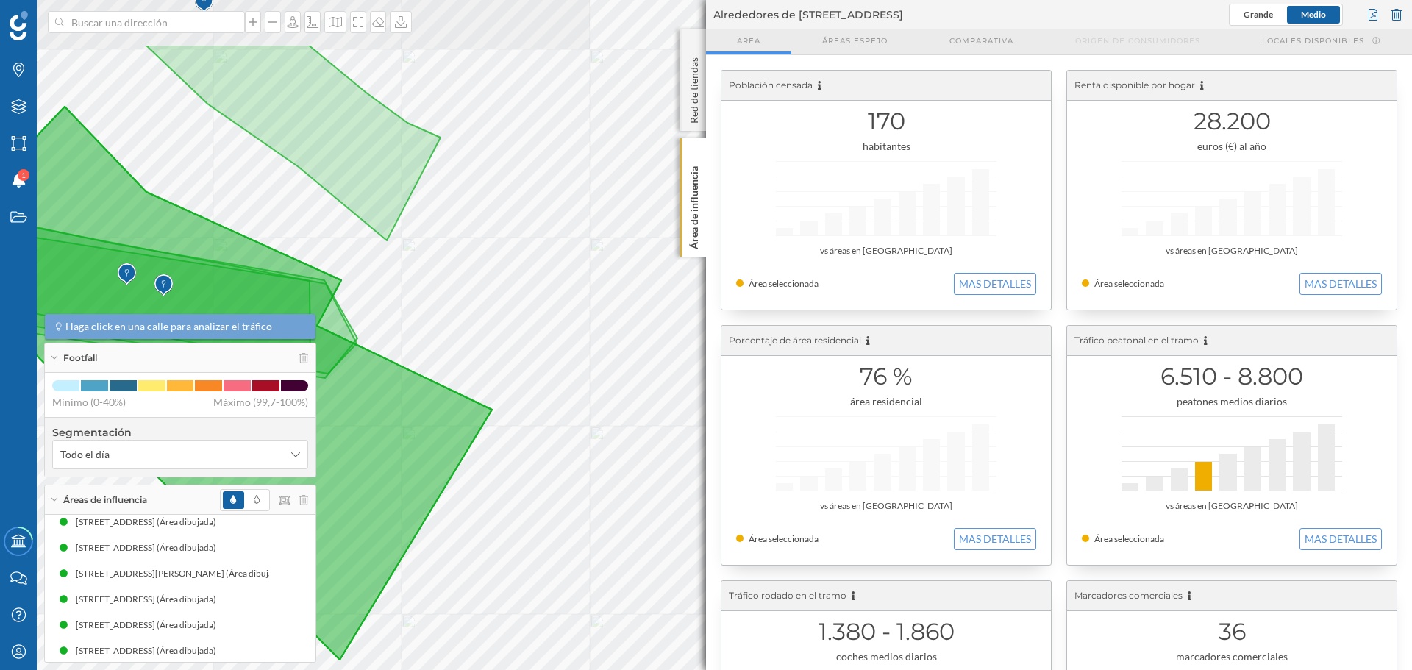
drag, startPoint x: 516, startPoint y: 352, endPoint x: 288, endPoint y: 477, distance: 259.1
click at [288, 463] on div "Marcas Capas Áreas Notificaciones 1 Estados Academy Contacta con nosotros Centr…" at bounding box center [706, 335] width 1412 height 670
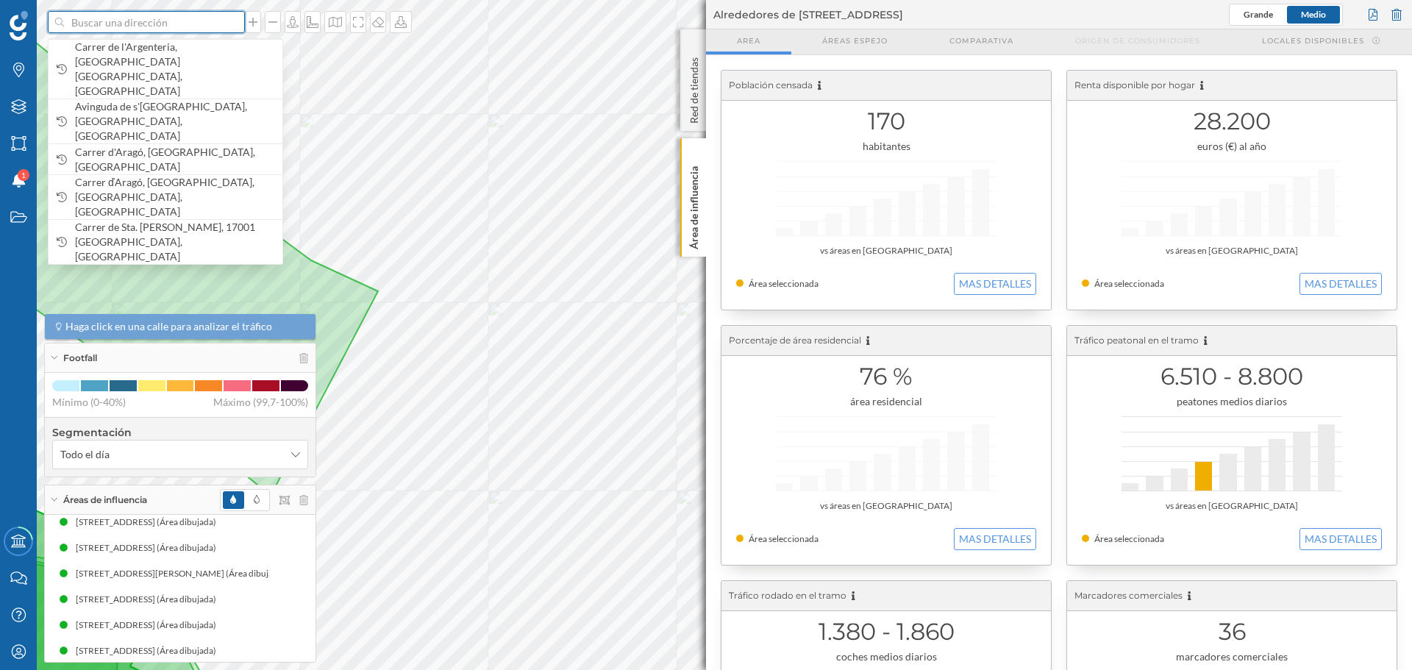
click at [183, 25] on input at bounding box center [146, 22] width 165 height 22
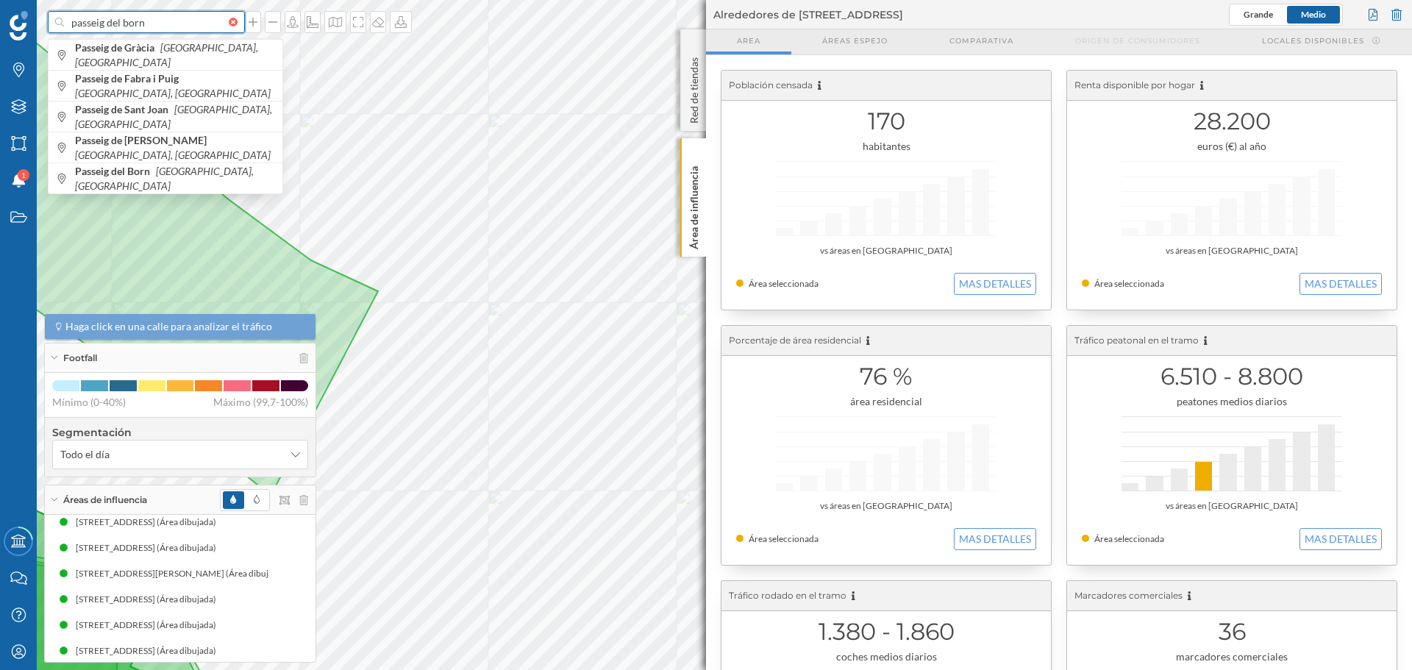
type input "passeig del born"
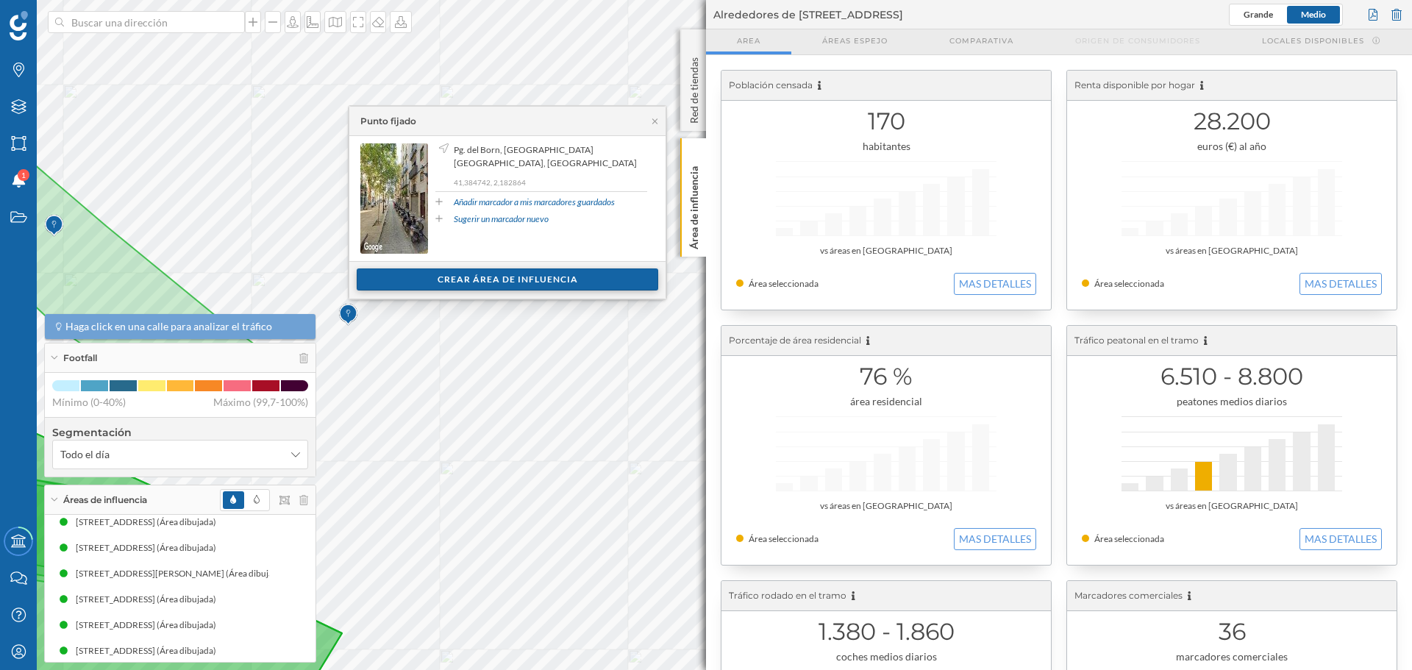
click at [589, 276] on div "Crear área de influencia" at bounding box center [508, 280] width 302 height 22
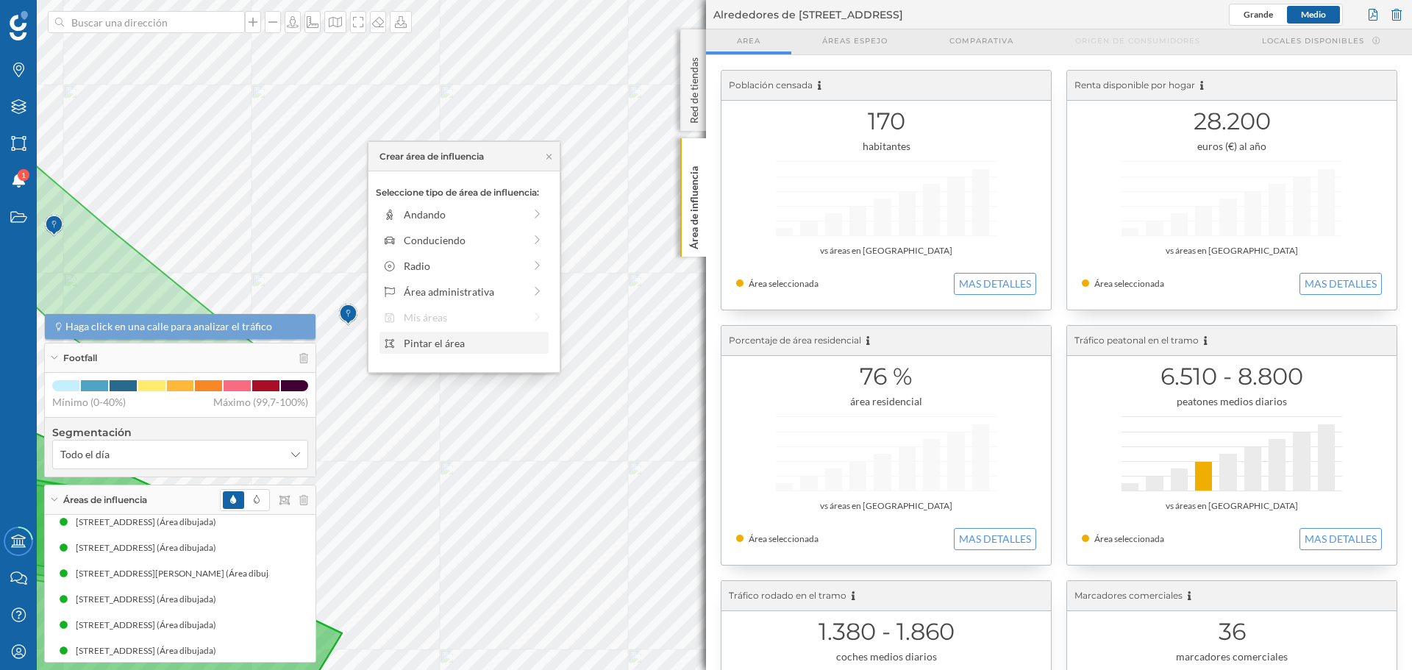
click at [466, 349] on div "Pintar el área" at bounding box center [474, 342] width 141 height 15
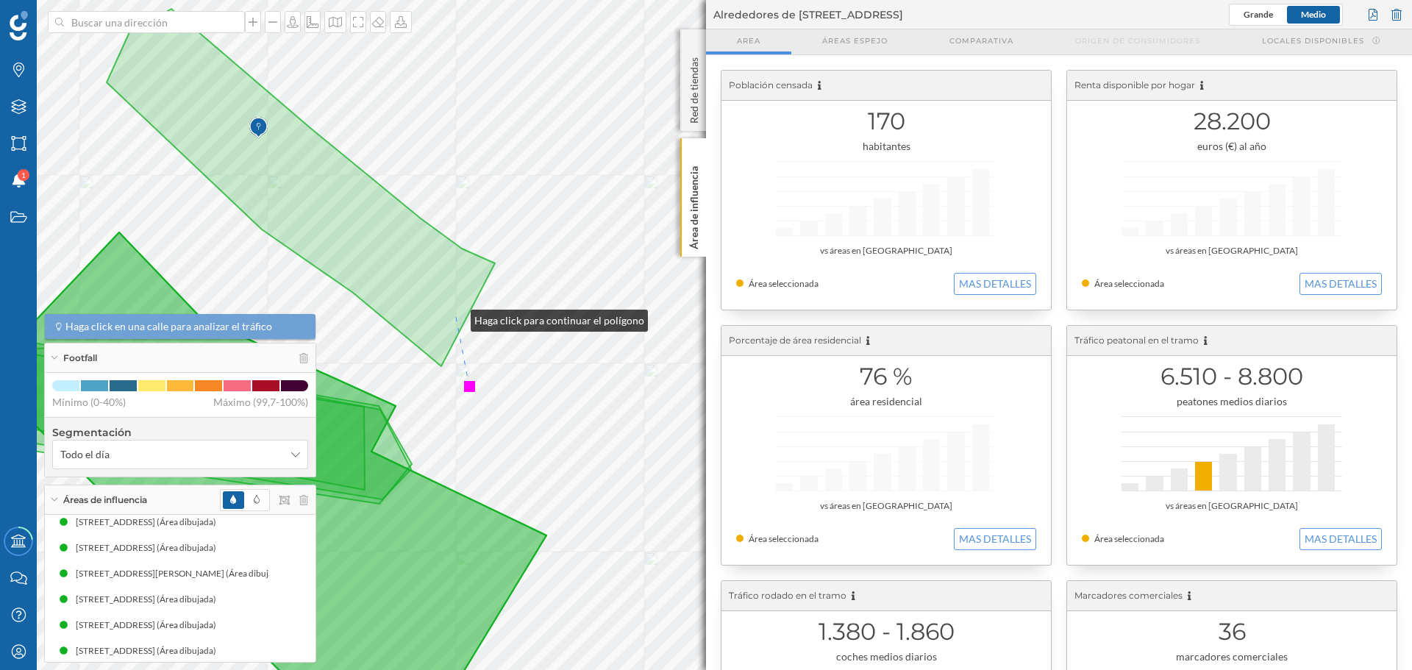
click at [456, 317] on icon at bounding box center [301, 188] width 388 height 358
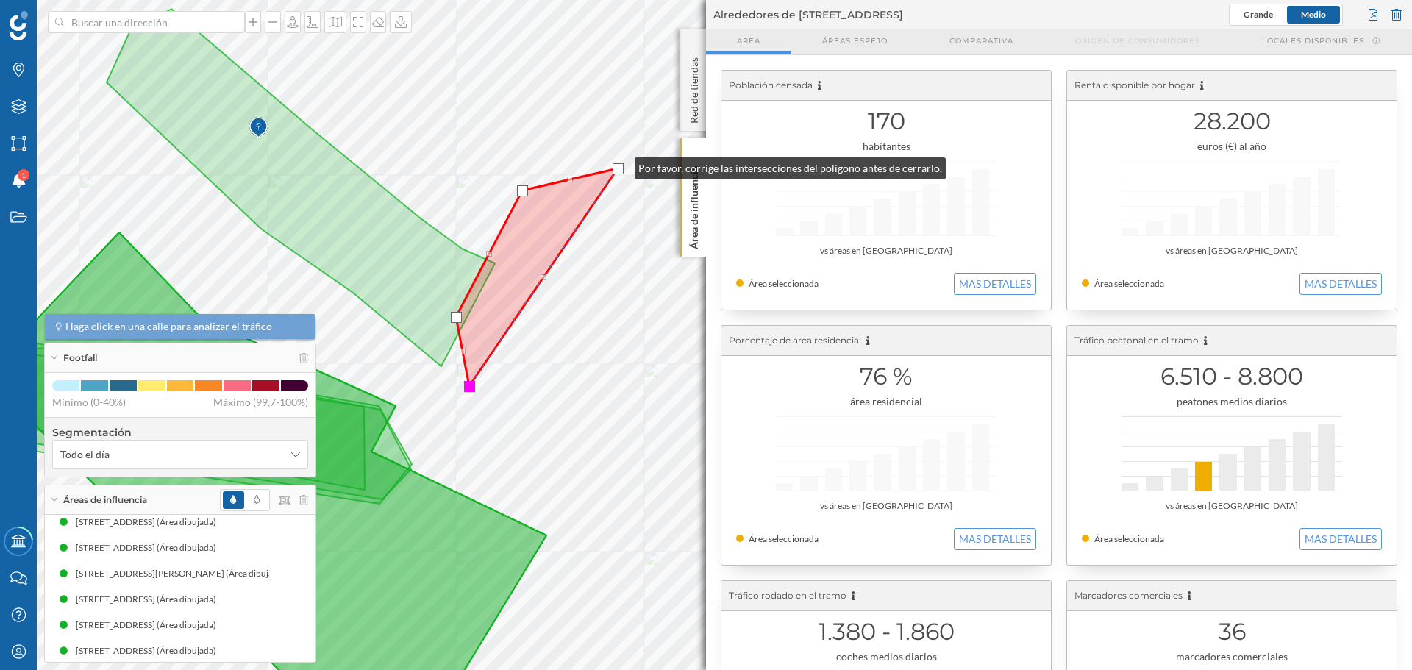
drag, startPoint x: 536, startPoint y: 130, endPoint x: 620, endPoint y: 165, distance: 91.4
click at [620, 165] on div at bounding box center [618, 168] width 11 height 11
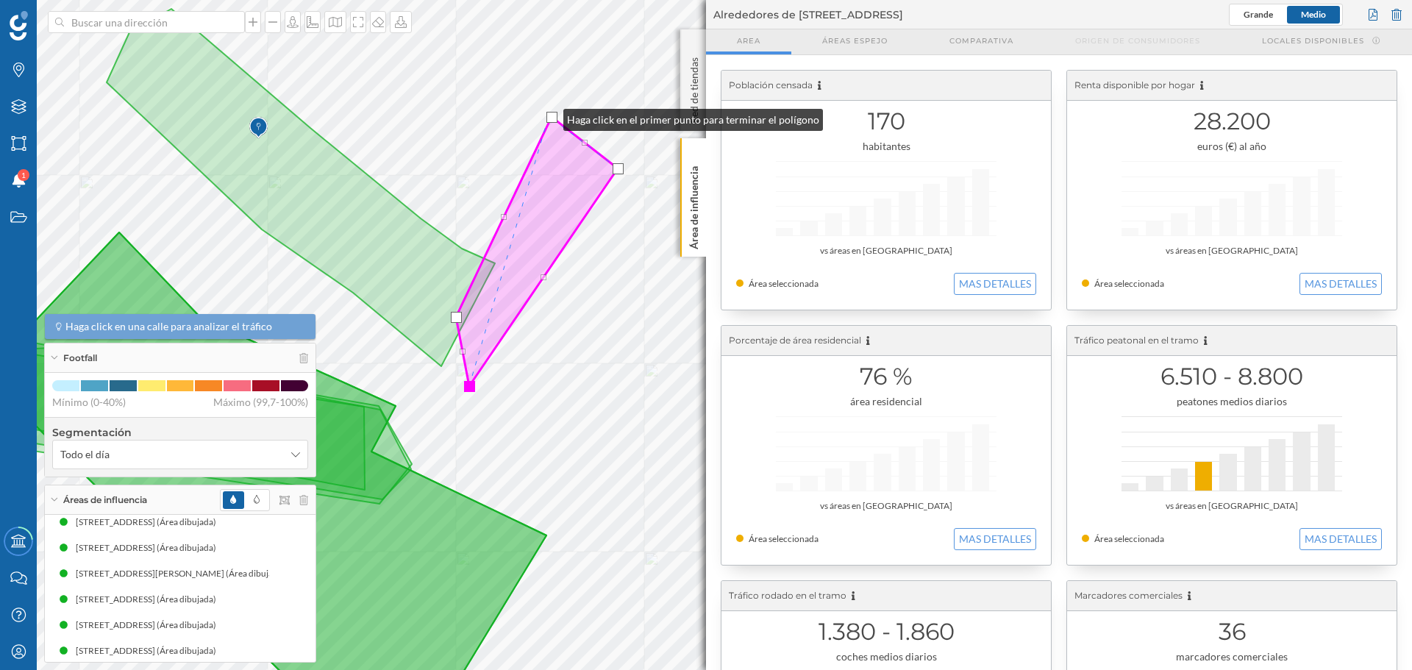
drag, startPoint x: 530, startPoint y: 183, endPoint x: 549, endPoint y: 116, distance: 69.4
click at [549, 116] on div at bounding box center [552, 117] width 11 height 11
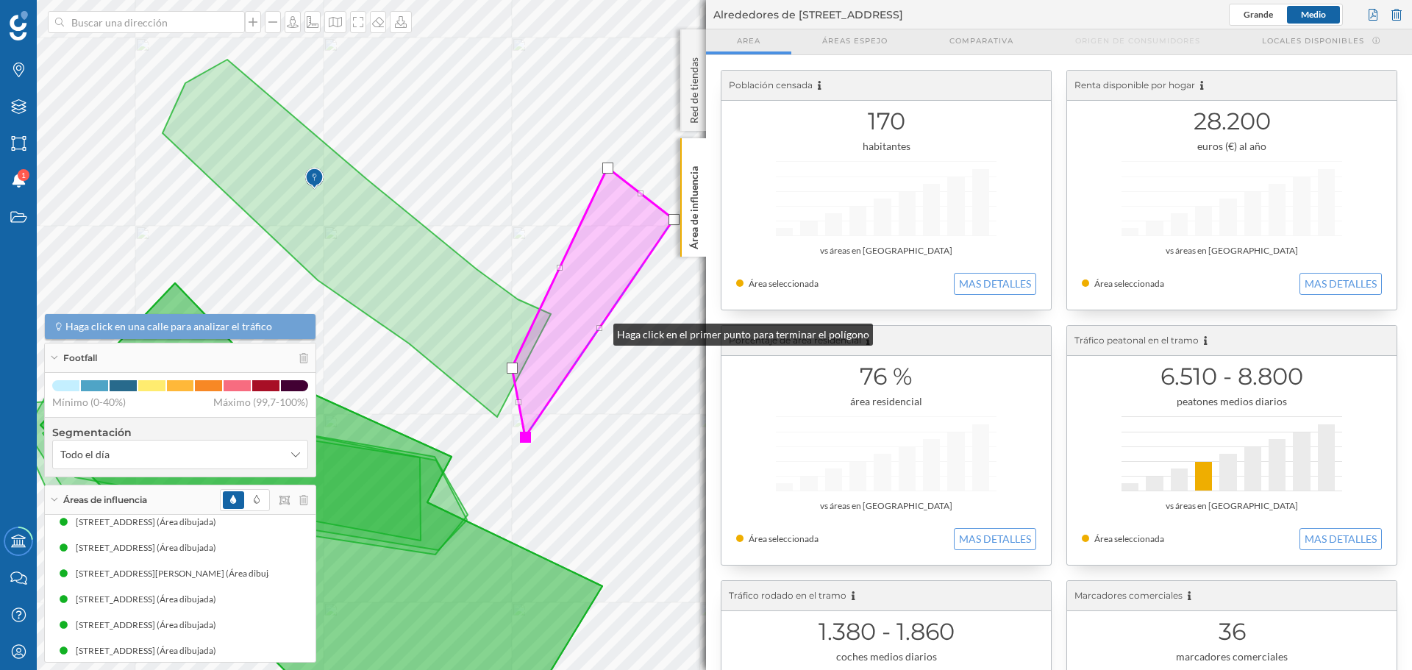
drag, startPoint x: 543, startPoint y: 280, endPoint x: 594, endPoint y: 330, distance: 71.8
click at [594, 330] on icon at bounding box center [593, 302] width 162 height 269
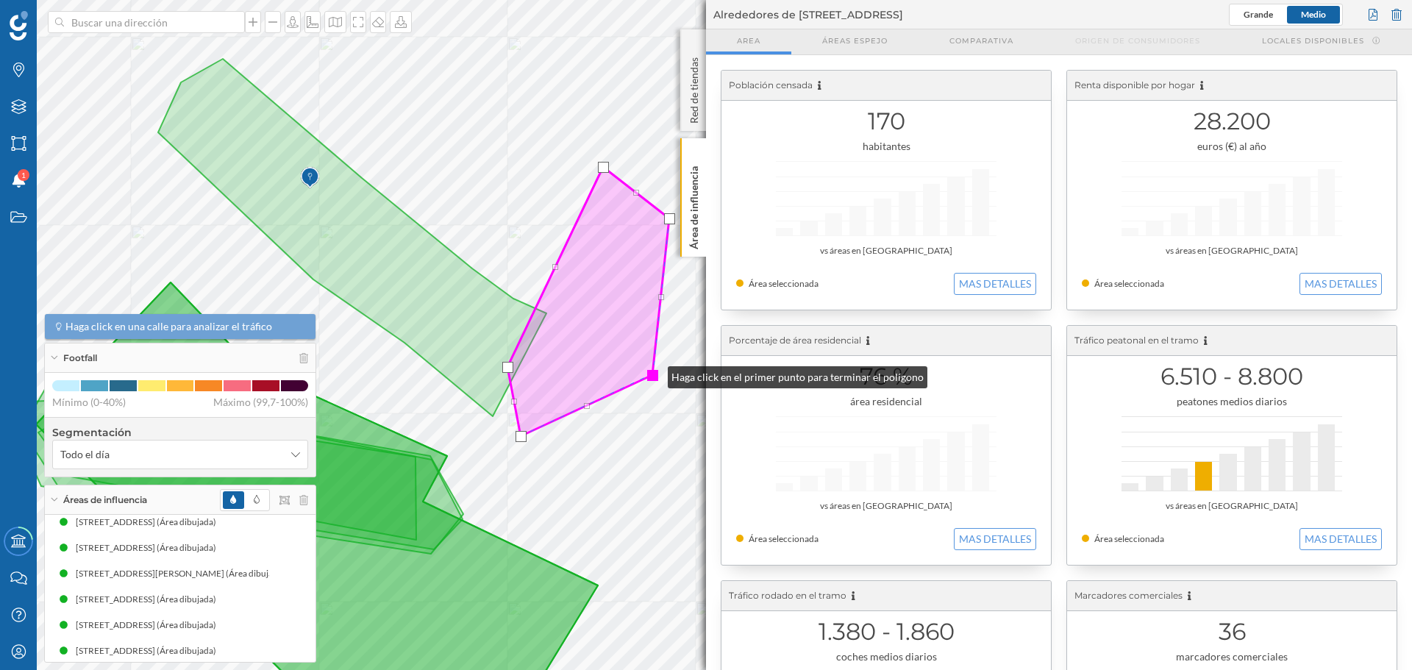
drag, startPoint x: 596, startPoint y: 326, endPoint x: 653, endPoint y: 374, distance: 74.7
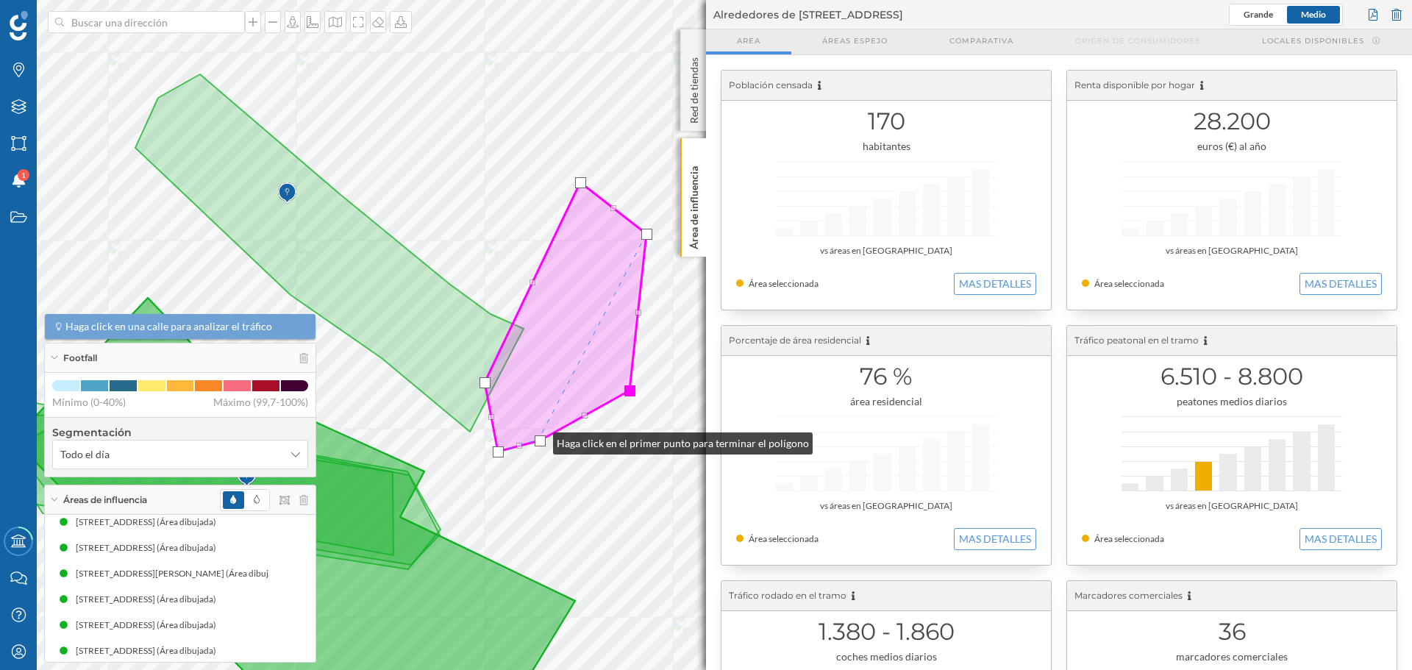
drag, startPoint x: 563, startPoint y: 421, endPoint x: 550, endPoint y: 435, distance: 19.8
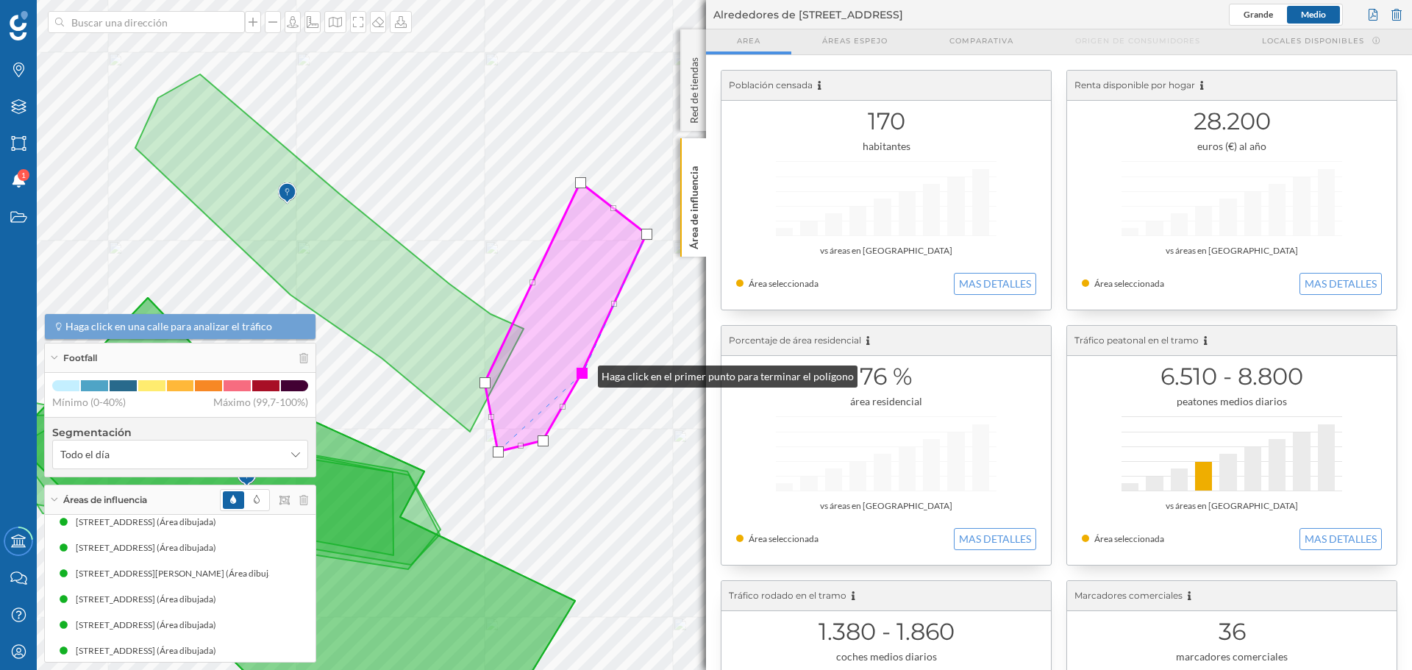
drag, startPoint x: 631, startPoint y: 391, endPoint x: 583, endPoint y: 373, distance: 51.0
click at [583, 373] on div at bounding box center [582, 373] width 11 height 11
click at [583, 374] on div at bounding box center [582, 373] width 11 height 11
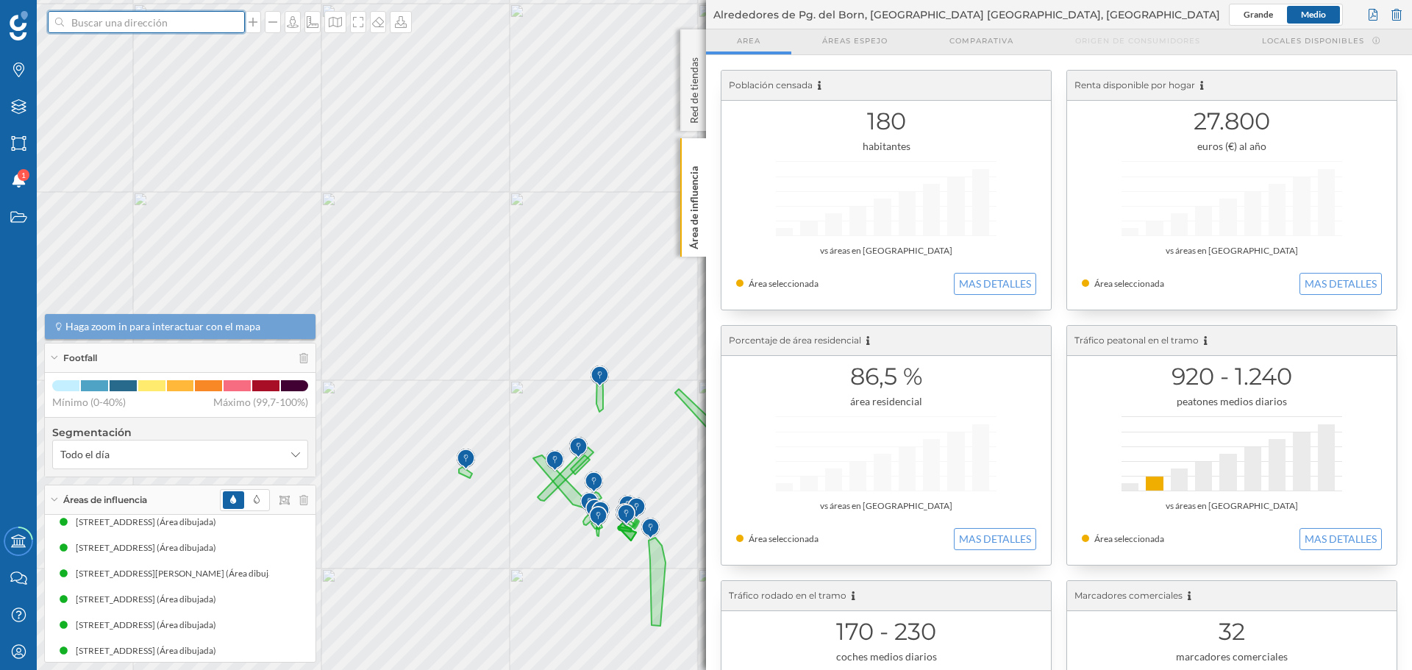
click at [104, 30] on input at bounding box center [146, 22] width 165 height 22
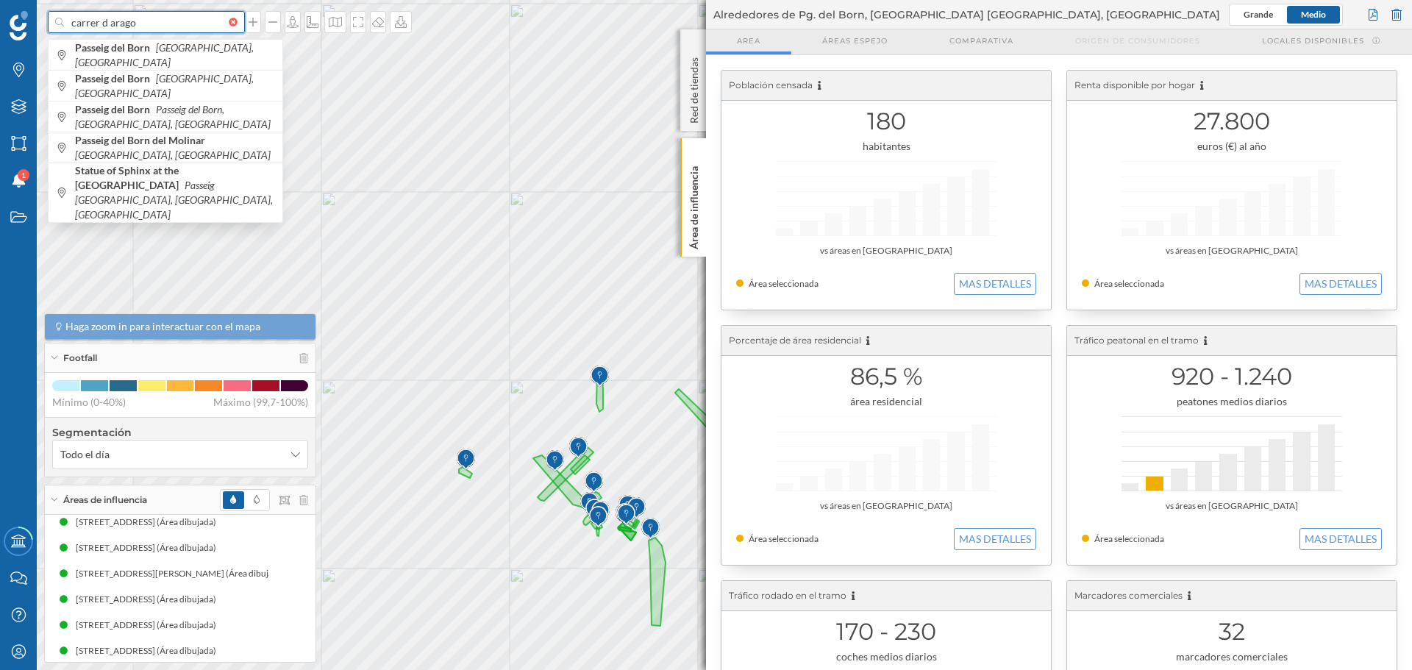
type input "carrer d arago"
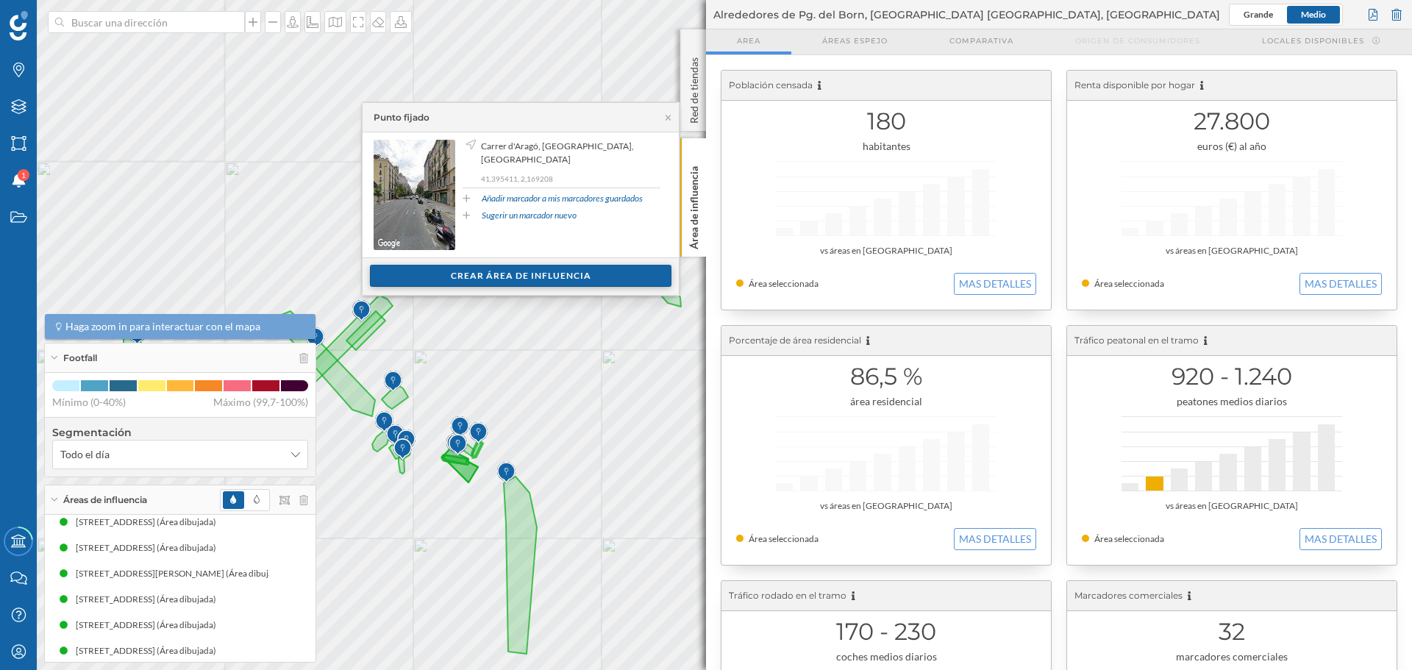
click at [580, 265] on div "Crear área de influencia" at bounding box center [521, 276] width 155 height 22
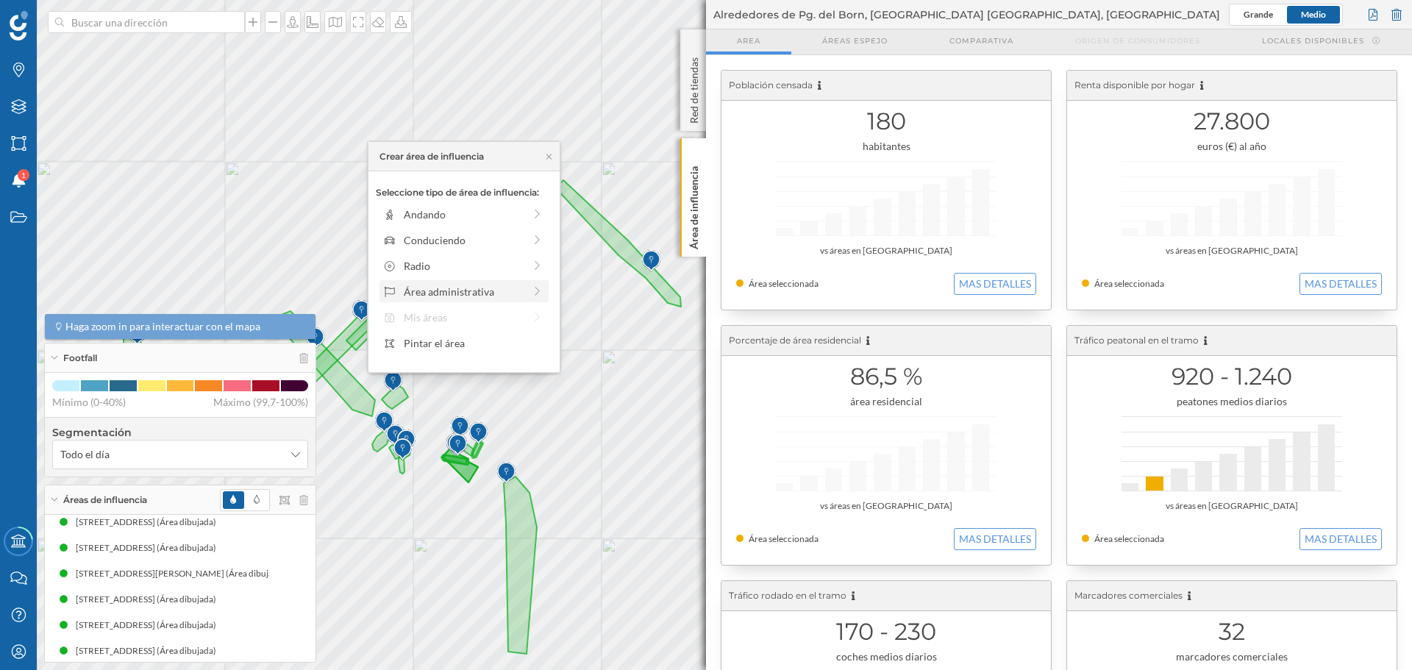
click at [475, 292] on div "Área administrativa" at bounding box center [464, 291] width 120 height 15
click at [443, 321] on div "Sección censal" at bounding box center [476, 317] width 145 height 15
